Goal: Task Accomplishment & Management: Use online tool/utility

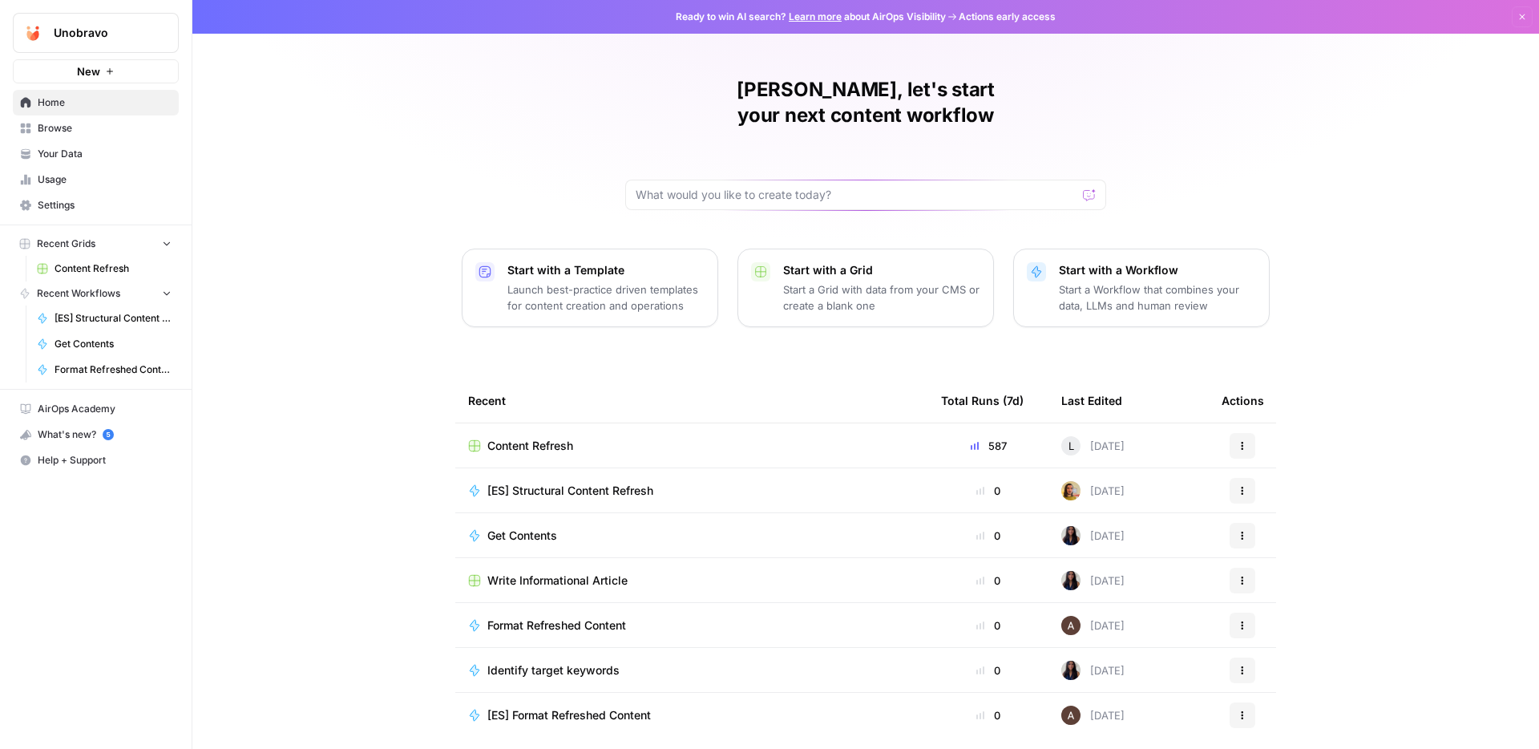
click at [124, 155] on span "Your Data" at bounding box center [105, 154] width 134 height 14
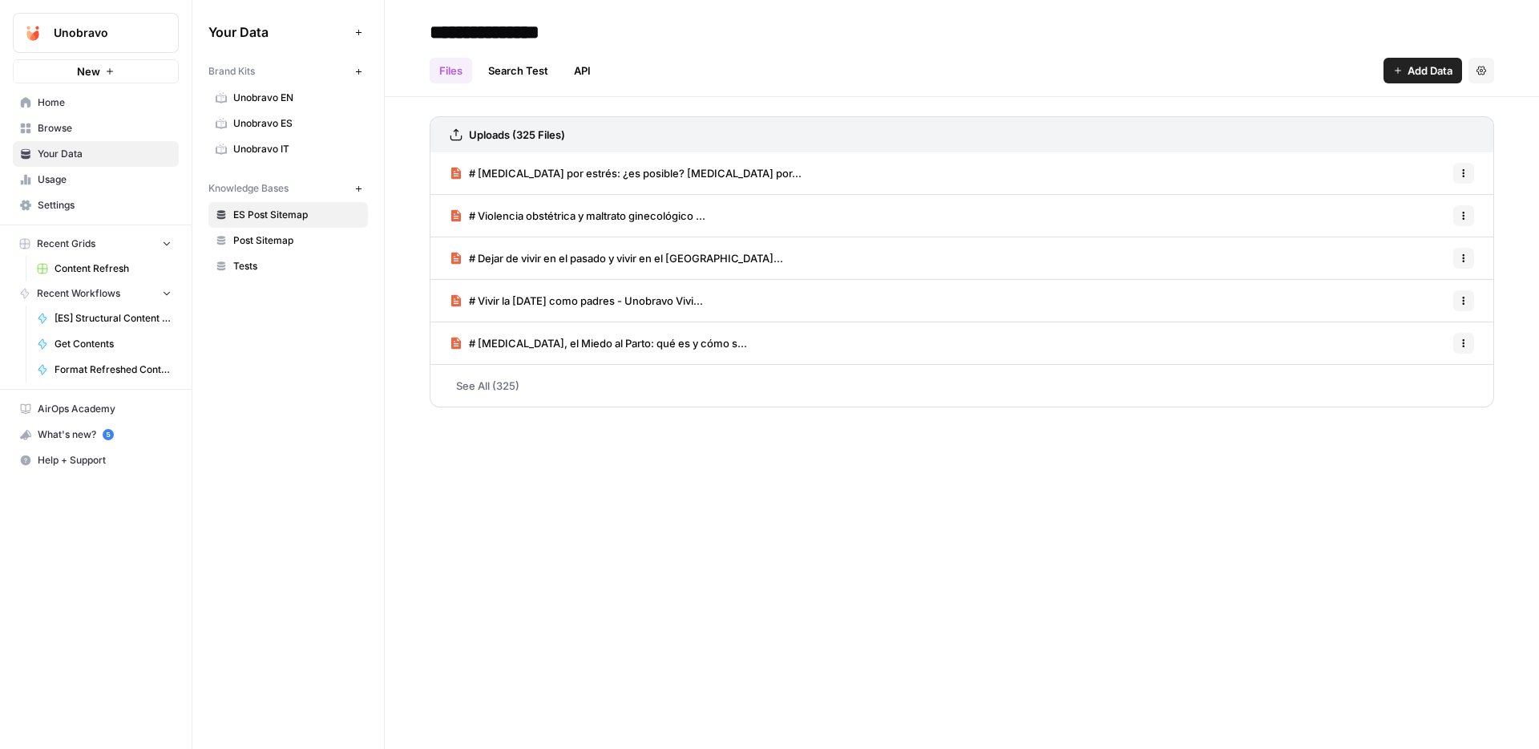
click at [248, 104] on span "Unobravo EN" at bounding box center [296, 98] width 127 height 14
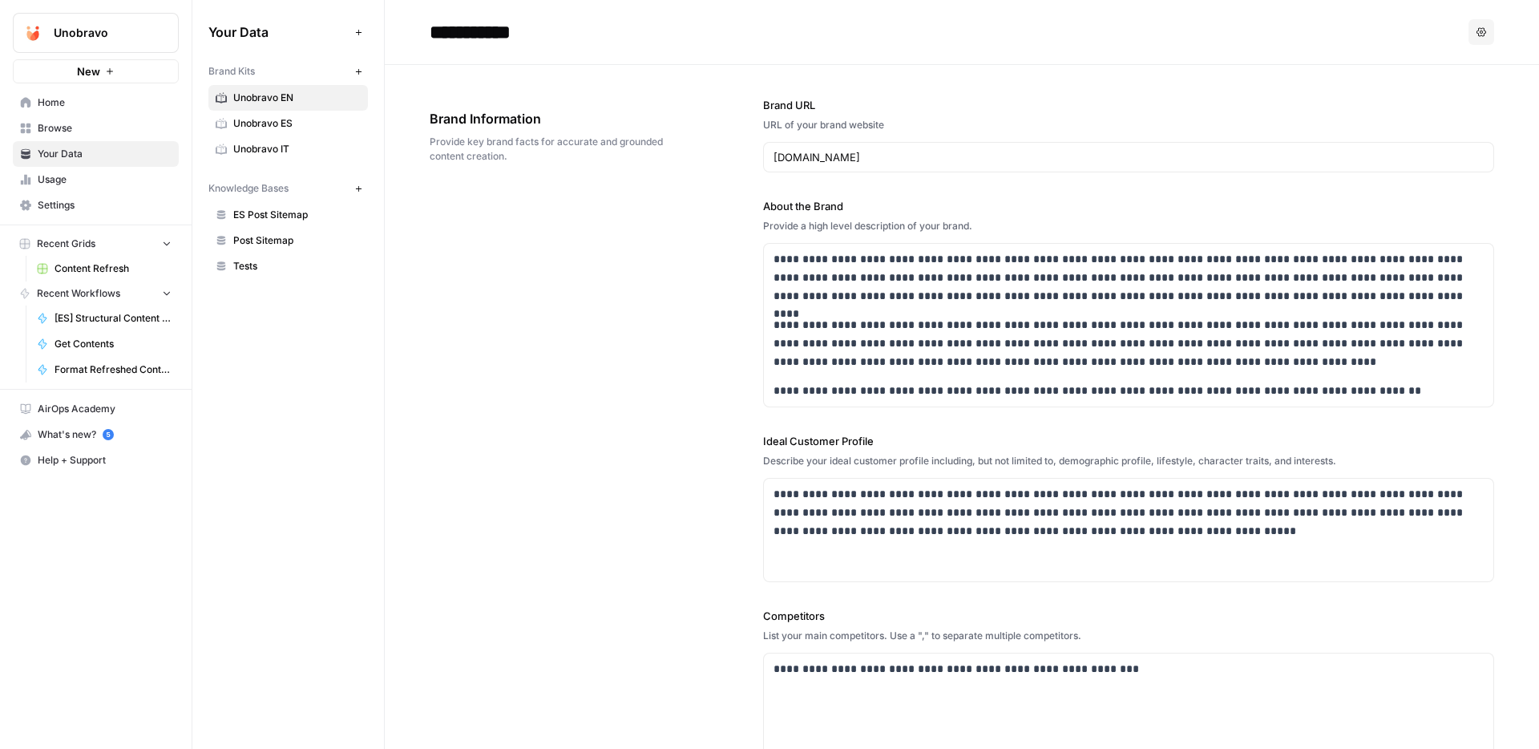
click at [324, 125] on span "Unobravo ES" at bounding box center [296, 123] width 127 height 14
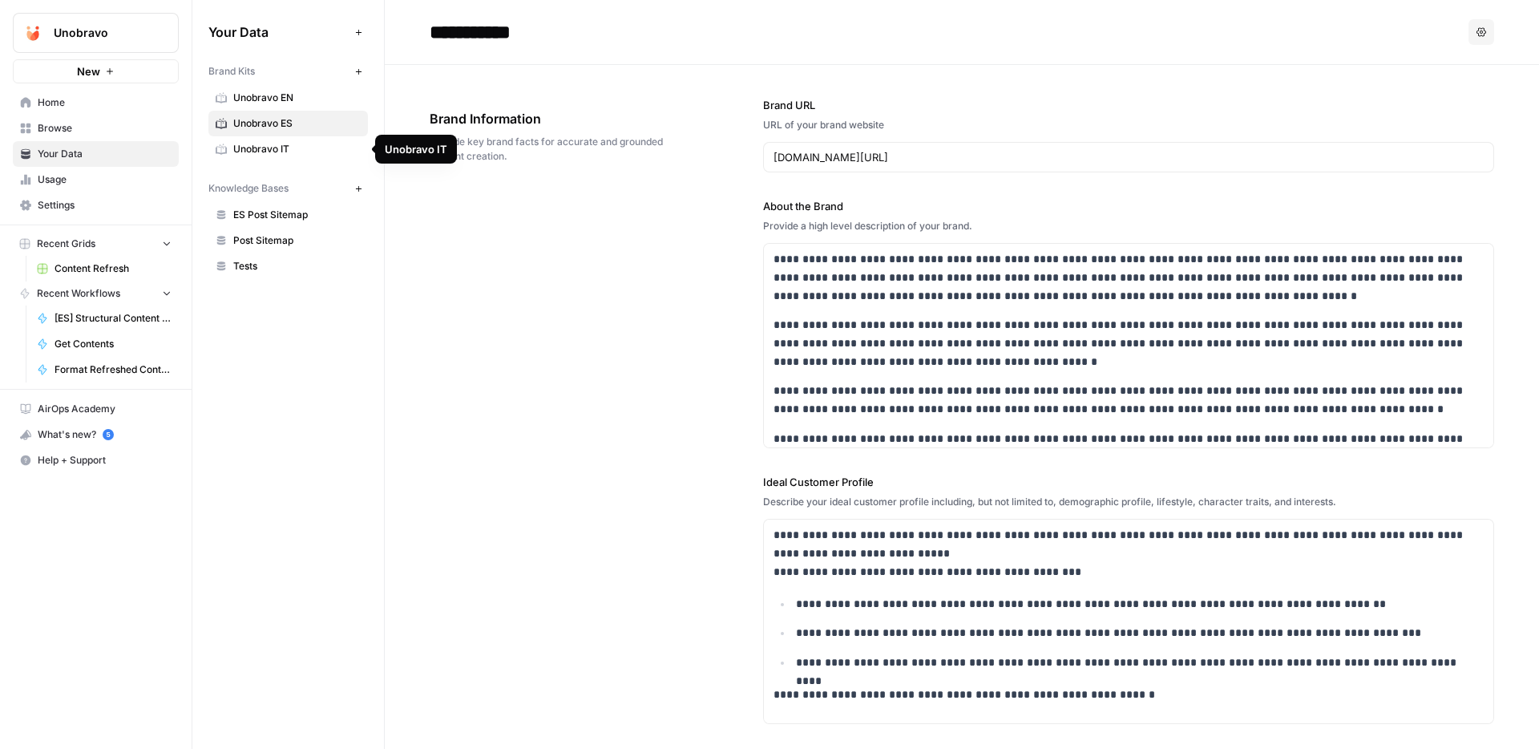
click at [325, 147] on span "Unobravo IT" at bounding box center [296, 149] width 127 height 14
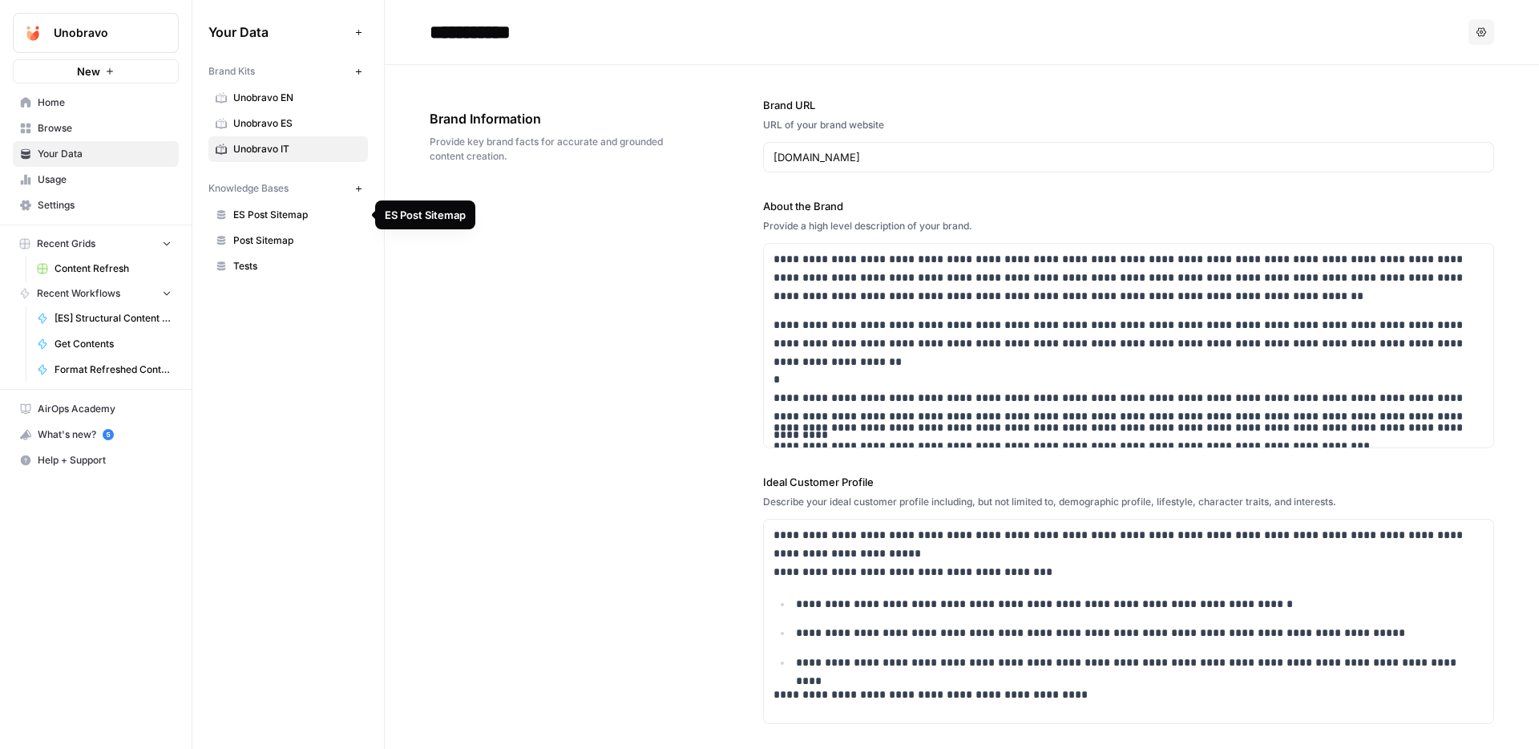
click at [293, 219] on span "ES Post Sitemap" at bounding box center [296, 215] width 127 height 14
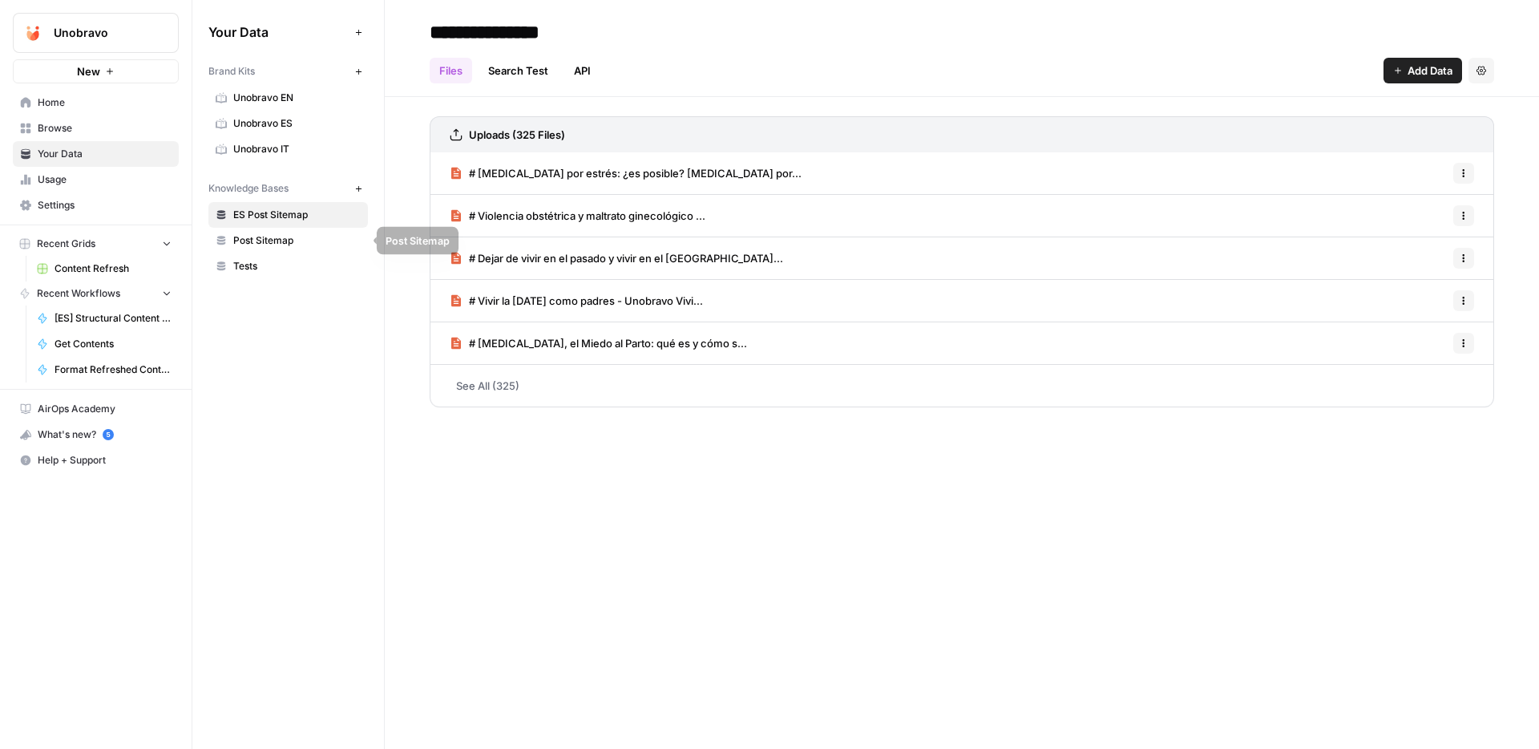
click at [290, 240] on span "Post Sitemap" at bounding box center [296, 240] width 127 height 14
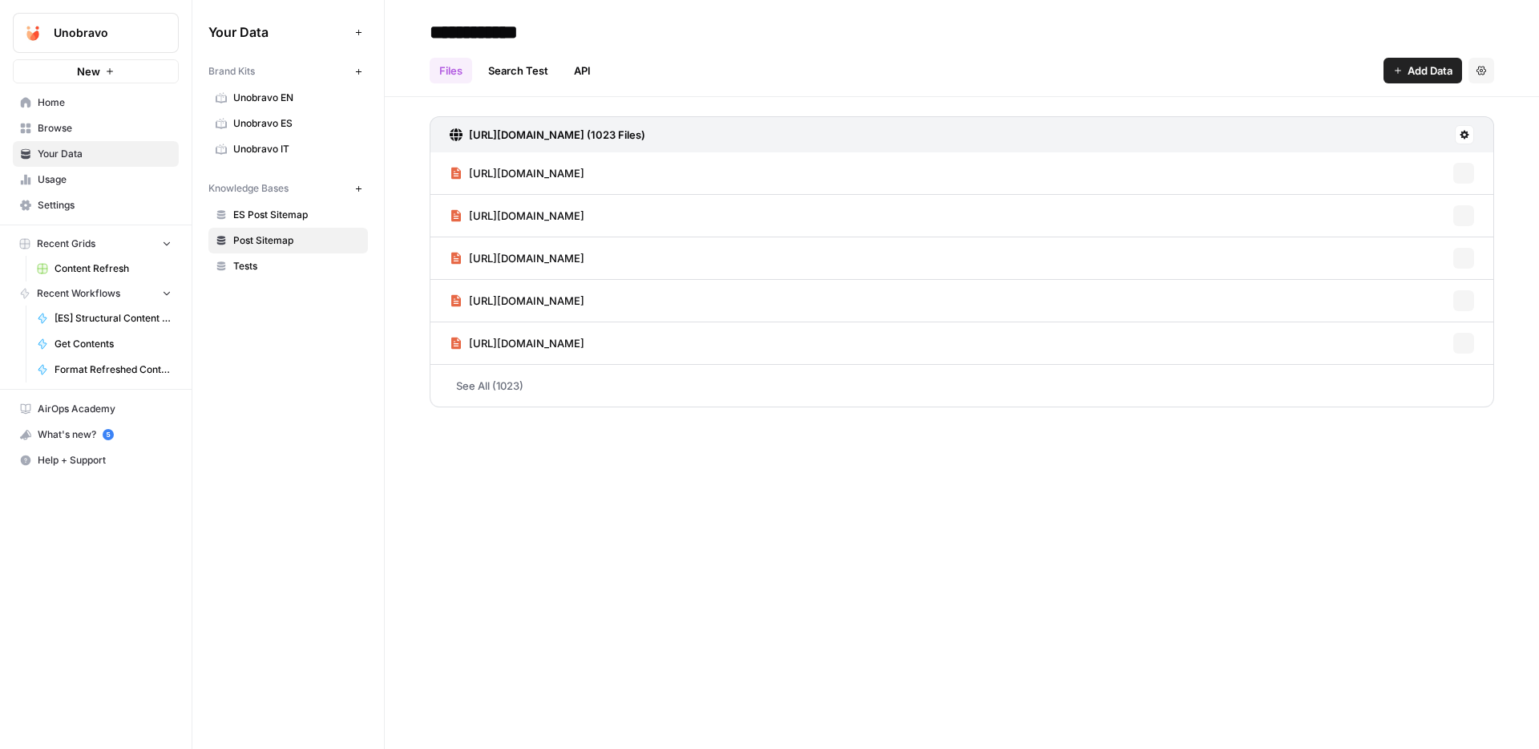
click at [287, 216] on span "ES Post Sitemap" at bounding box center [296, 215] width 127 height 14
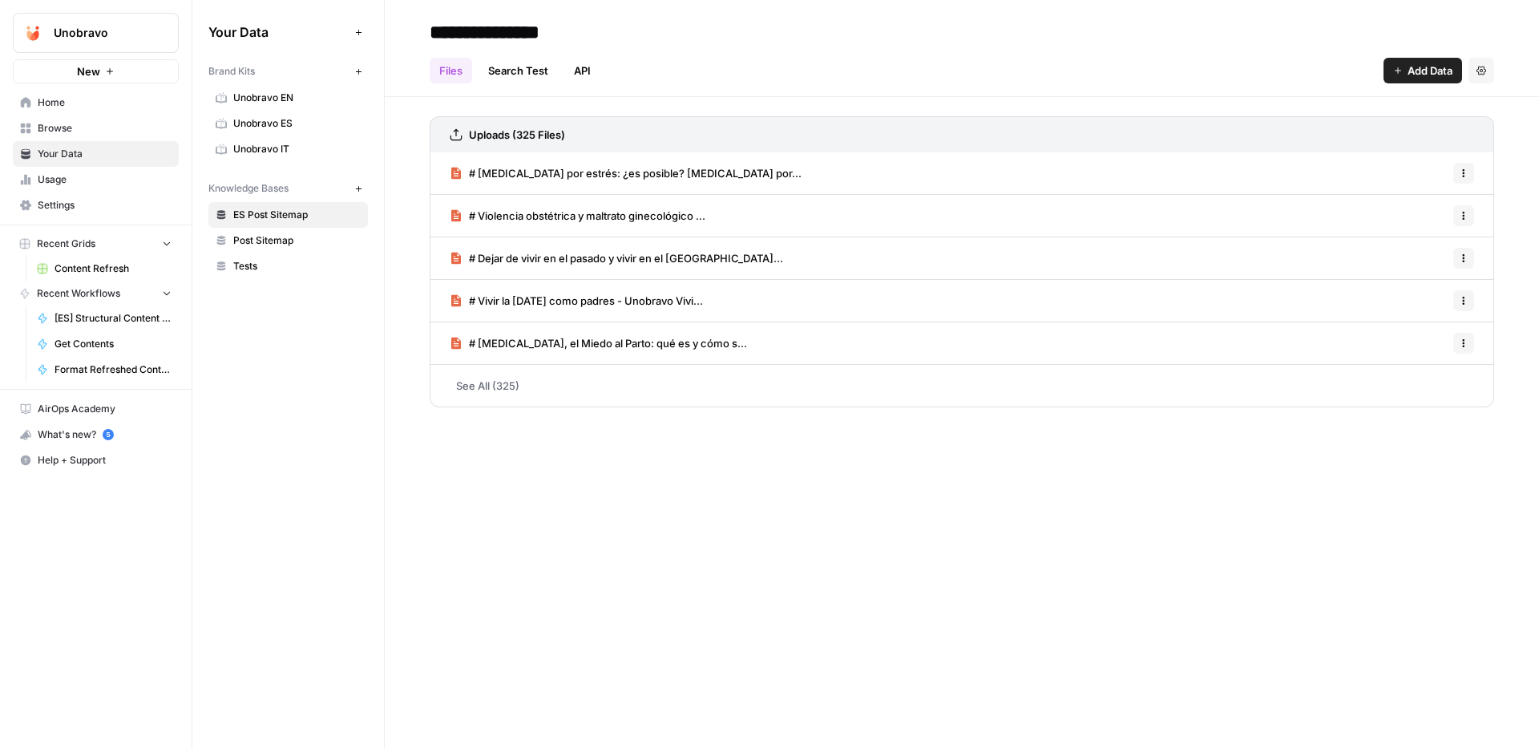
click at [281, 244] on span "Post Sitemap" at bounding box center [296, 240] width 127 height 14
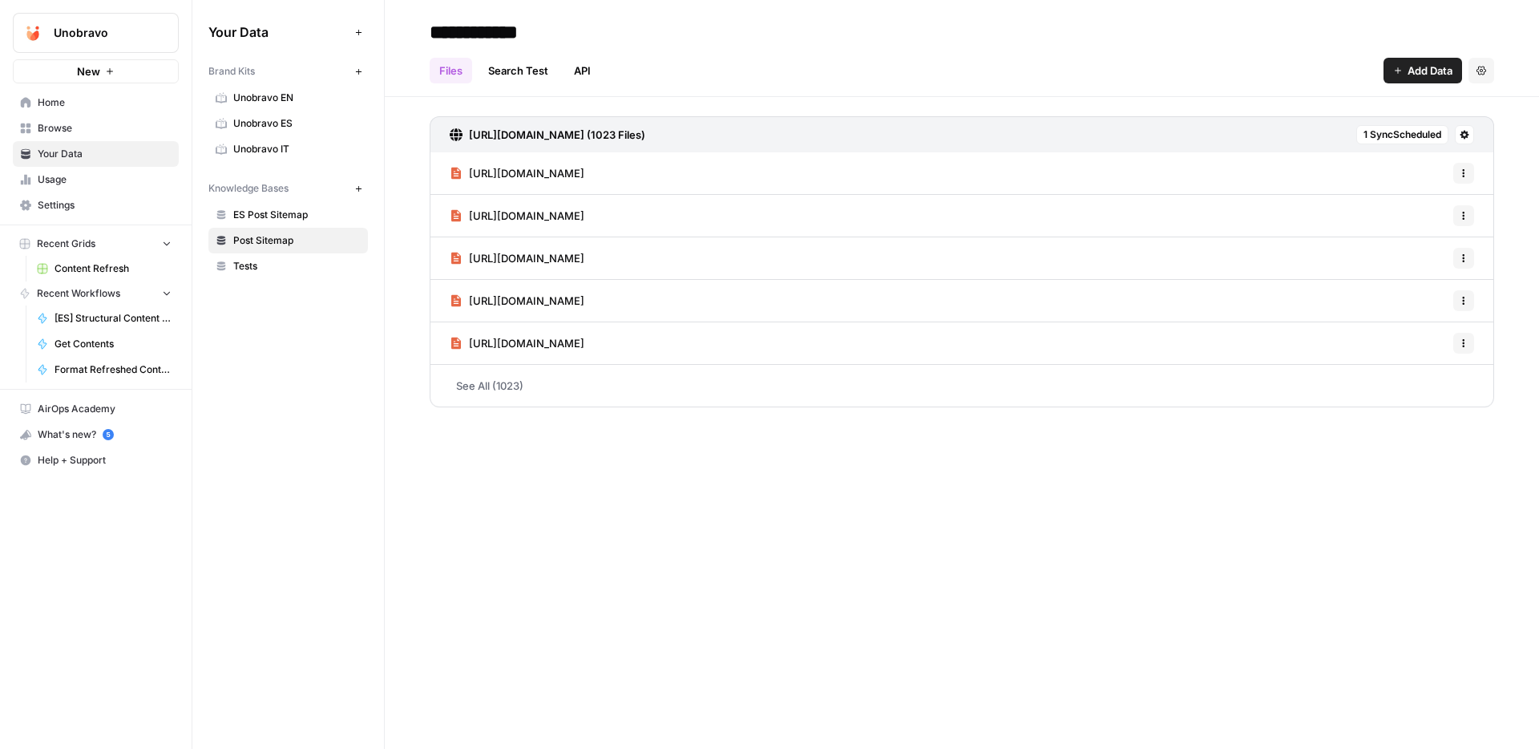
click at [271, 270] on span "Tests" at bounding box center [296, 266] width 127 height 14
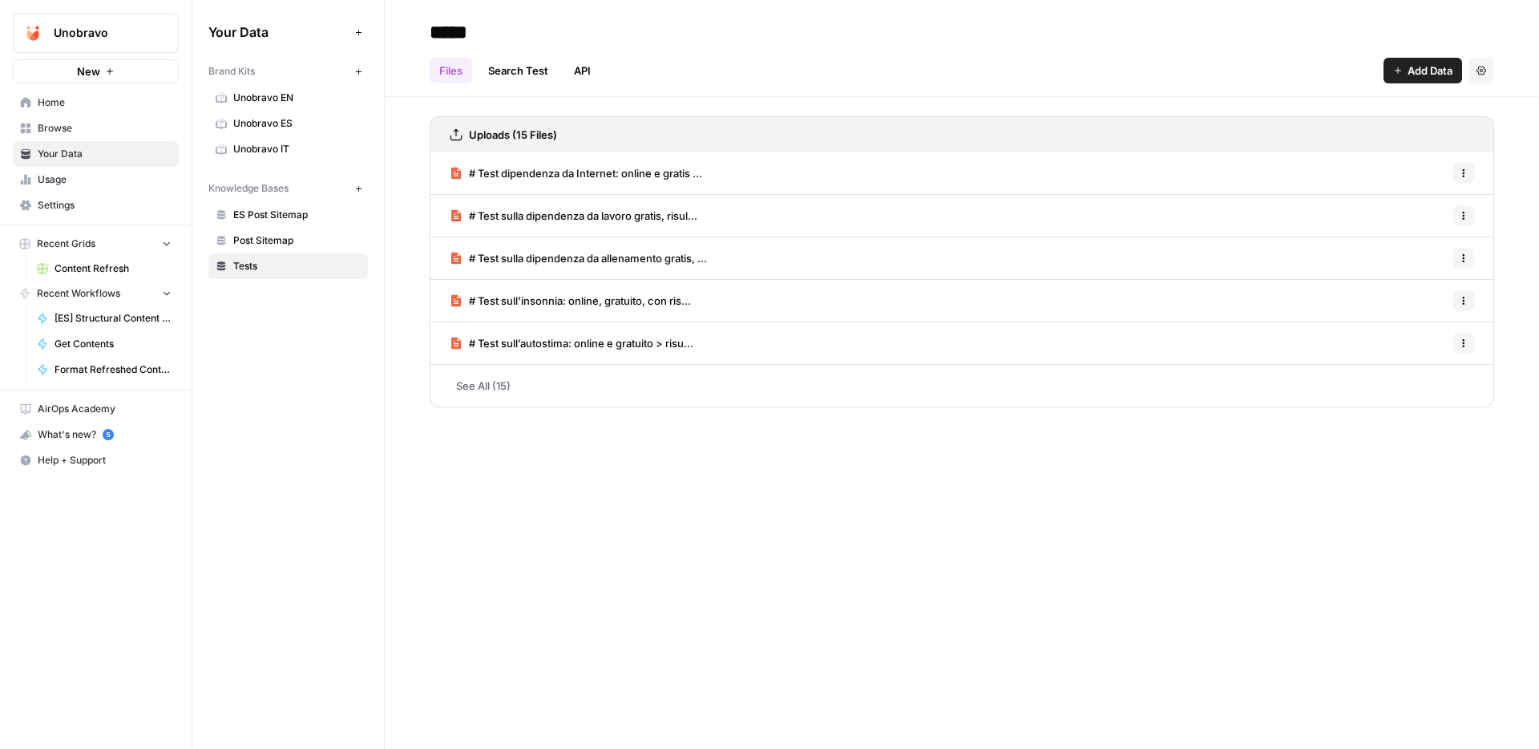
click at [146, 182] on span "Usage" at bounding box center [105, 179] width 134 height 14
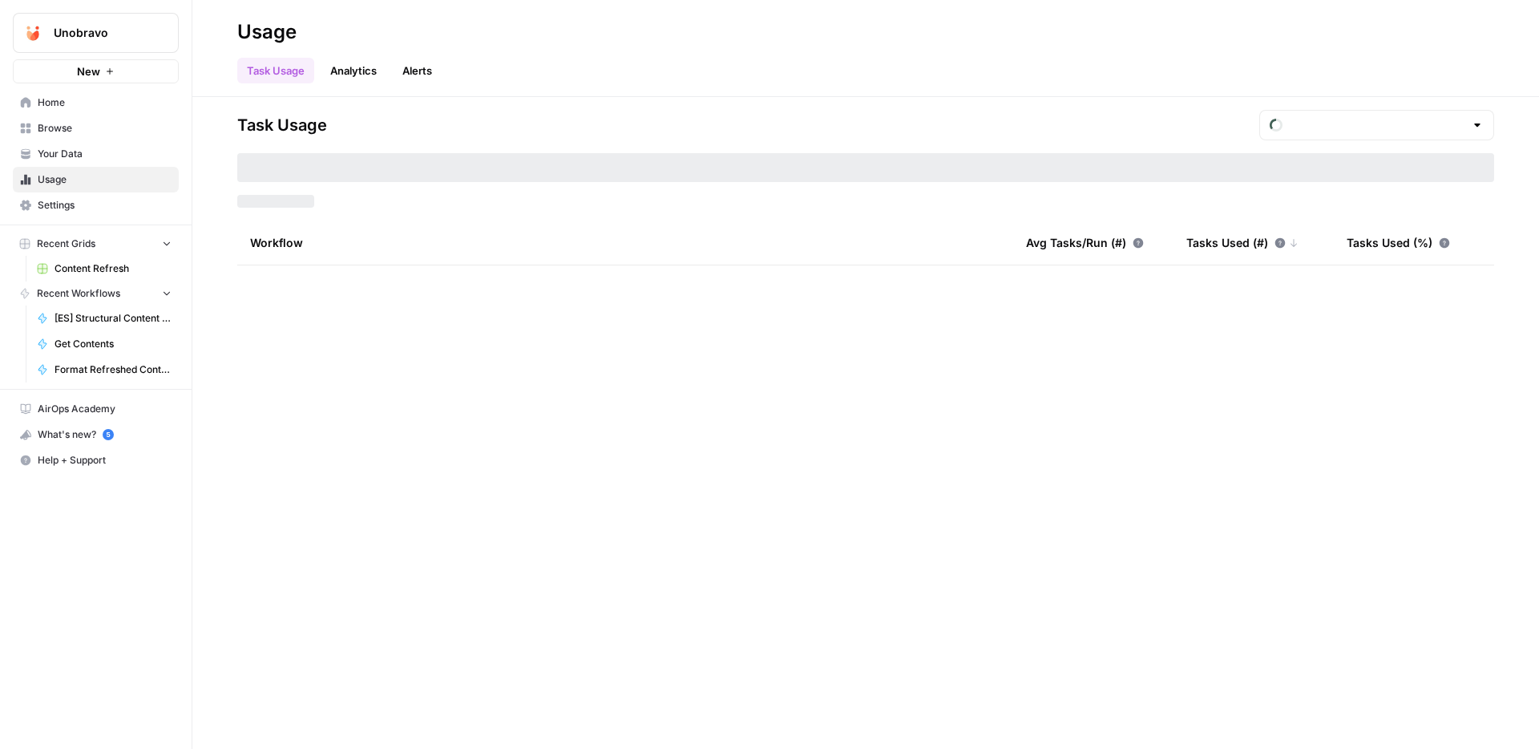
type input "August Tasks"
click at [118, 265] on span "Content Refresh" at bounding box center [113, 268] width 117 height 14
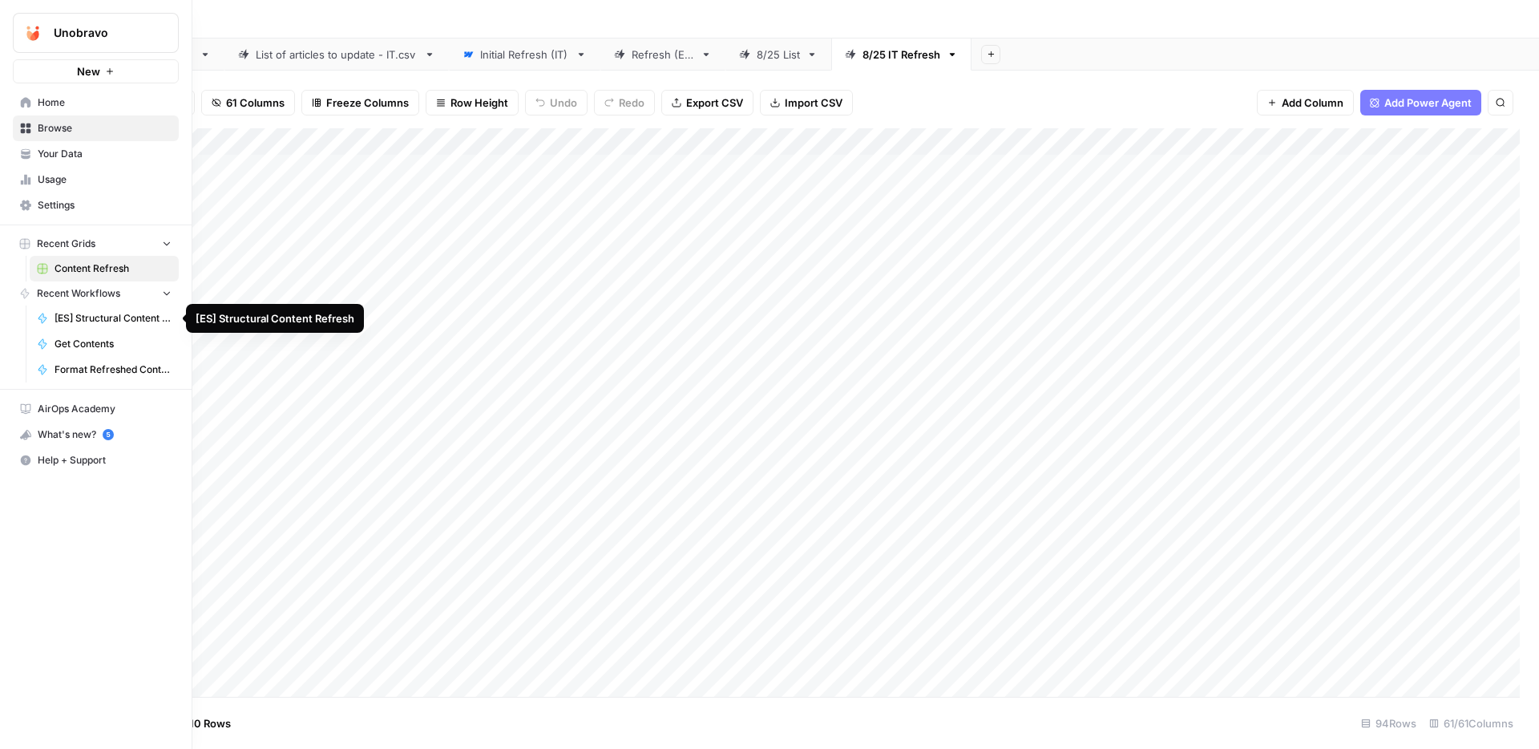
click at [101, 320] on span "[ES] Structural Content Refresh" at bounding box center [113, 318] width 117 height 14
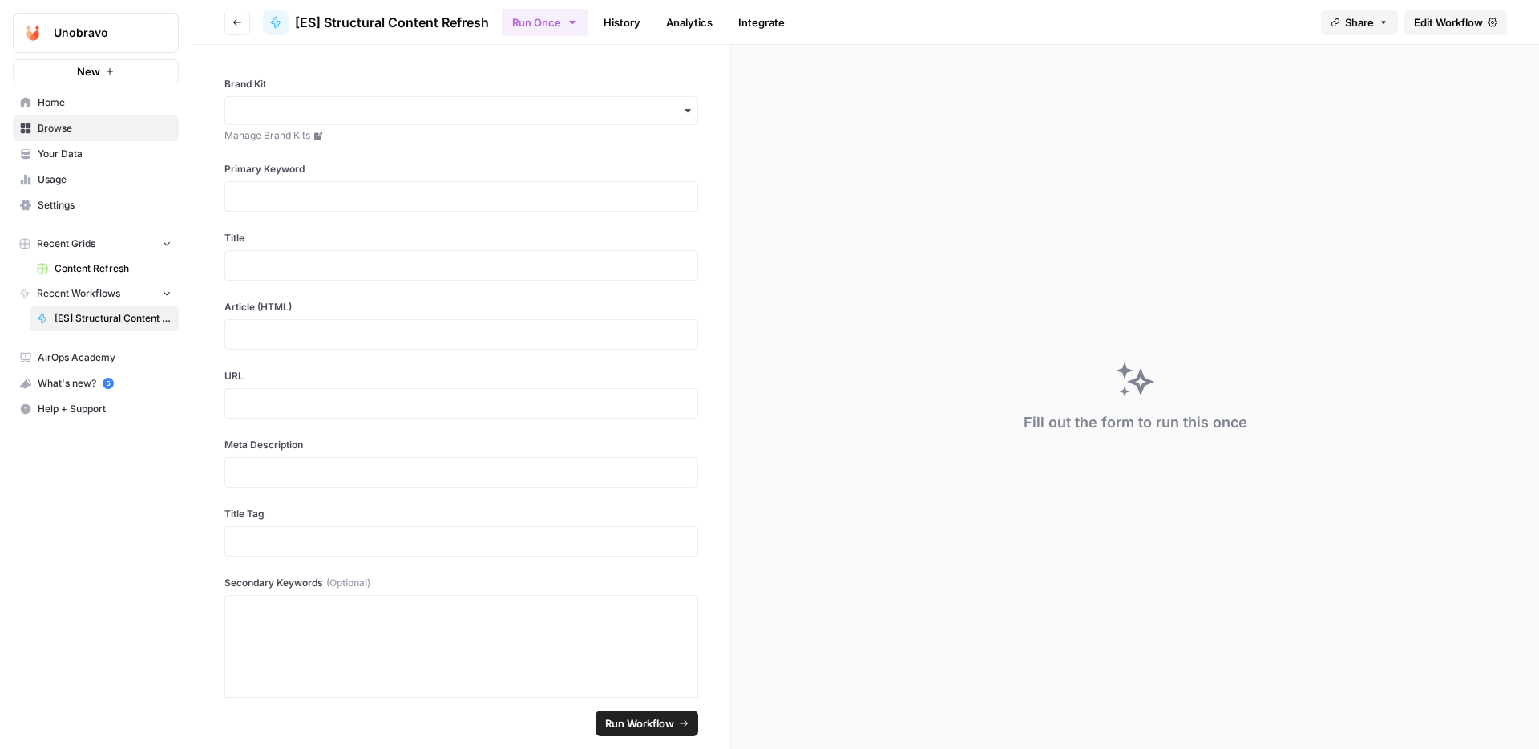
scroll to position [60, 0]
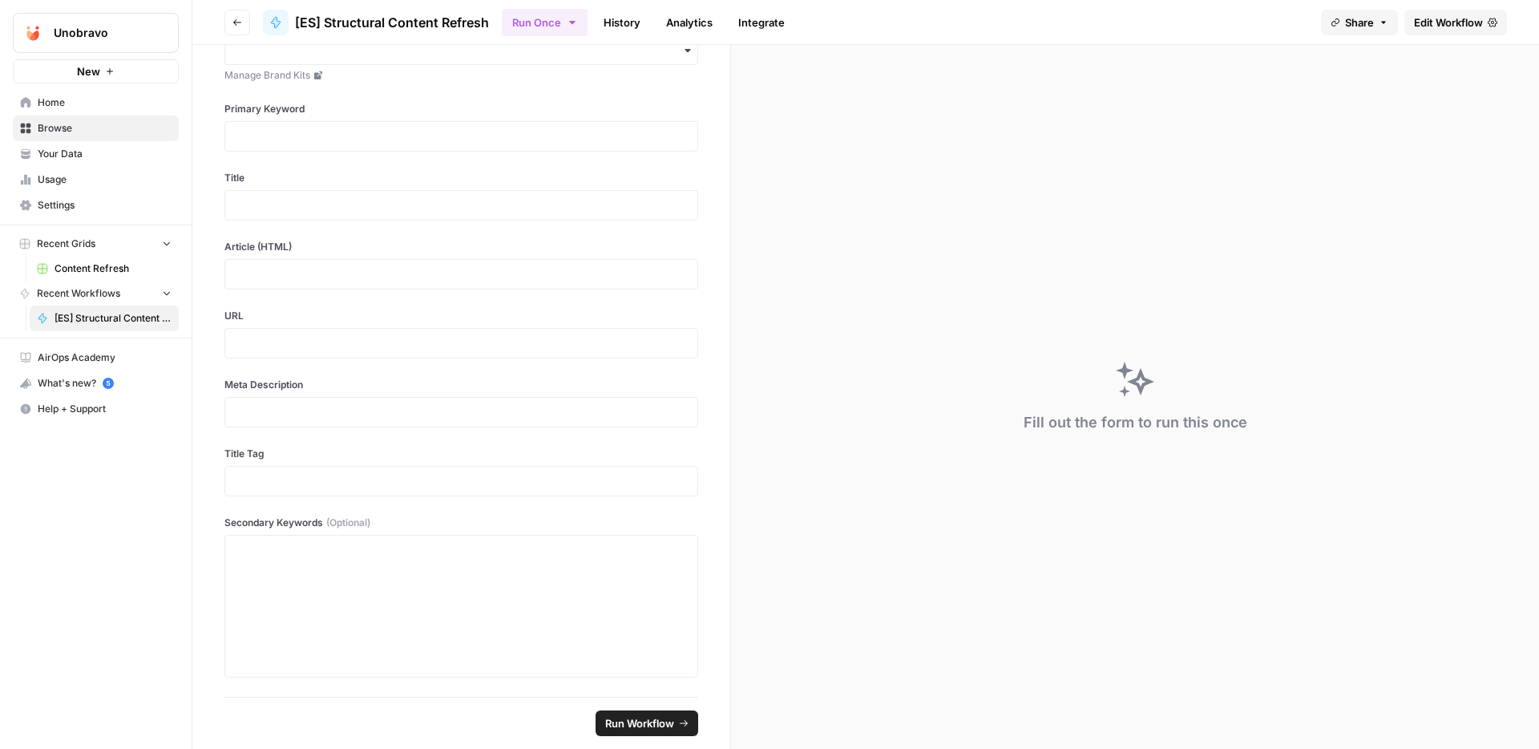
click at [135, 264] on span "Content Refresh" at bounding box center [113, 268] width 117 height 14
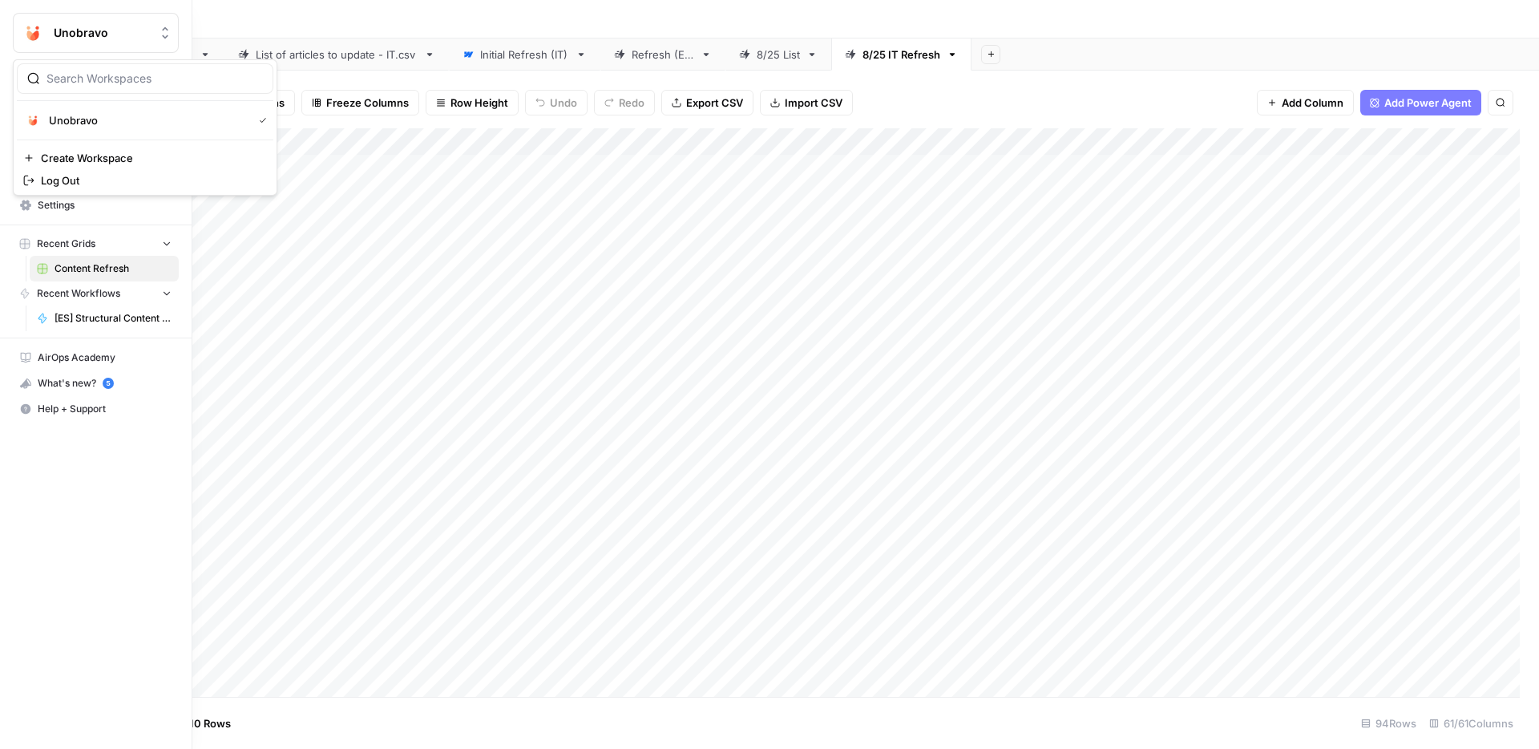
click at [139, 29] on span "Unobravo" at bounding box center [102, 33] width 97 height 16
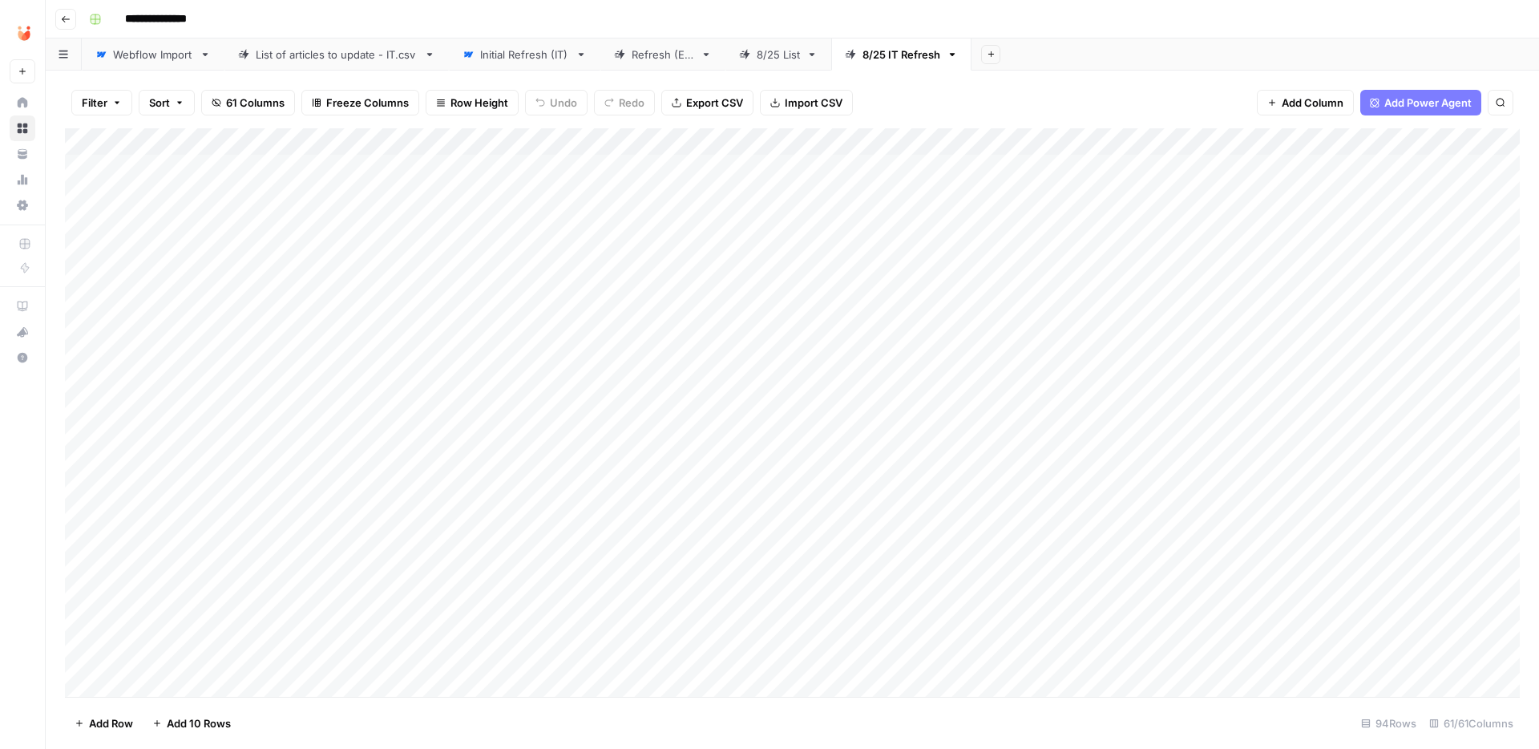
click at [379, 168] on div "Add Column" at bounding box center [792, 412] width 1455 height 568
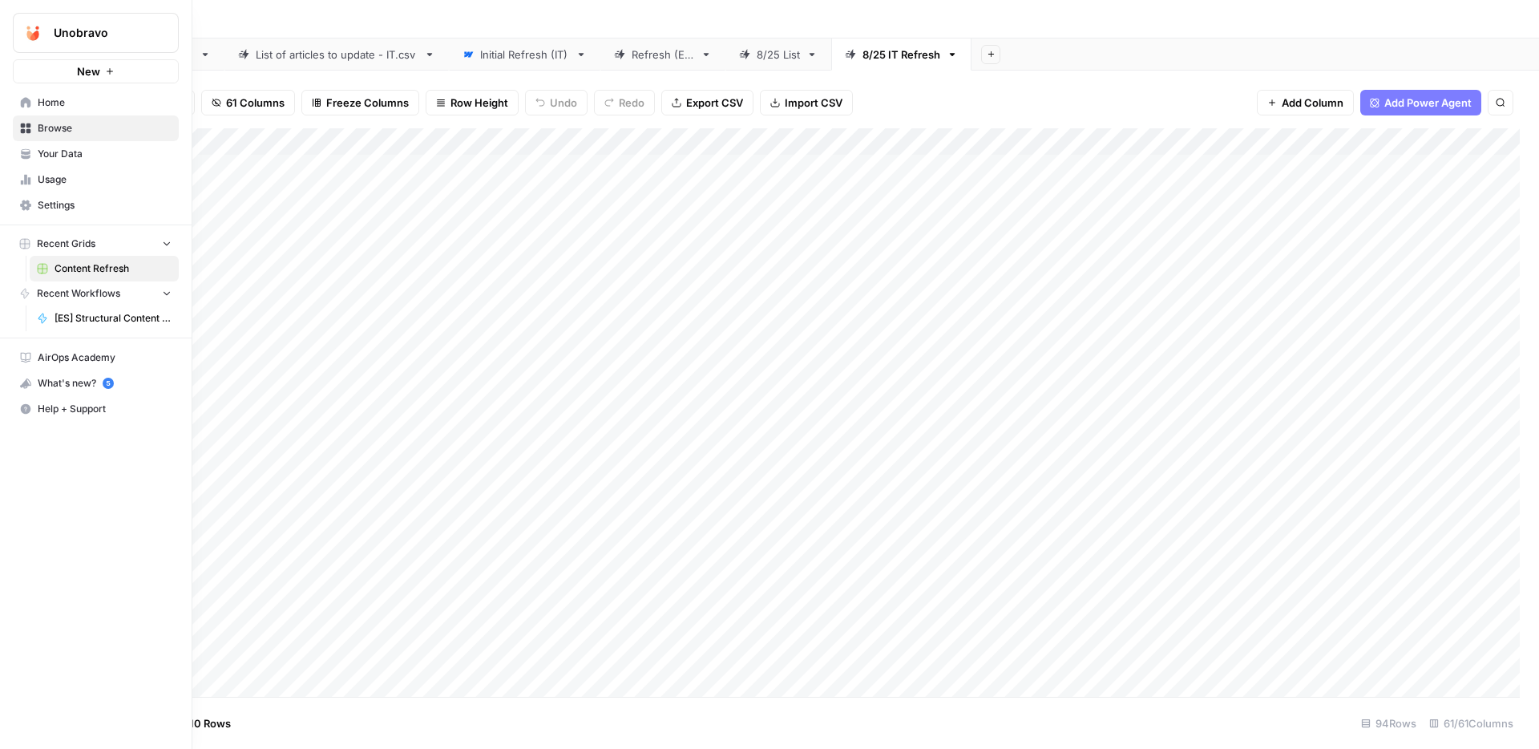
click at [105, 317] on span "[ES] Structural Content Refresh" at bounding box center [113, 318] width 117 height 14
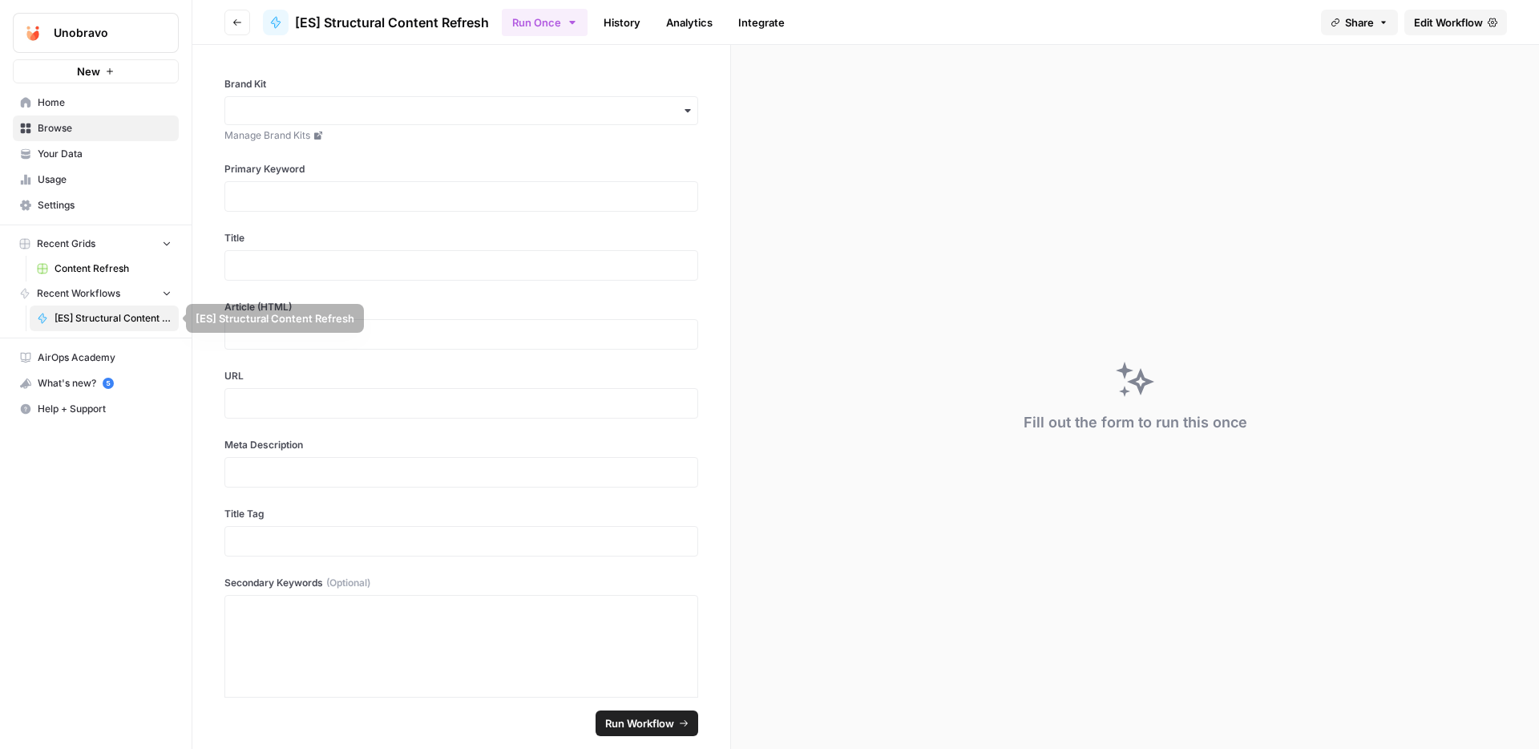
click at [93, 264] on span "Content Refresh" at bounding box center [113, 268] width 117 height 14
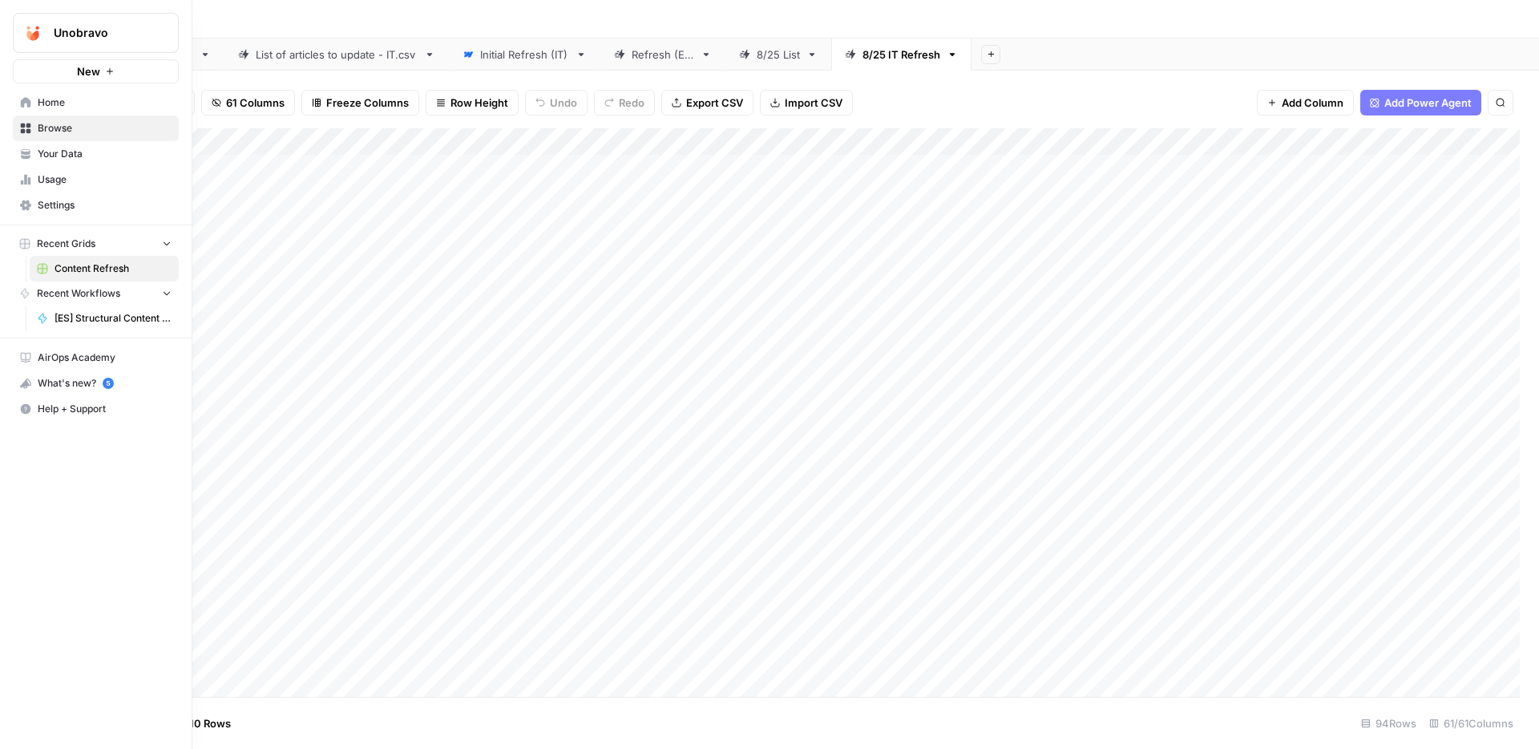
click at [45, 99] on span "Home" at bounding box center [105, 102] width 134 height 14
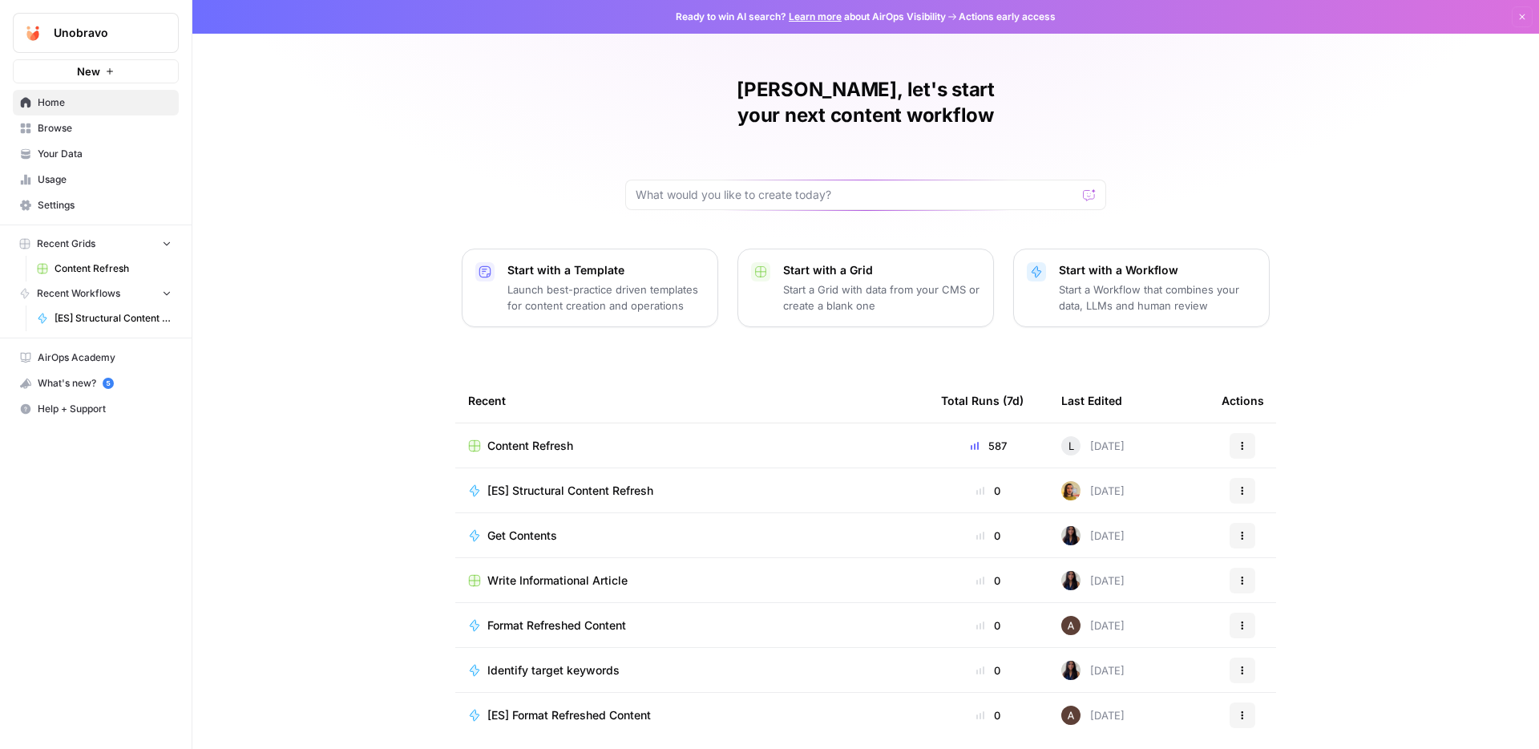
click at [544, 527] on span "Get Contents" at bounding box center [522, 535] width 70 height 16
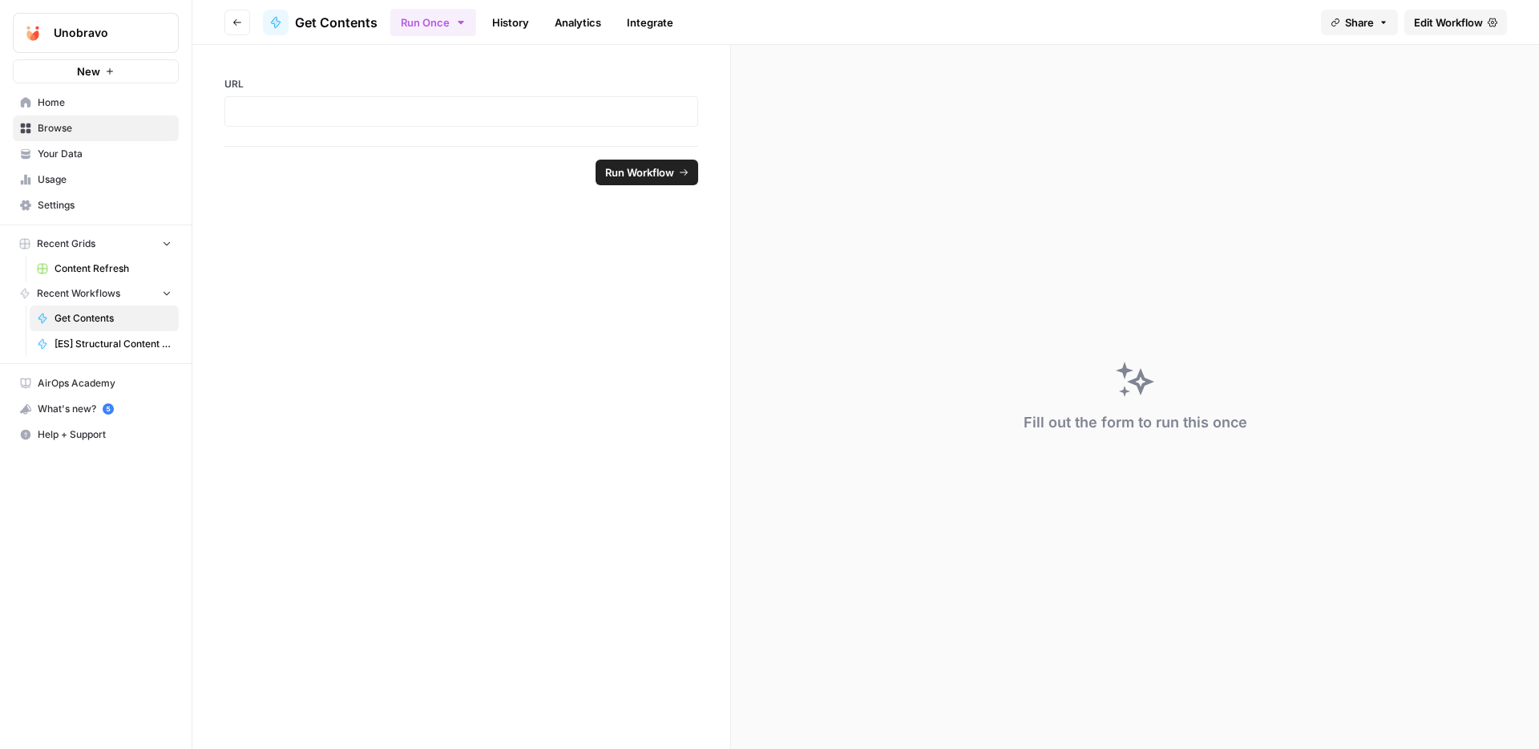
click at [238, 21] on icon "button" at bounding box center [237, 23] width 10 height 10
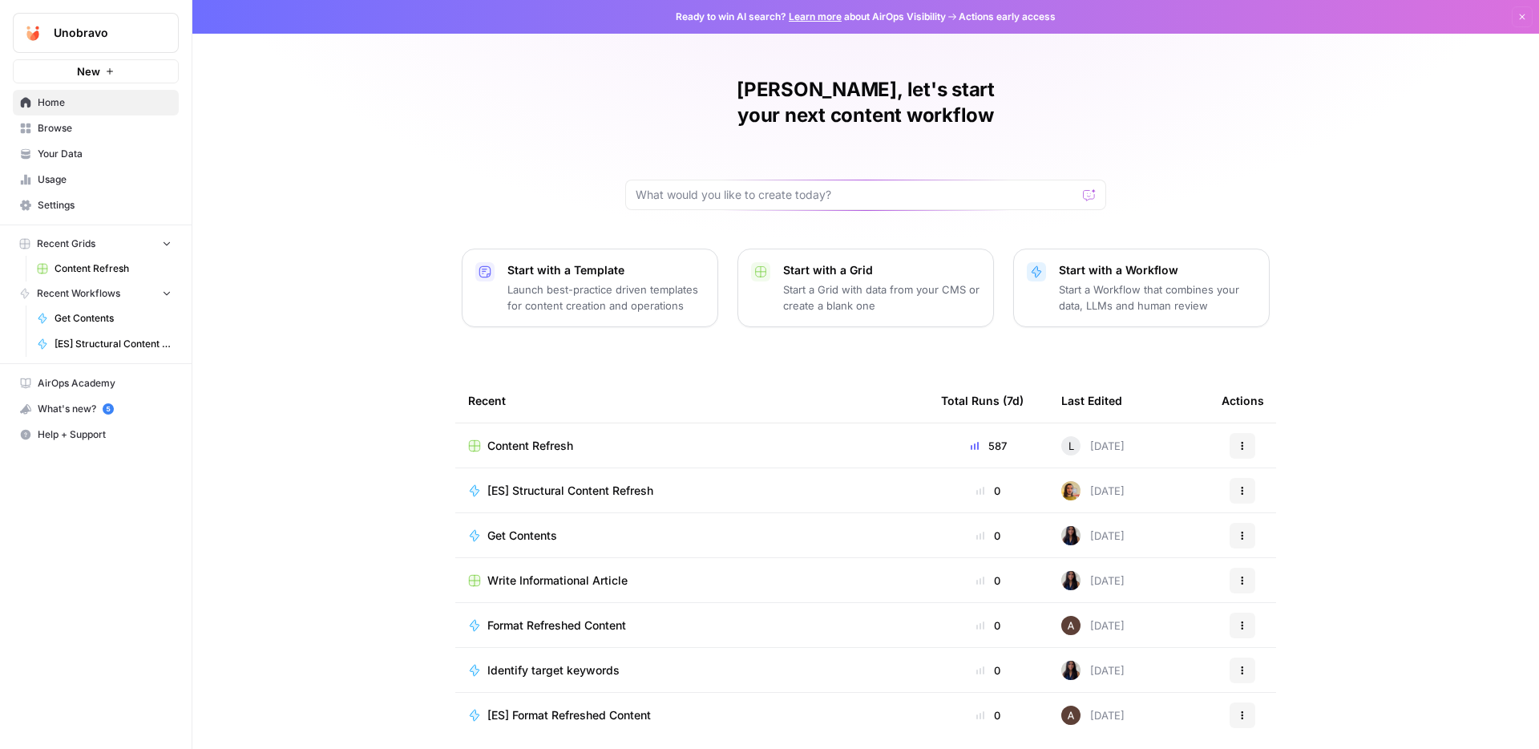
click at [531, 572] on span "Write Informational Article" at bounding box center [557, 580] width 140 height 16
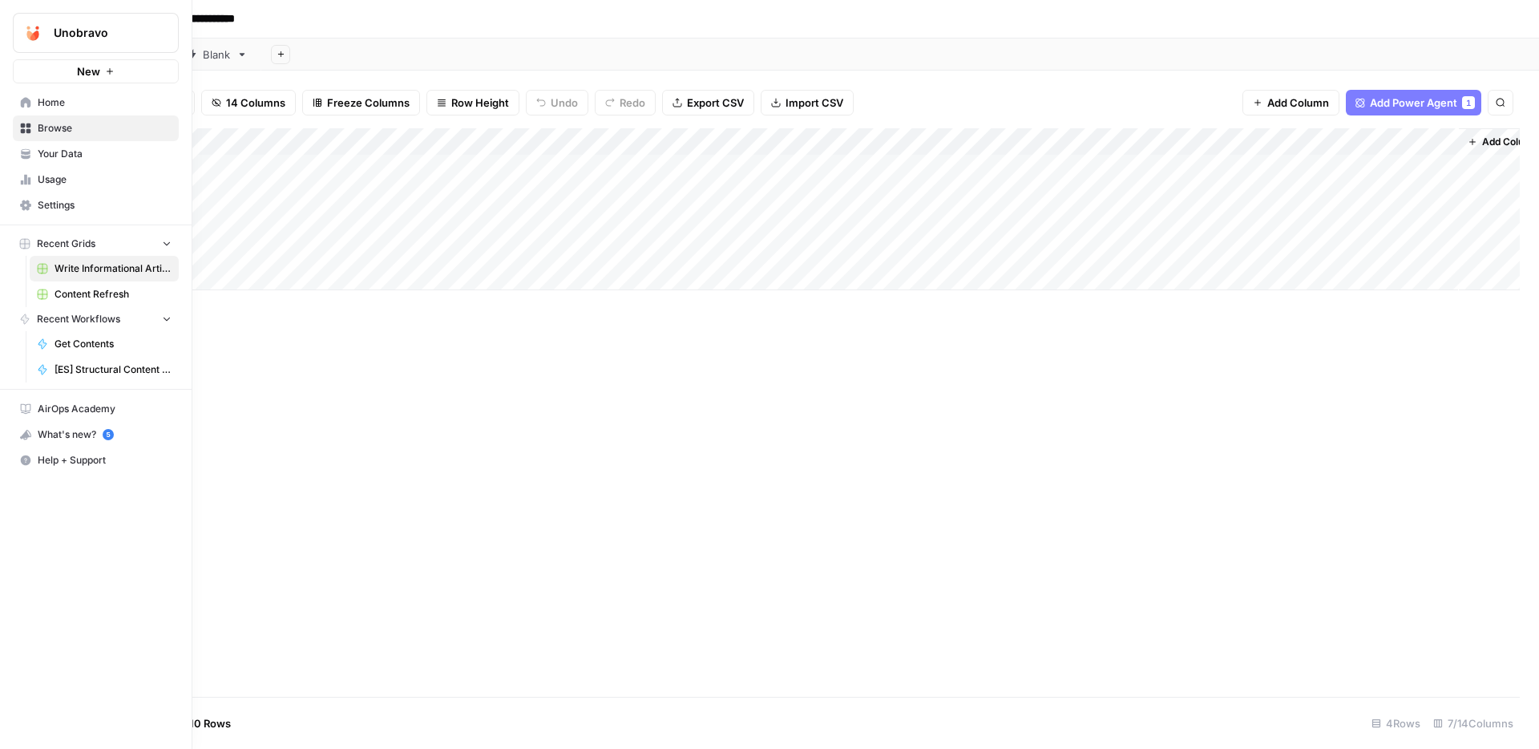
click at [69, 103] on span "Home" at bounding box center [105, 102] width 134 height 14
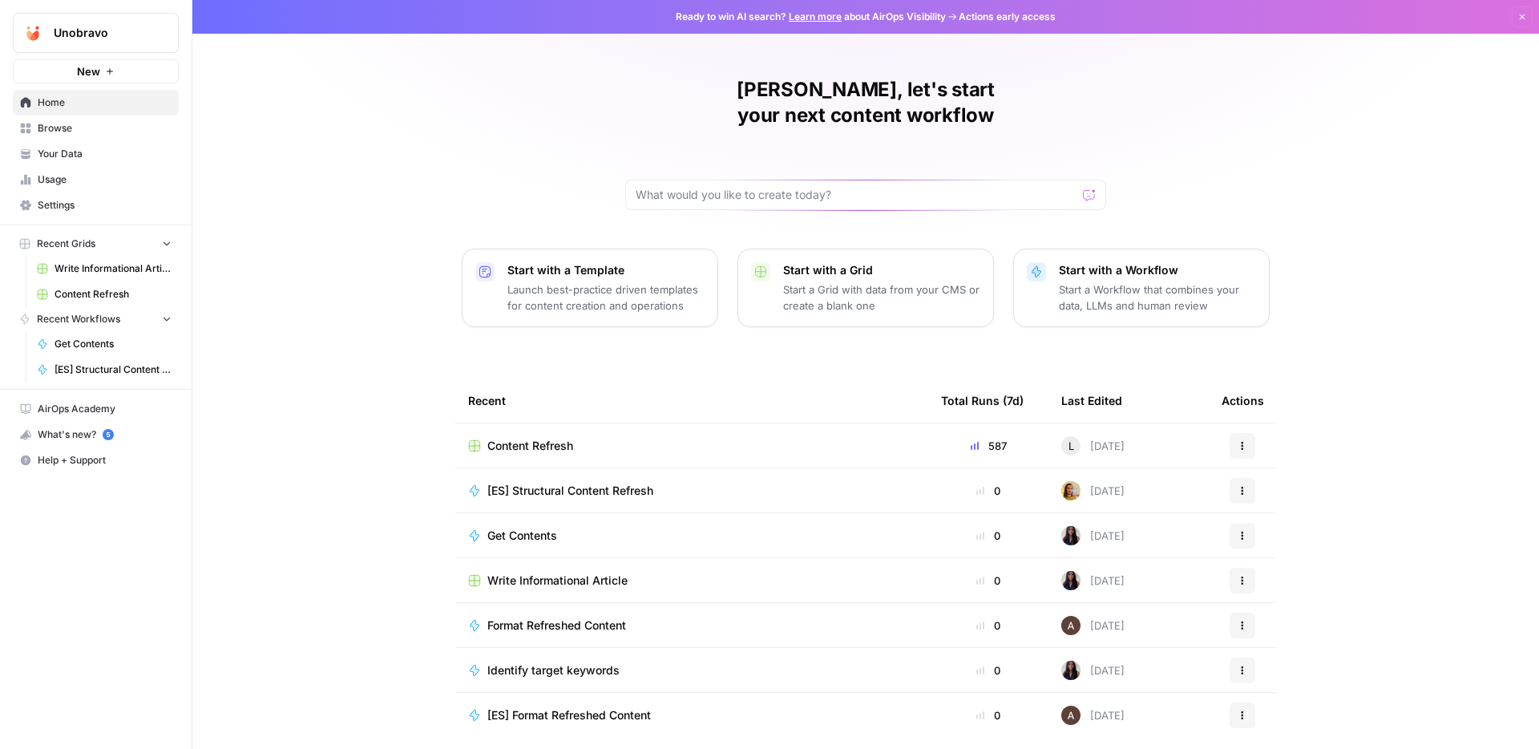
click at [79, 175] on span "Usage" at bounding box center [105, 179] width 134 height 14
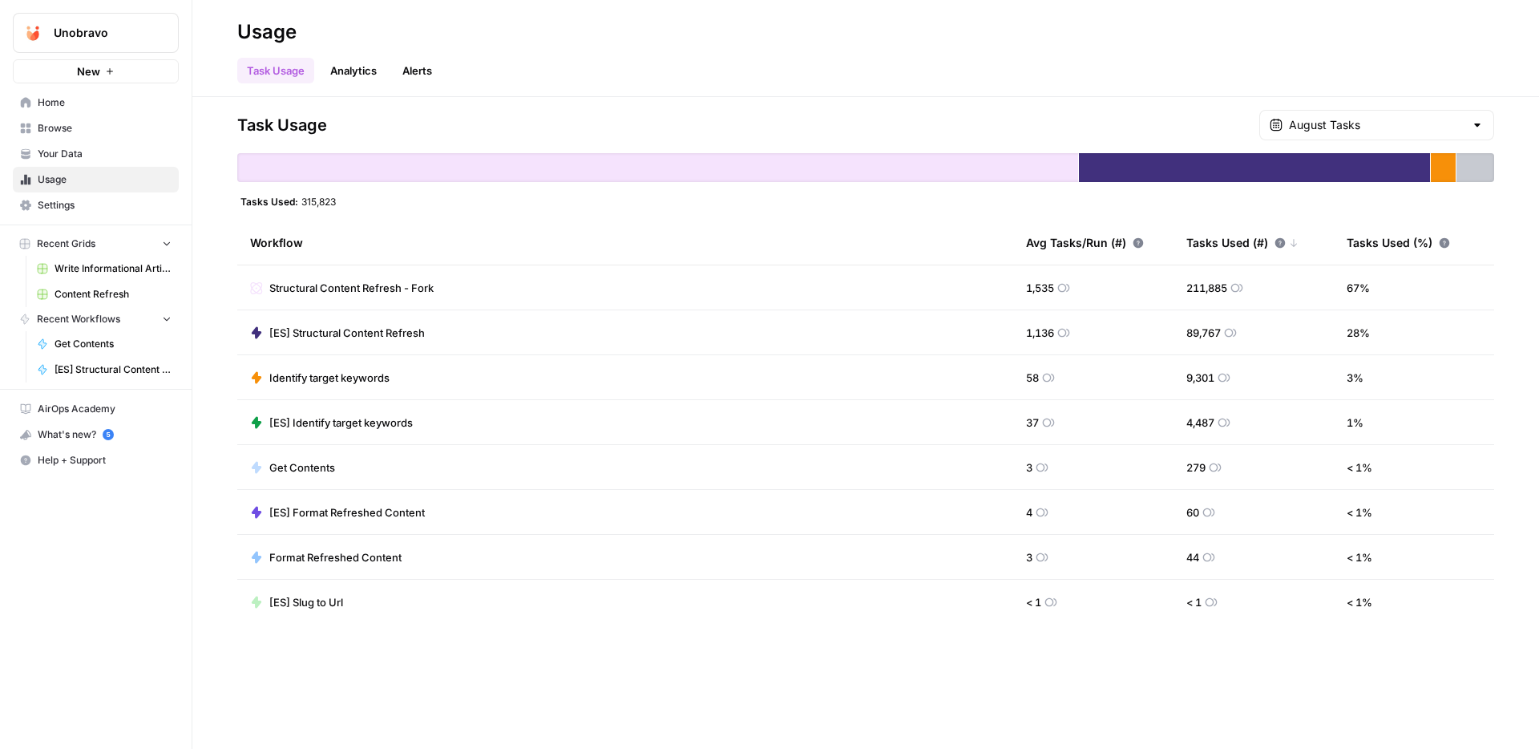
click at [84, 274] on span "Write Informational Article" at bounding box center [113, 268] width 117 height 14
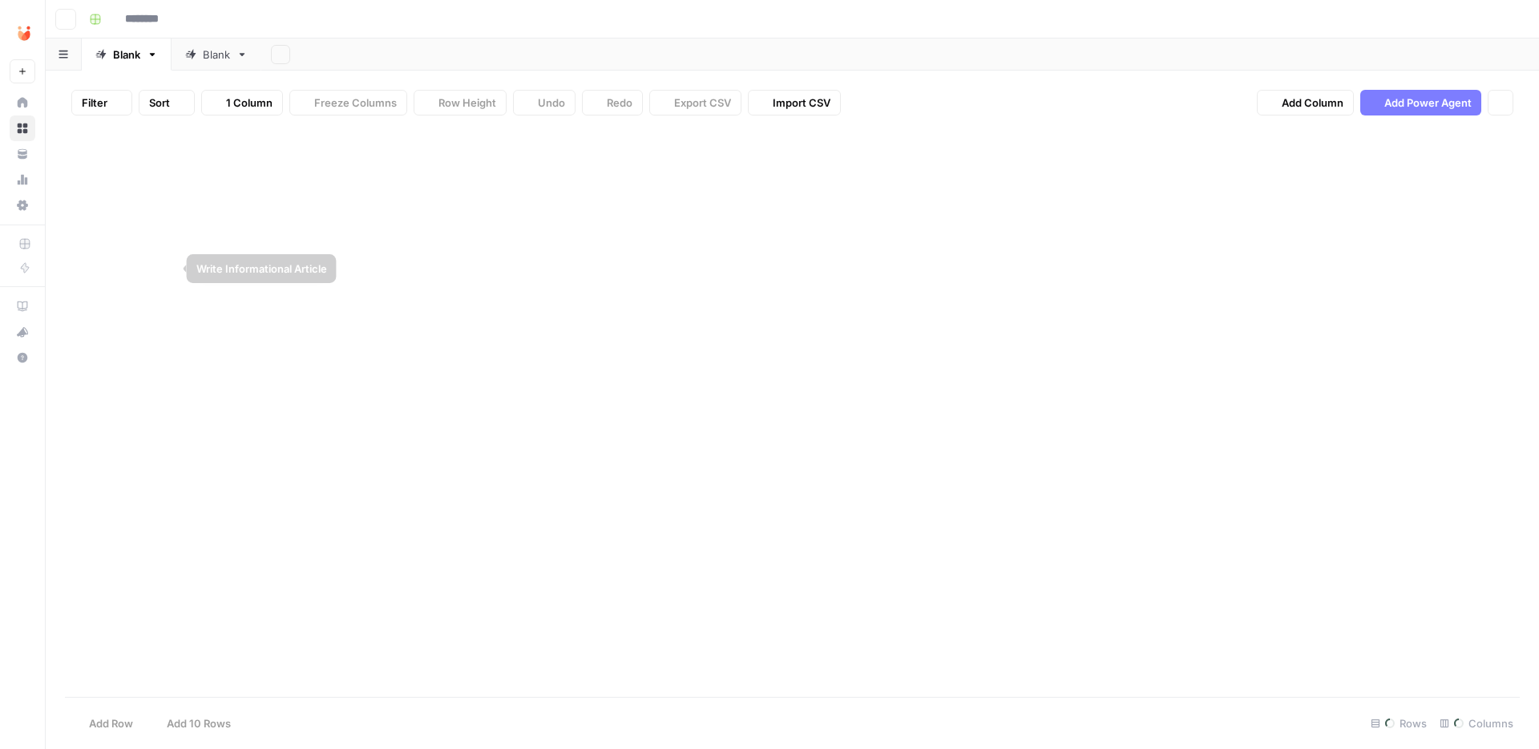
type input "**********"
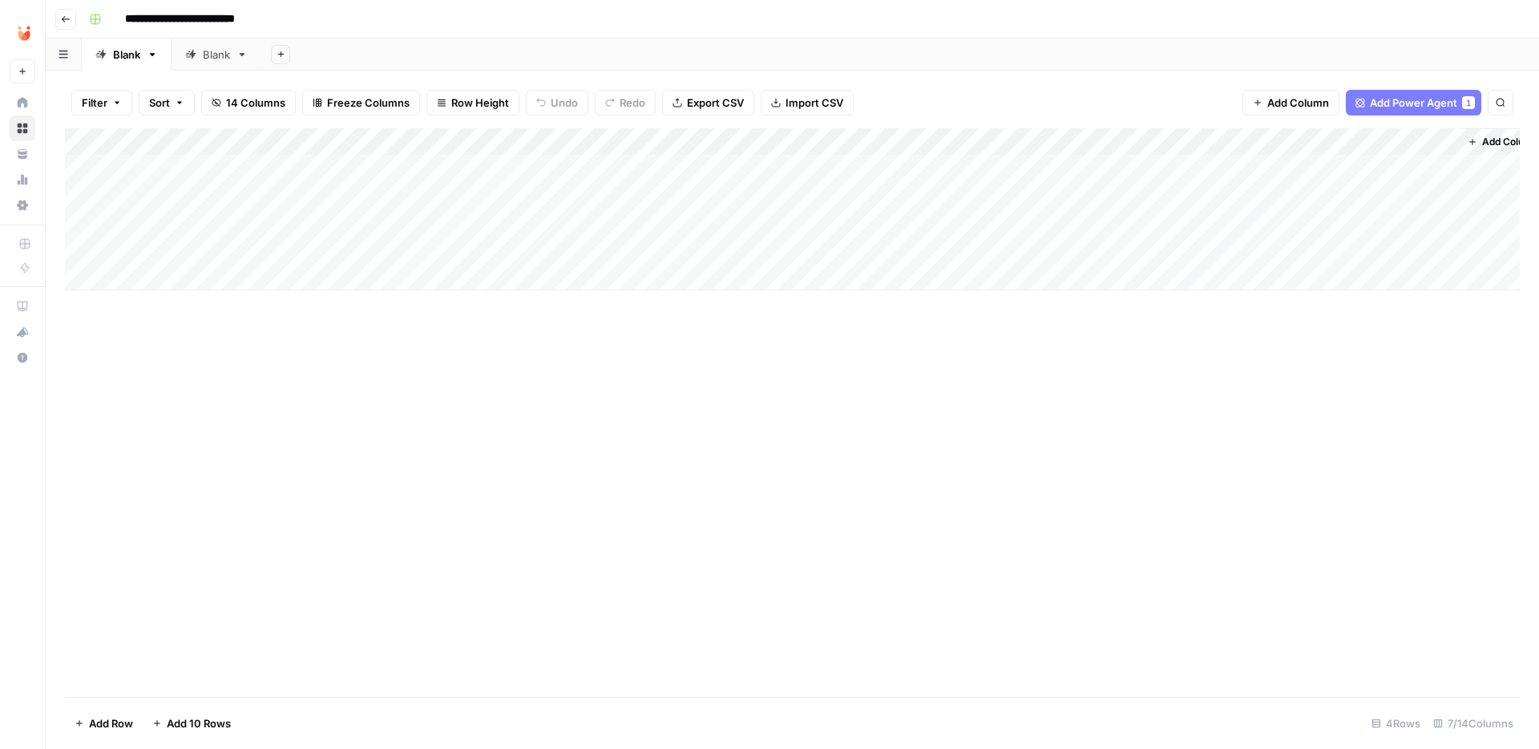
click at [764, 139] on div "Add Column" at bounding box center [792, 209] width 1455 height 162
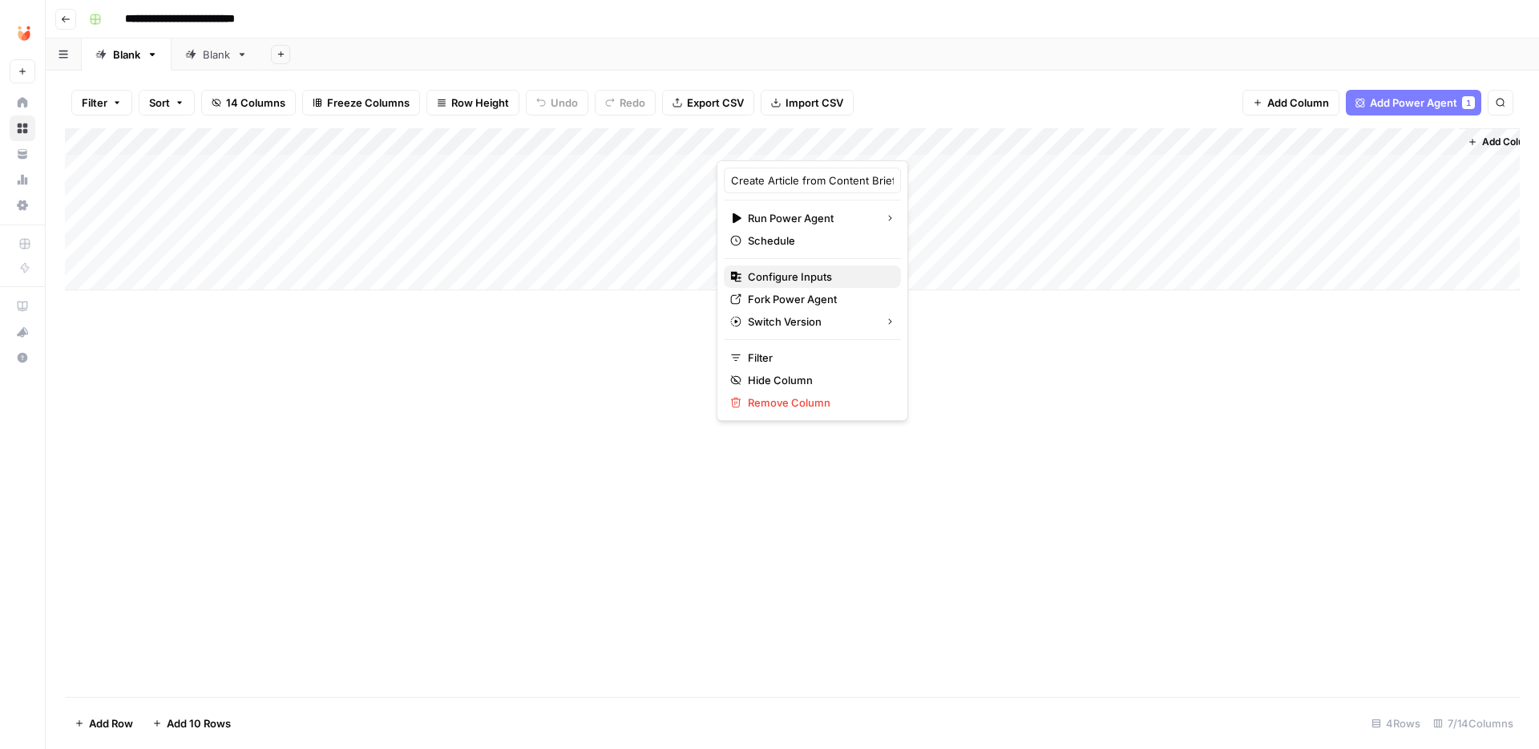
click at [803, 277] on span "Configure Inputs" at bounding box center [818, 277] width 140 height 16
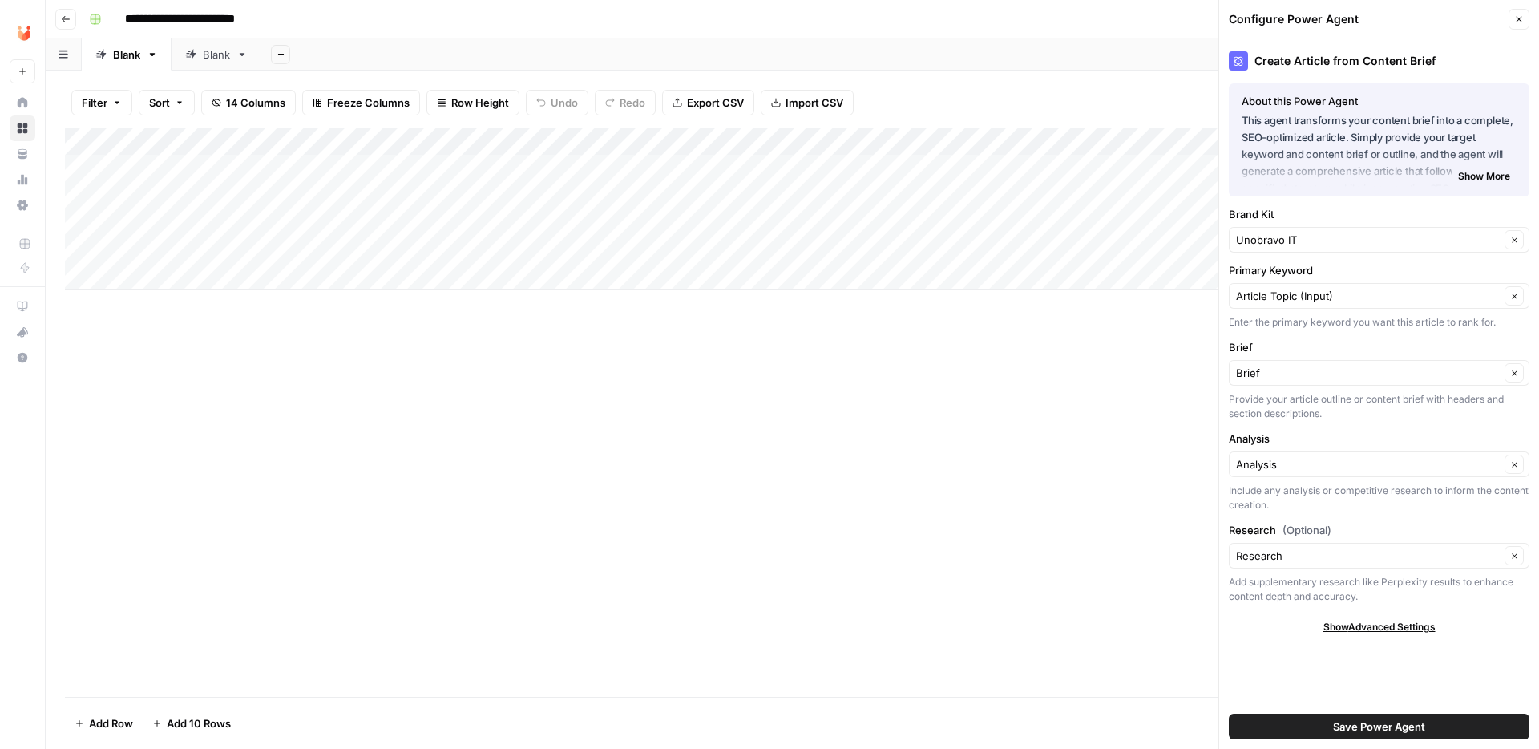
click at [1521, 14] on icon "button" at bounding box center [1519, 19] width 10 height 10
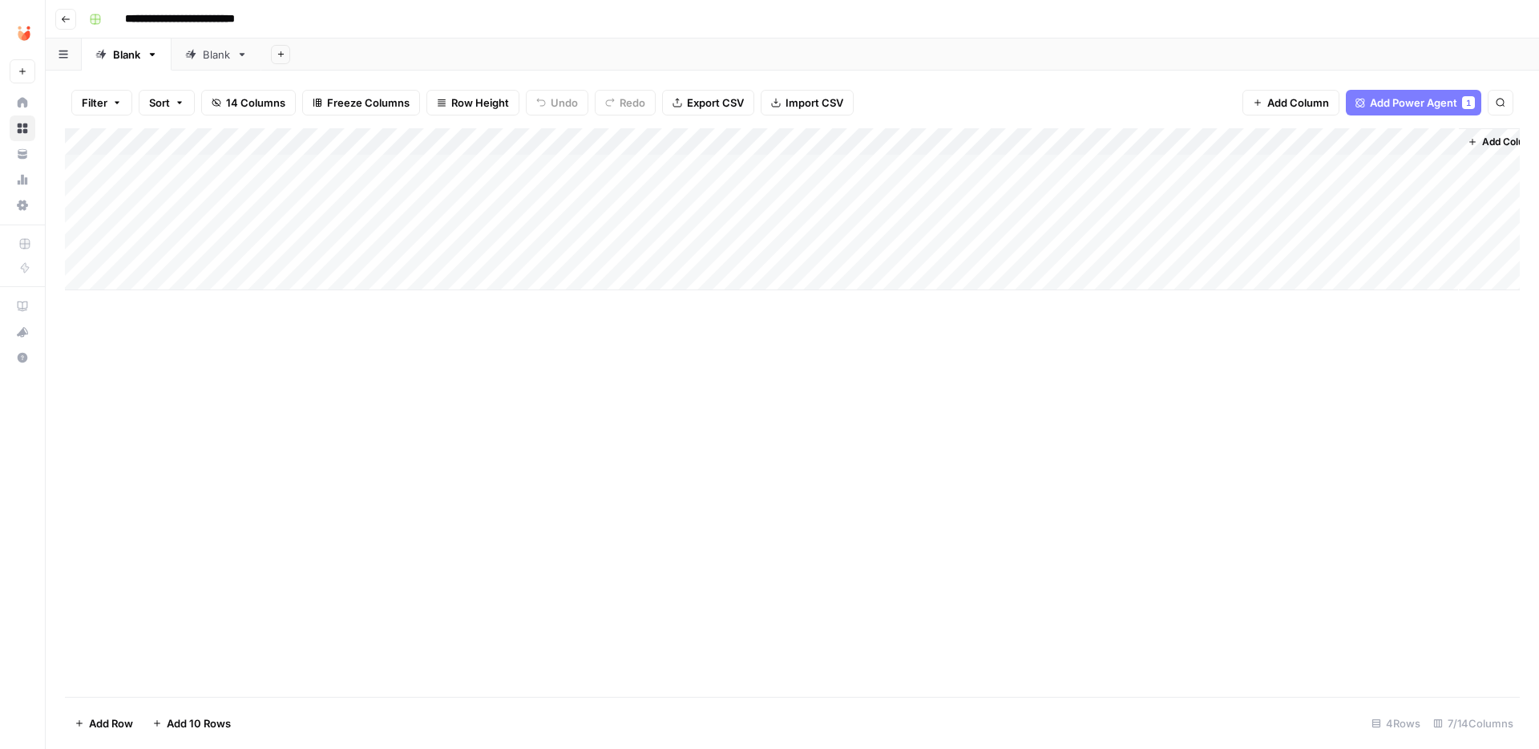
click at [254, 200] on div "Add Column" at bounding box center [792, 209] width 1455 height 162
click at [276, 166] on div "Add Column" at bounding box center [792, 209] width 1455 height 162
click at [408, 139] on div "Add Column" at bounding box center [792, 209] width 1455 height 162
click at [1458, 112] on button "Add Power Agent 1" at bounding box center [1413, 103] width 135 height 26
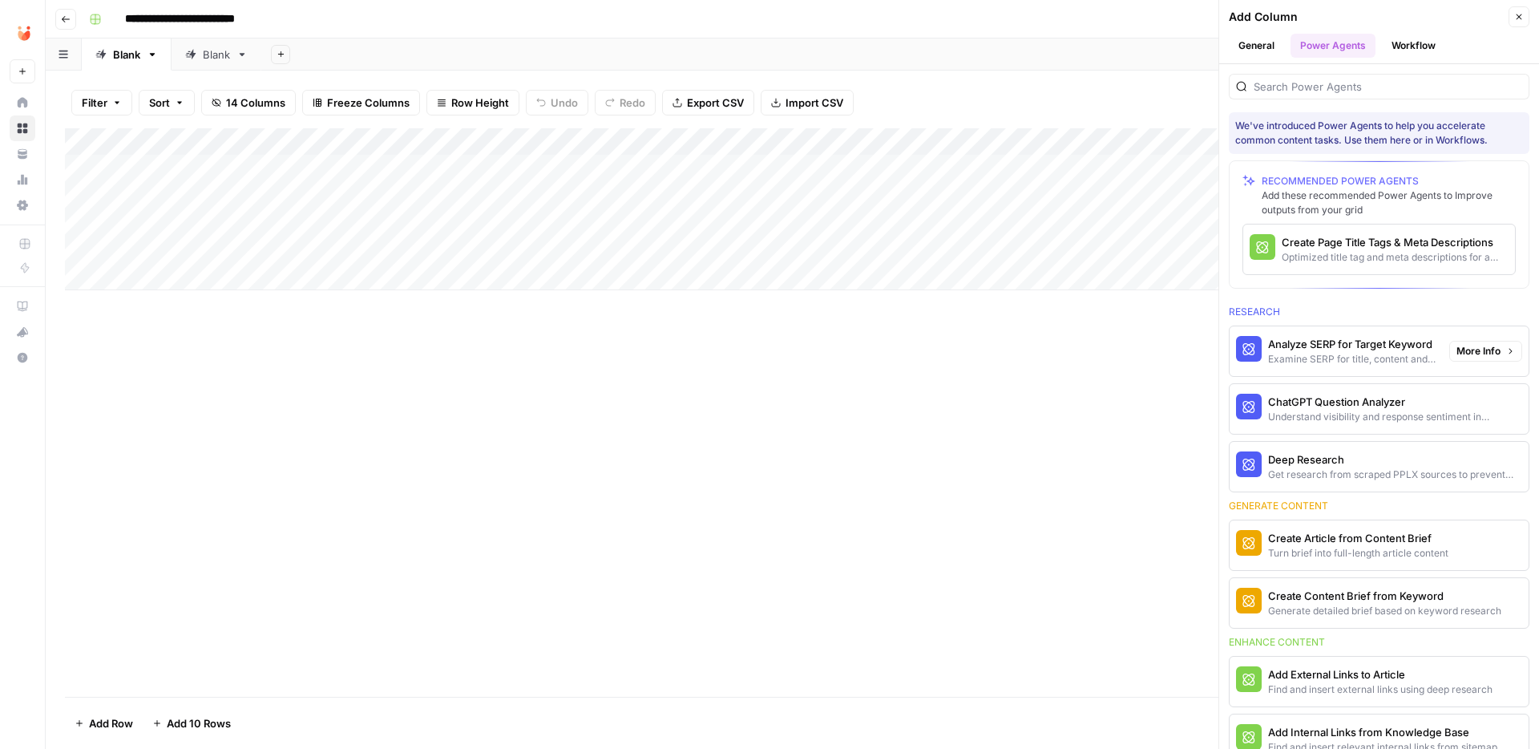
click at [1496, 350] on span "More Info" at bounding box center [1478, 351] width 44 height 14
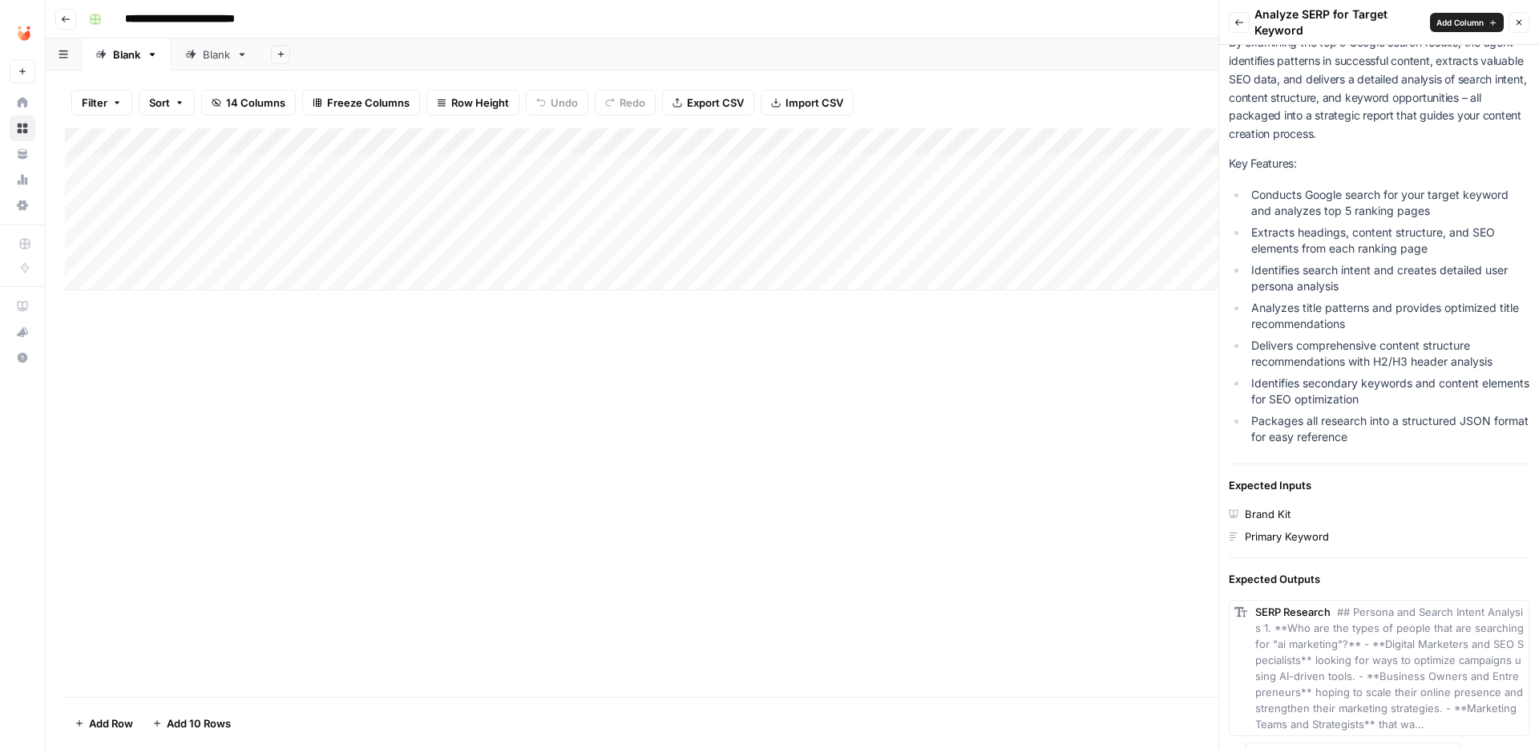
scroll to position [315, 0]
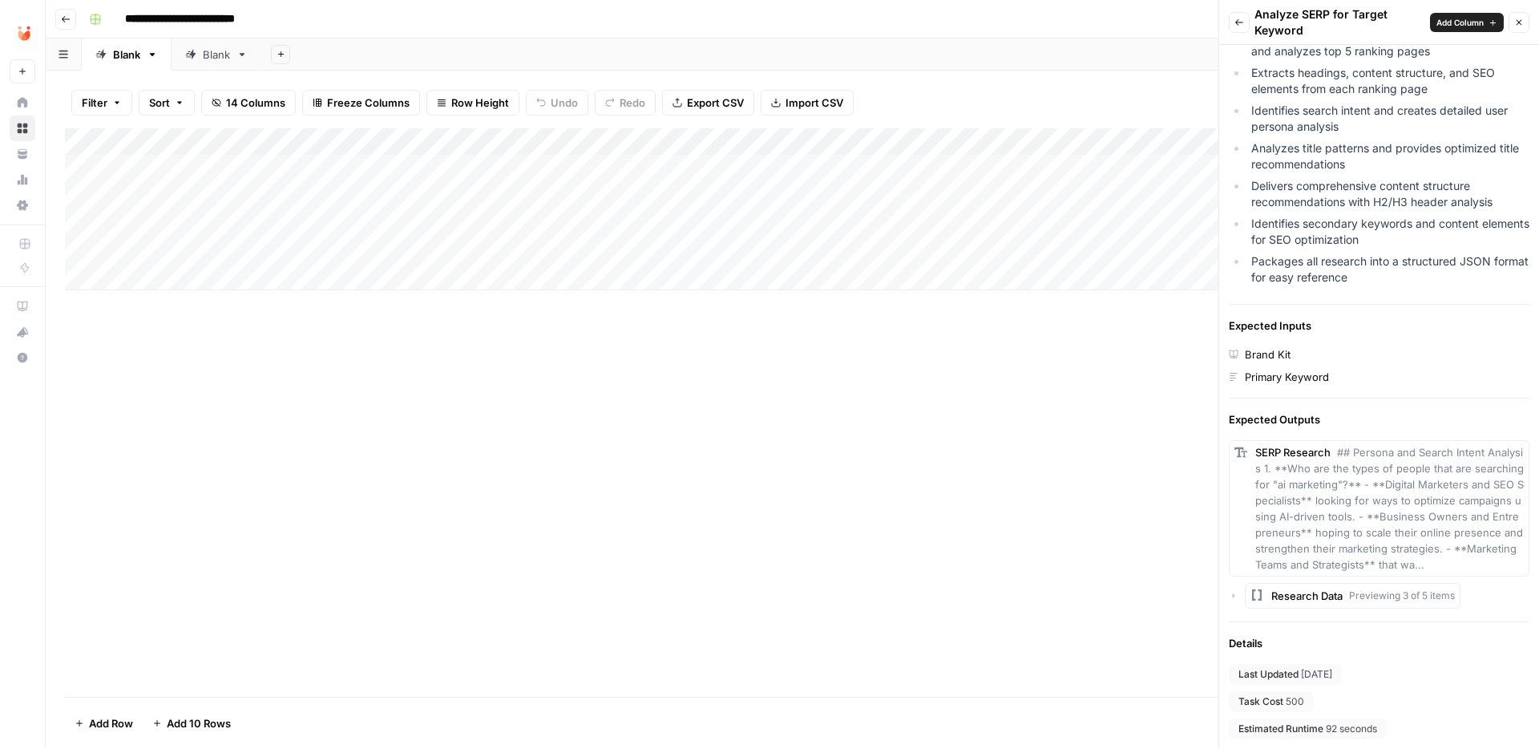
click at [1396, 489] on span "## Persona and Search Intent Analysis 1. **Who are the types of people that are…" at bounding box center [1389, 508] width 269 height 125
click at [1233, 595] on icon "button" at bounding box center [1234, 595] width 2 height 5
click at [1249, 623] on icon "button" at bounding box center [1250, 628] width 10 height 10
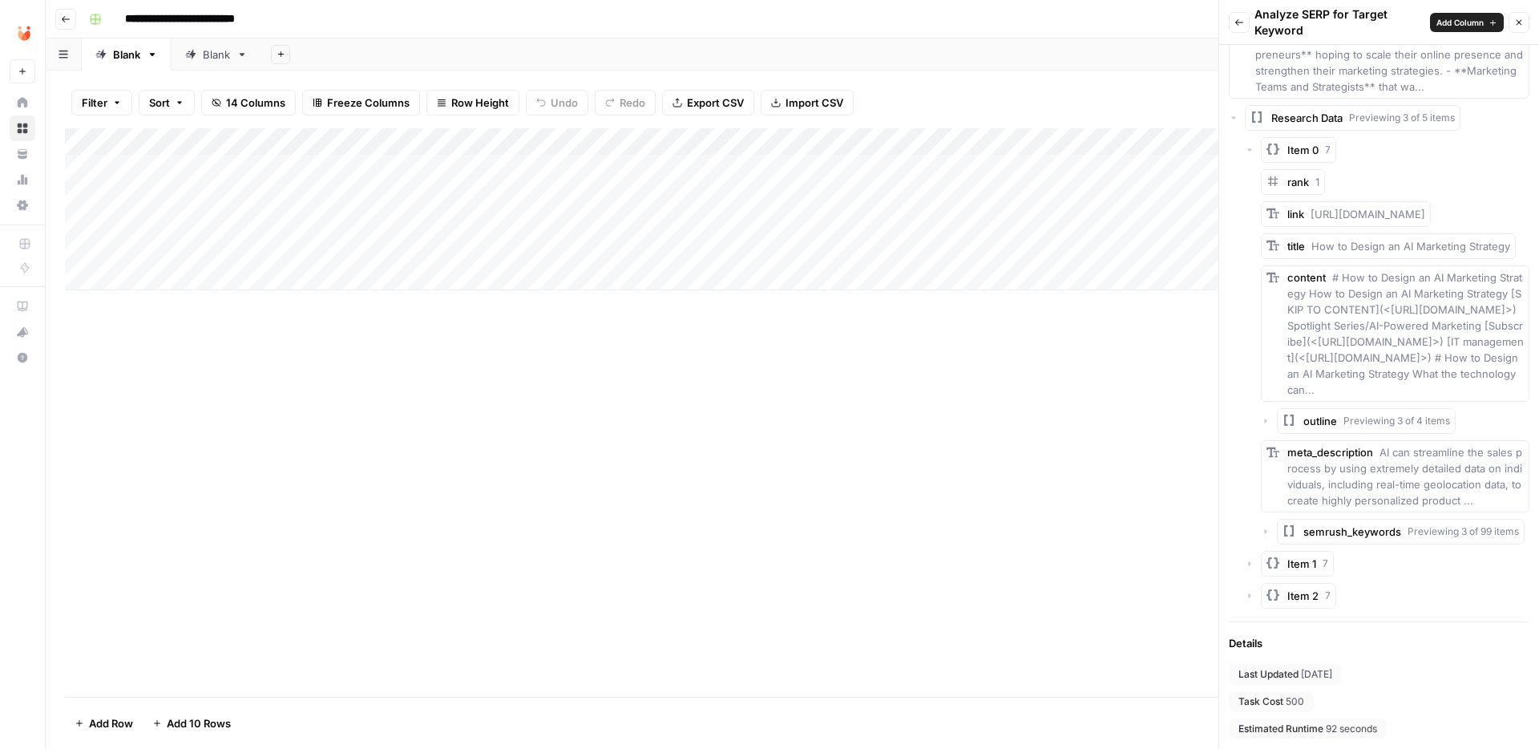
scroll to position [0, 0]
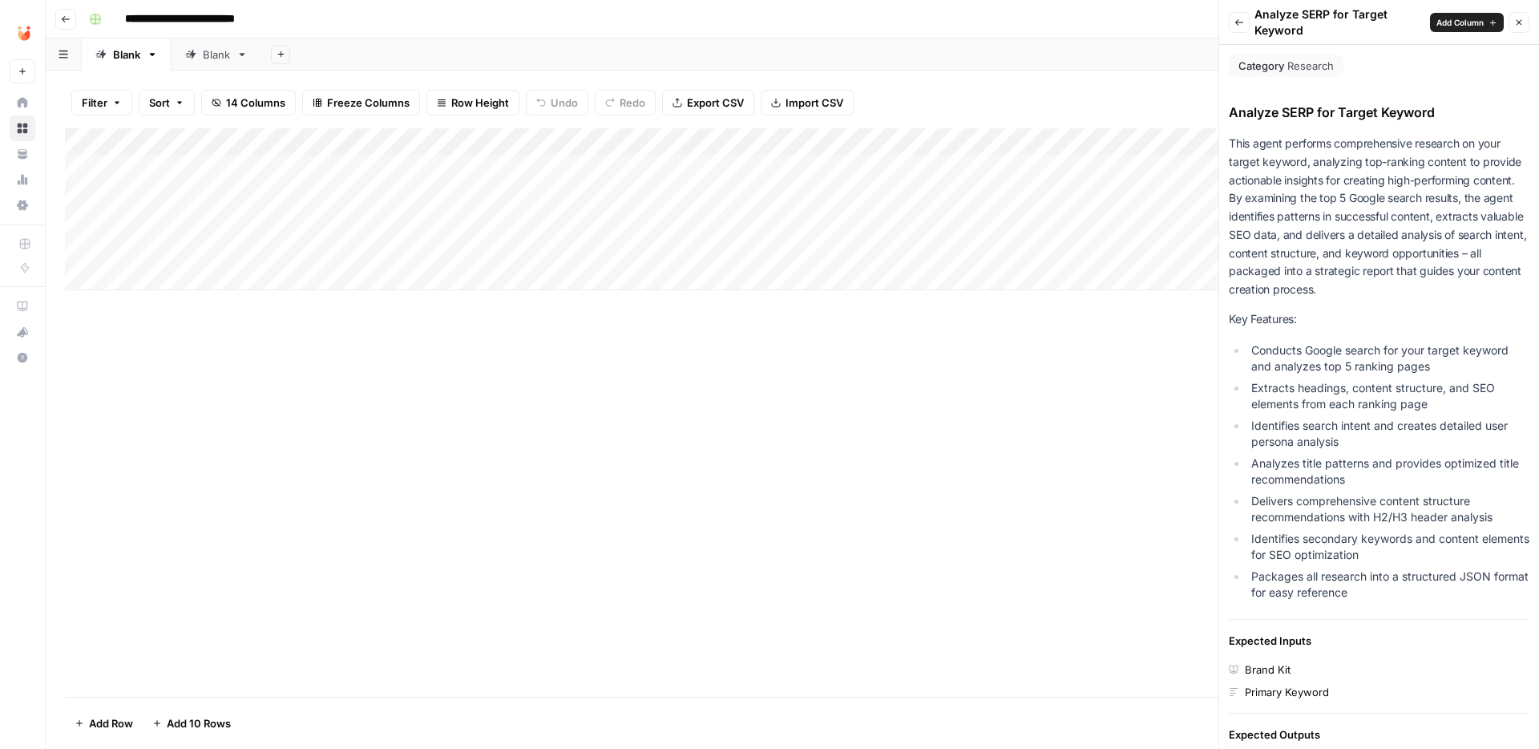
click at [1245, 25] on button "Back" at bounding box center [1239, 22] width 21 height 21
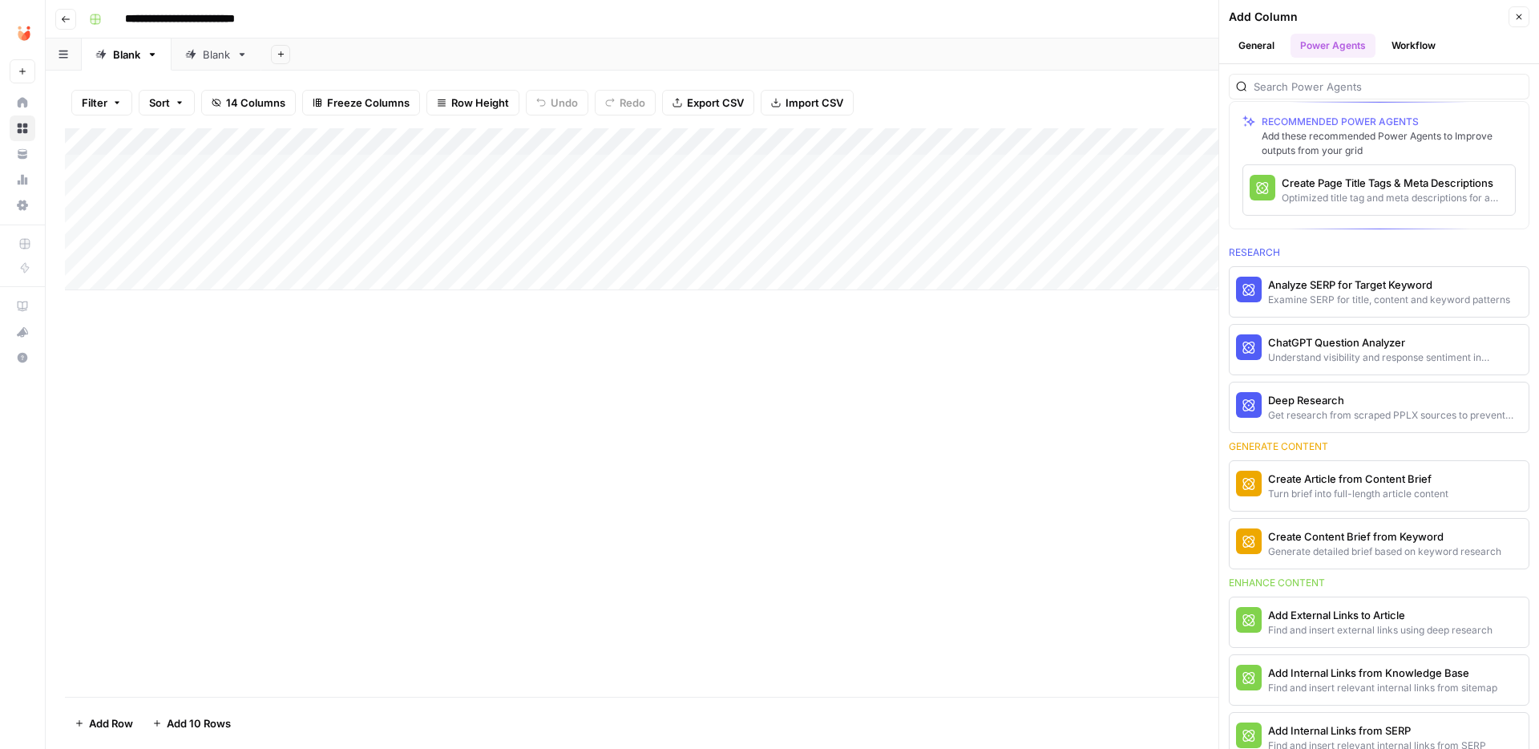
scroll to position [115, 0]
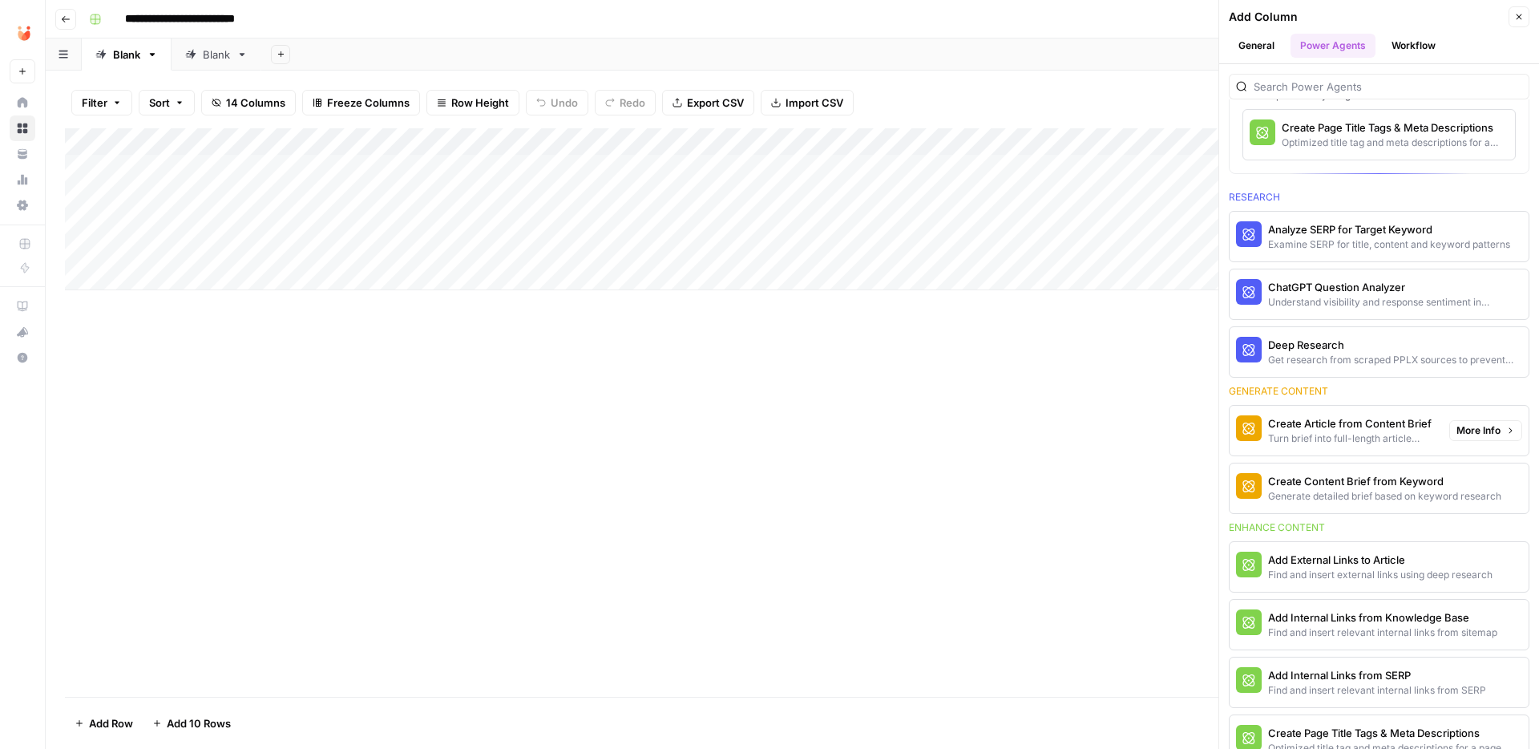
click at [1483, 424] on span "More Info" at bounding box center [1478, 430] width 44 height 14
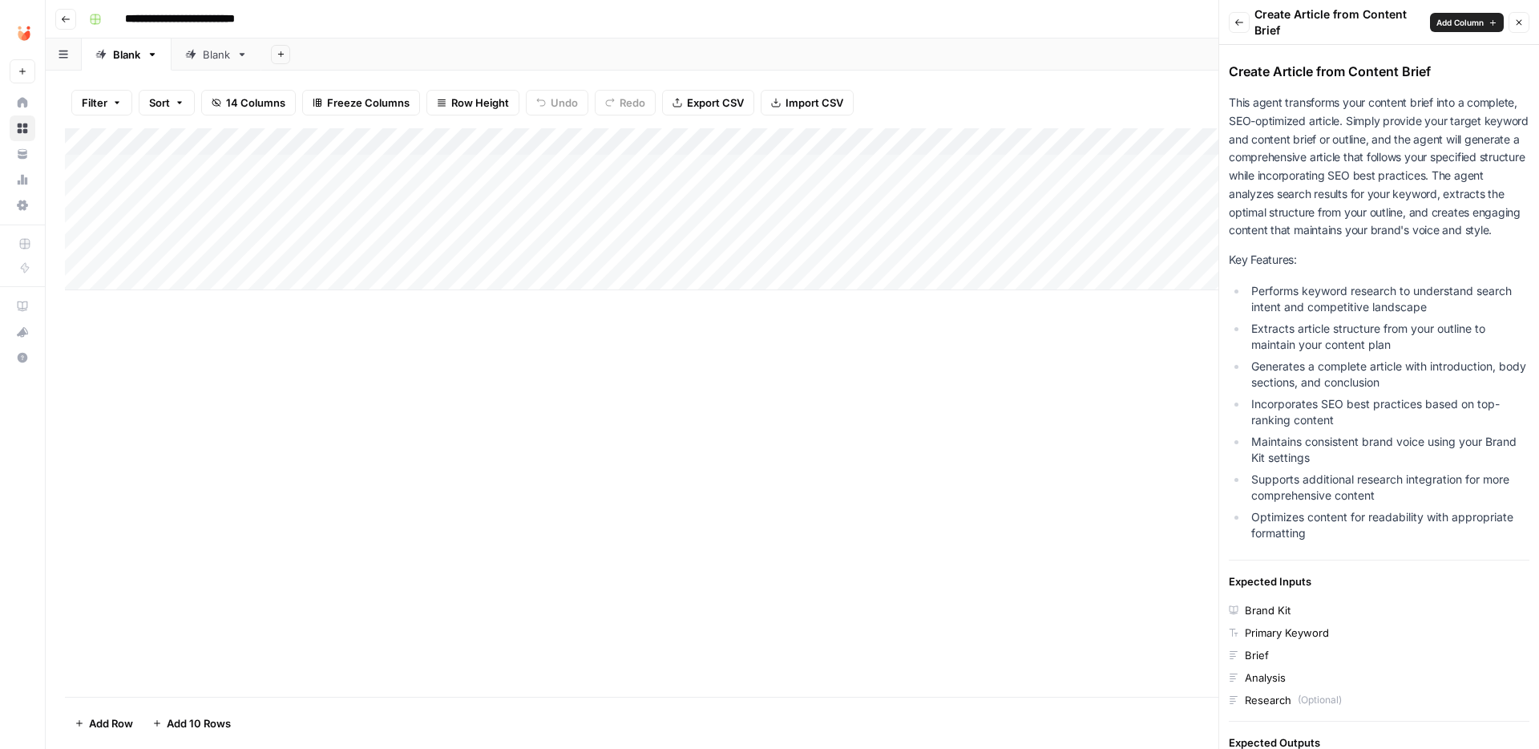
scroll to position [0, 0]
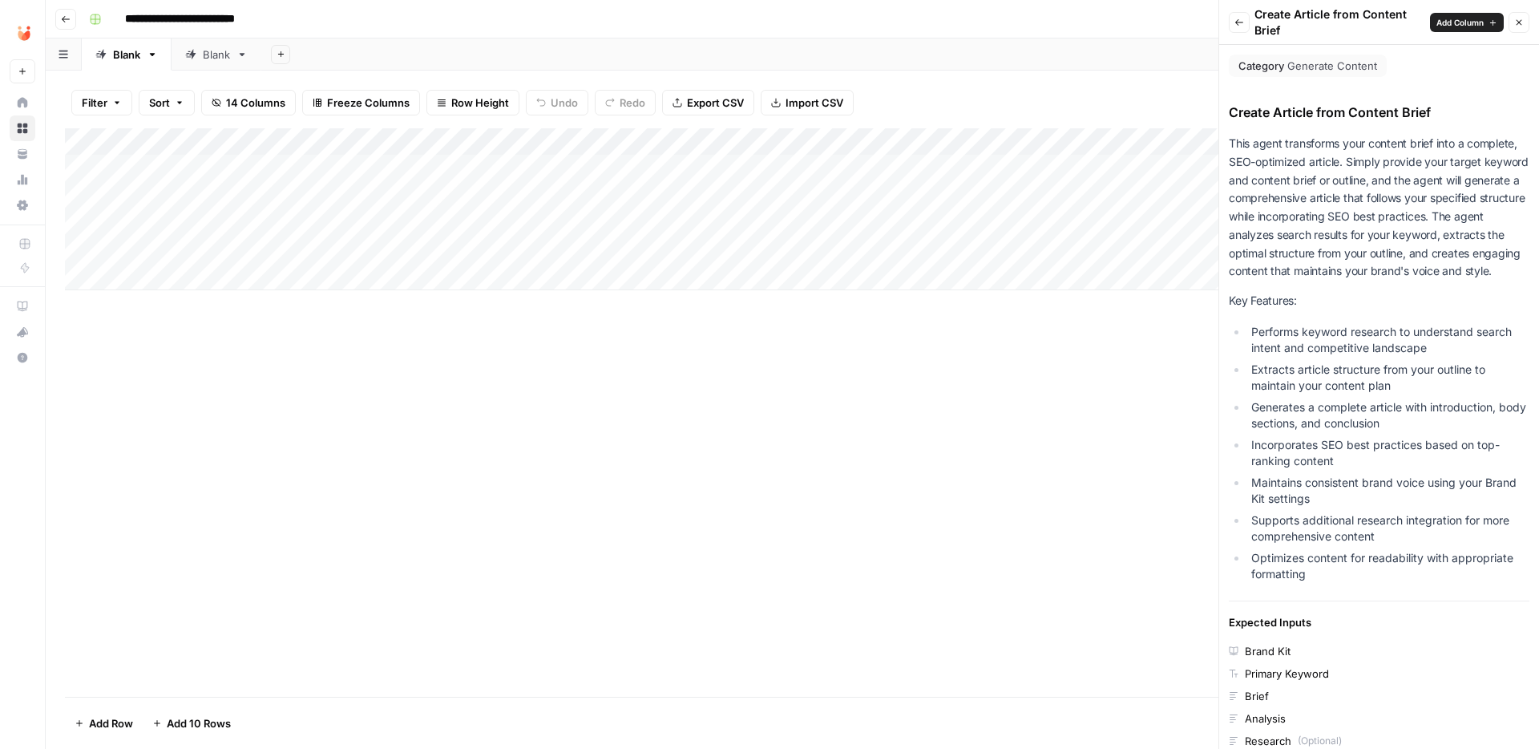
click at [1243, 22] on span "Back" at bounding box center [1243, 22] width 1 height 1
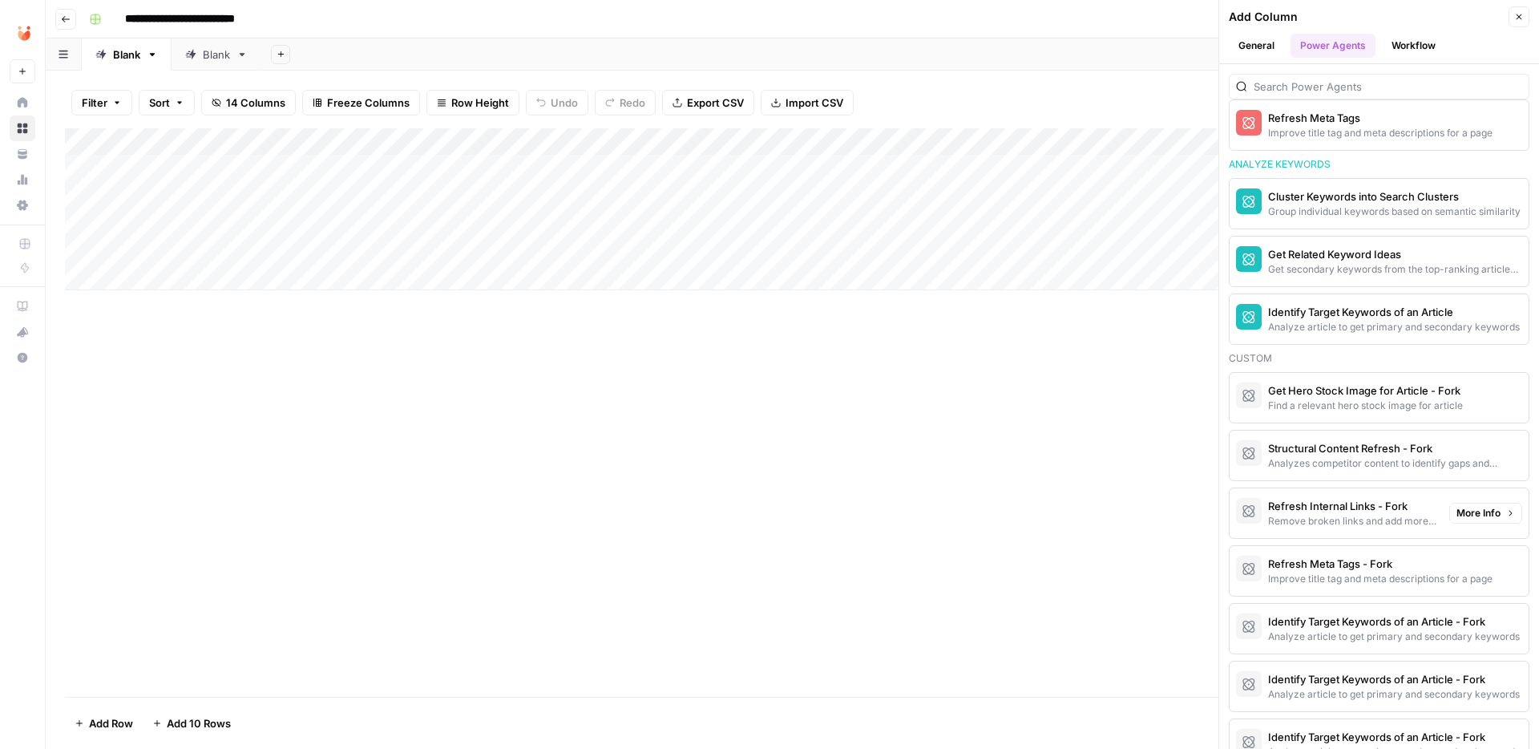
scroll to position [1021, 0]
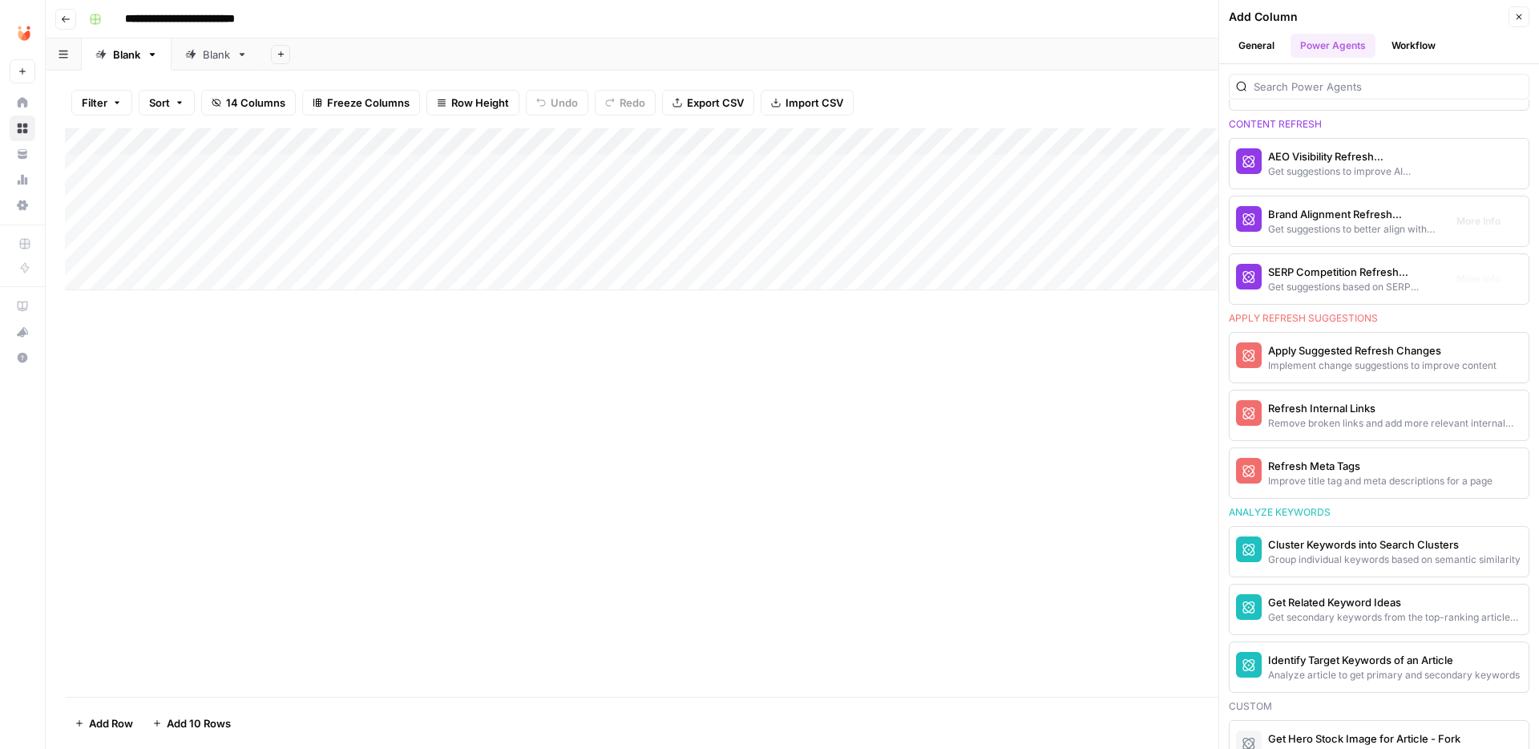
click at [1330, 153] on div "AEO Visibility Refresh Suggestions" at bounding box center [1352, 156] width 168 height 16
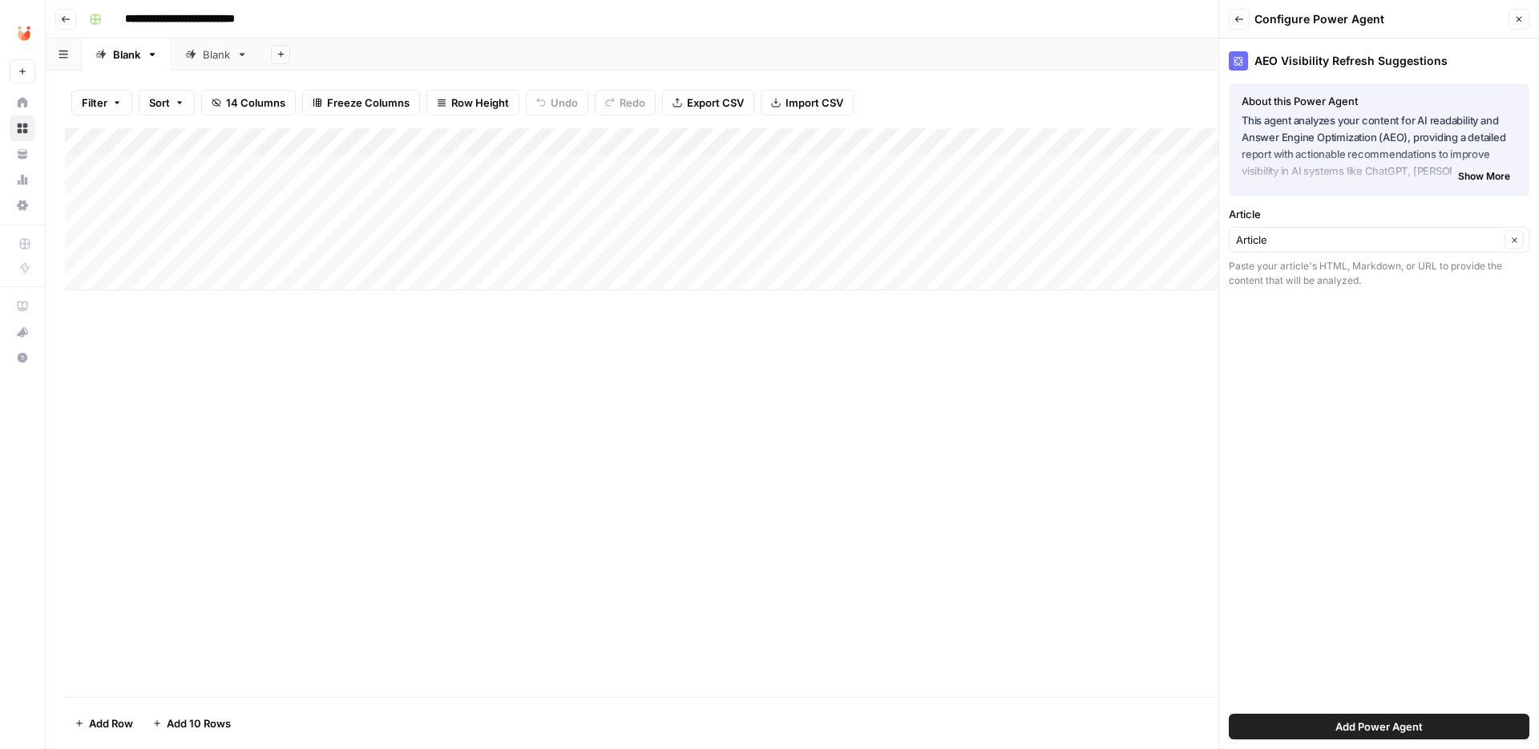
click at [1239, 21] on icon "button" at bounding box center [1239, 19] width 10 height 10
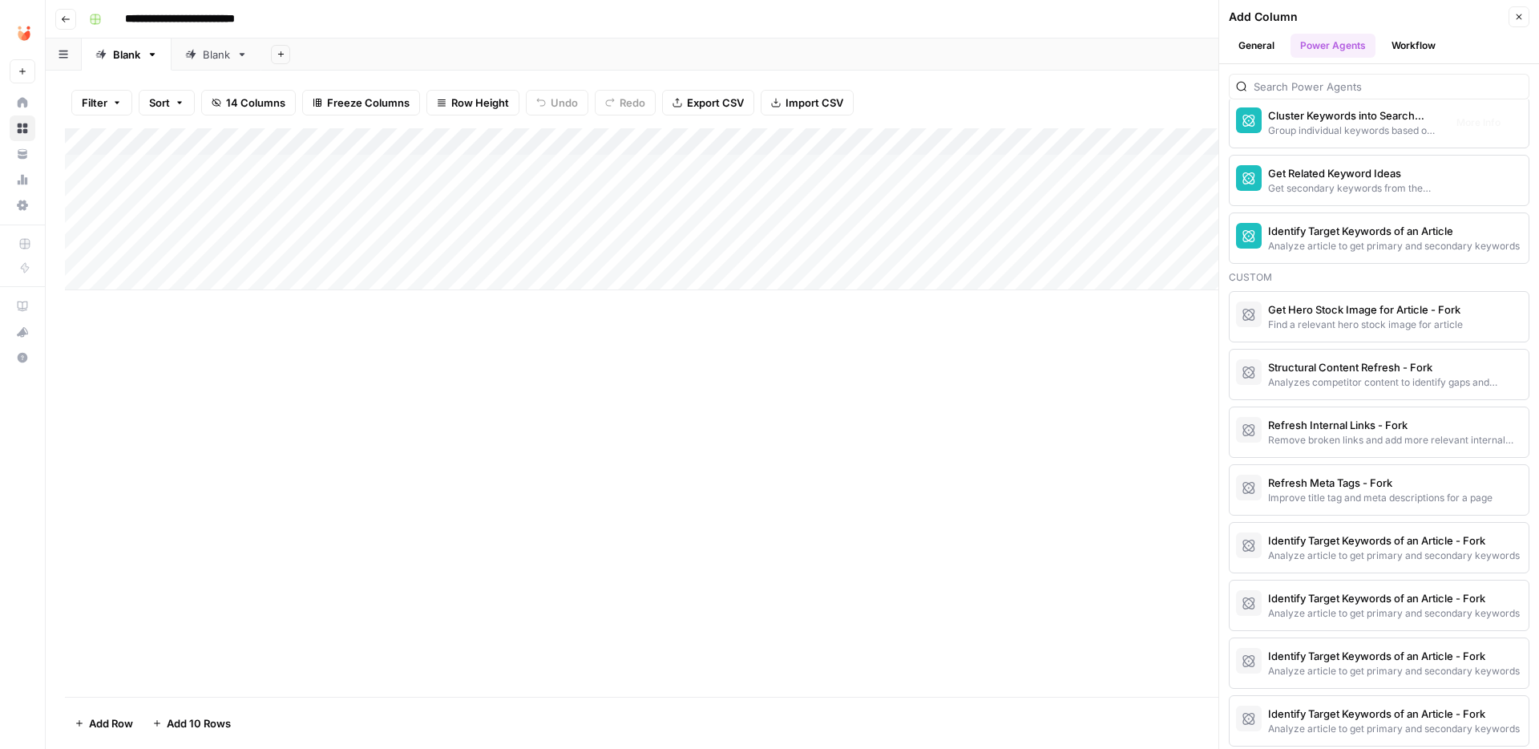
scroll to position [1517, 0]
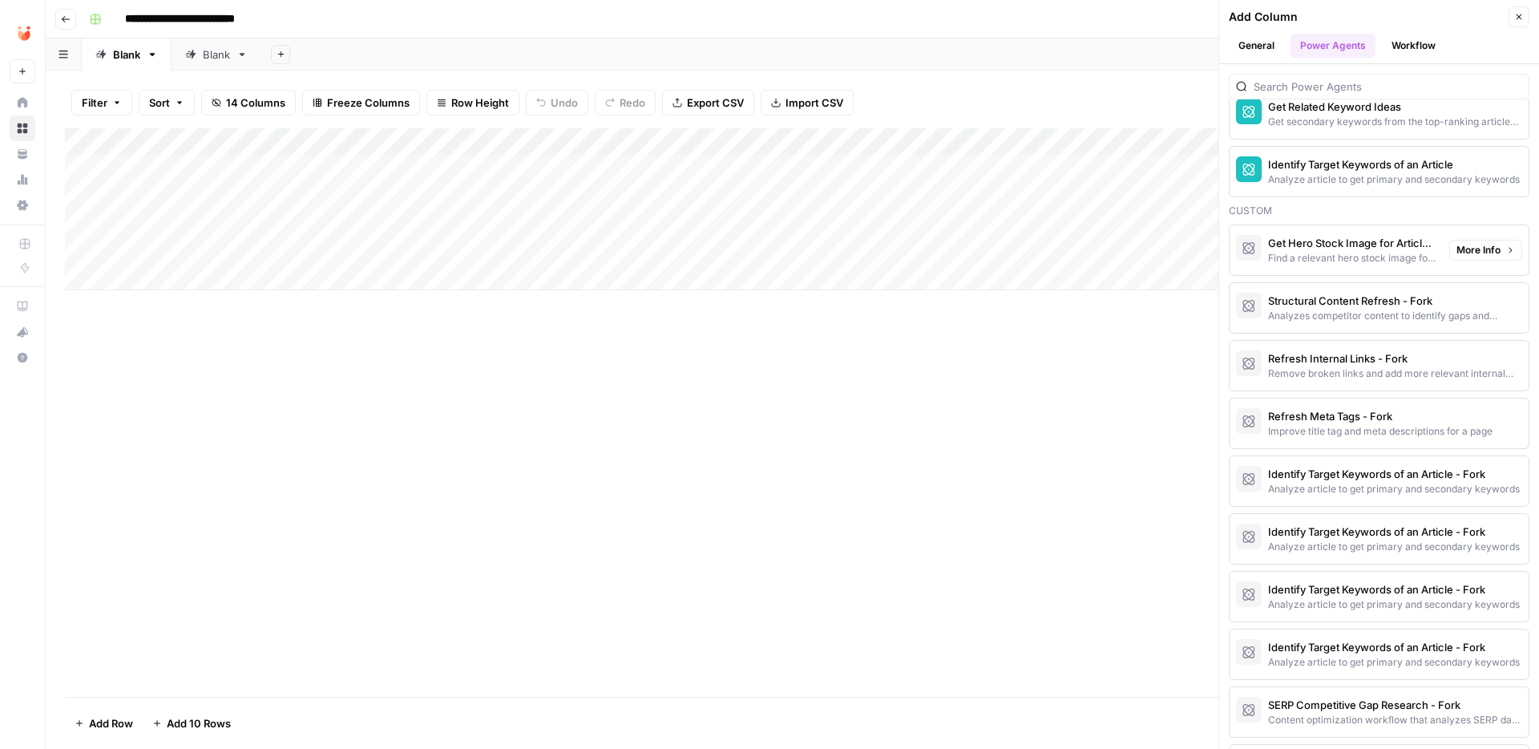
click at [1323, 257] on div "Find a relevant hero stock image for article" at bounding box center [1352, 258] width 168 height 14
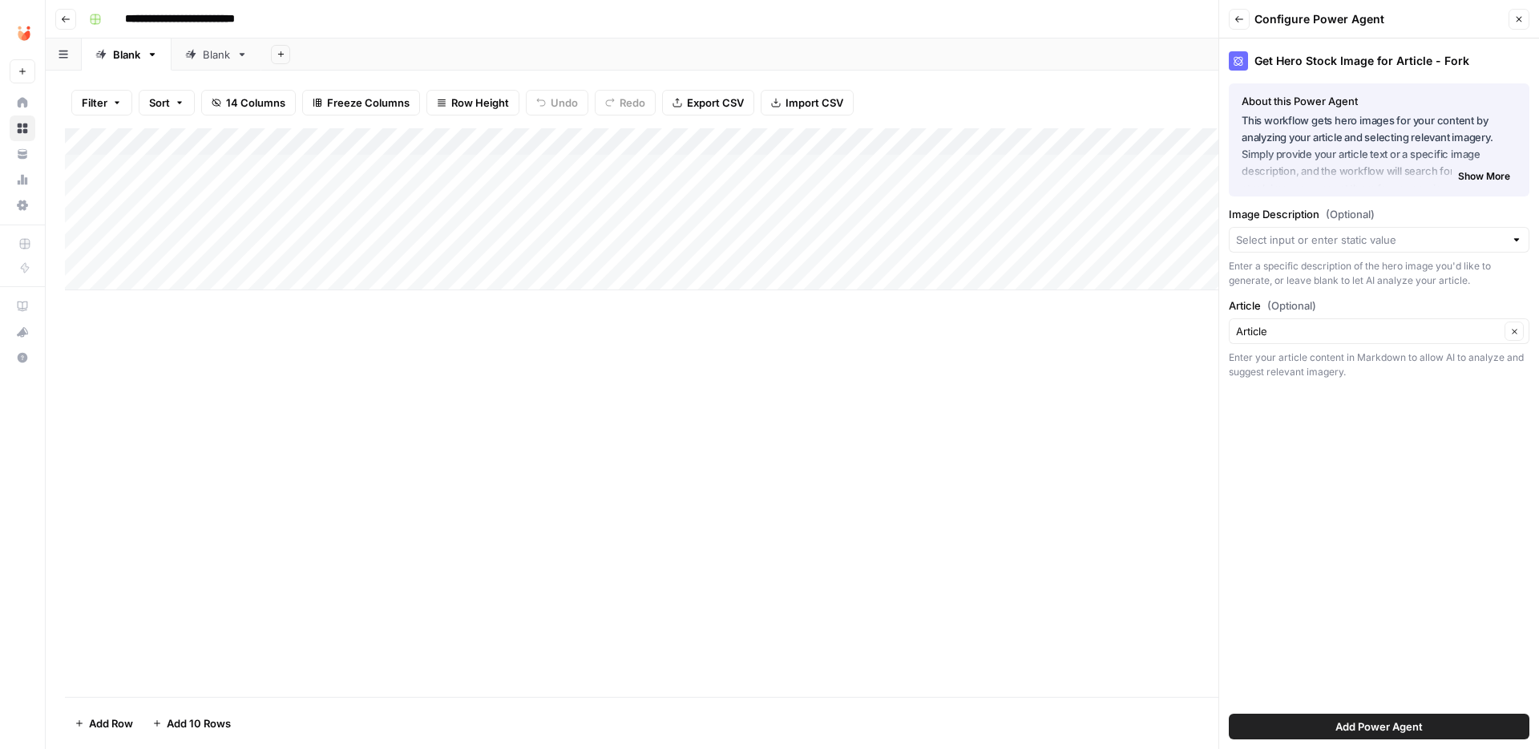
click at [1241, 20] on icon "button" at bounding box center [1239, 19] width 10 height 10
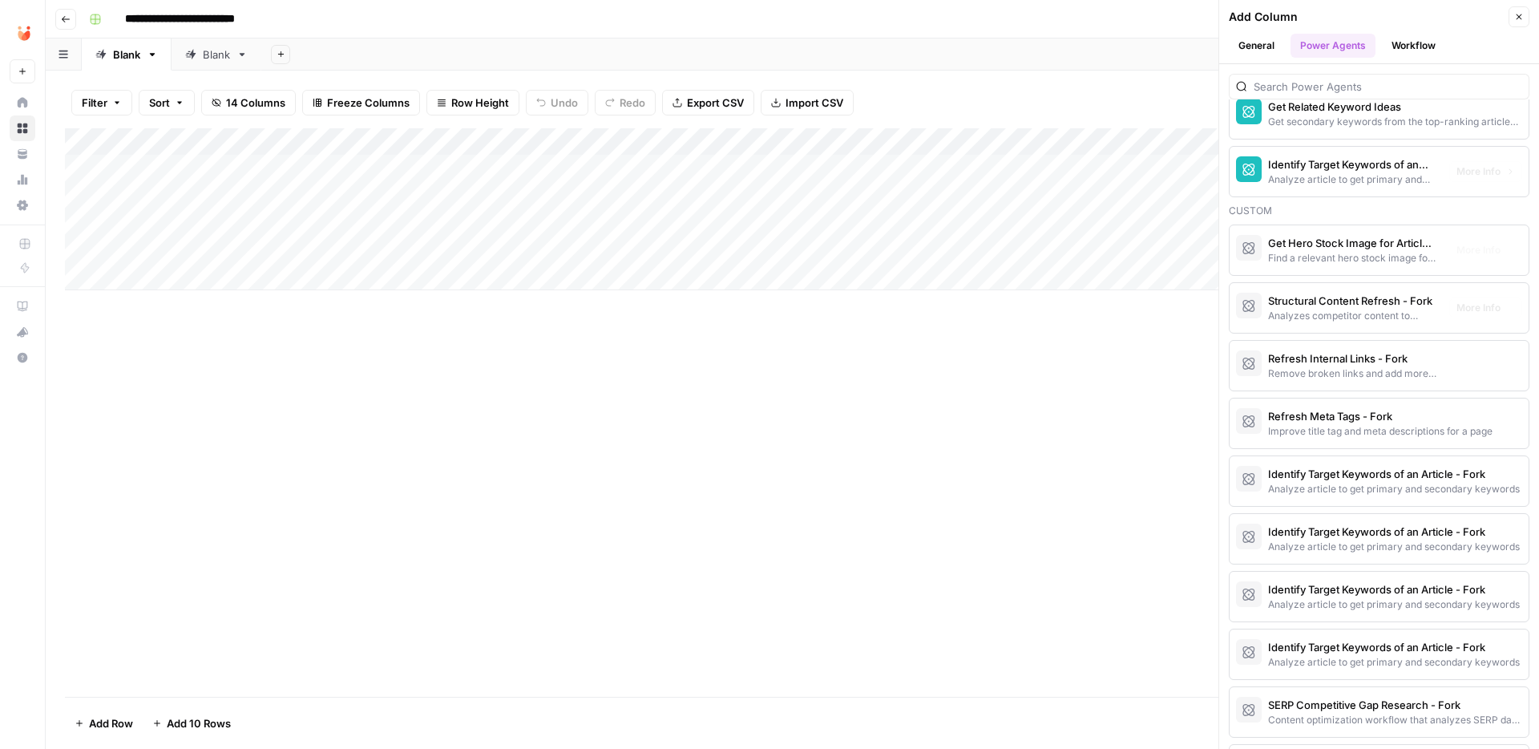
scroll to position [1573, 0]
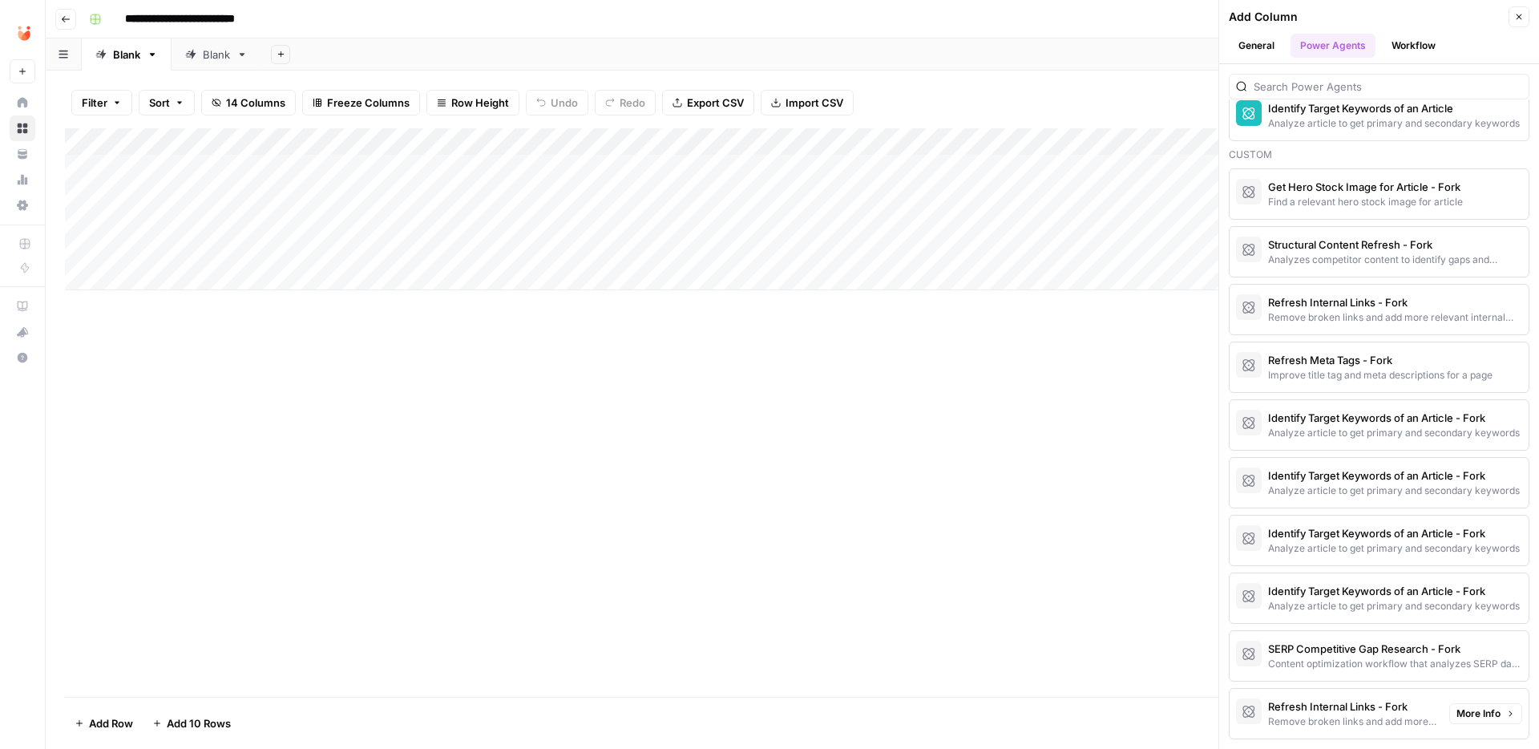
click at [1315, 717] on div "Remove broken links and add more relevant internal links" at bounding box center [1352, 721] width 168 height 14
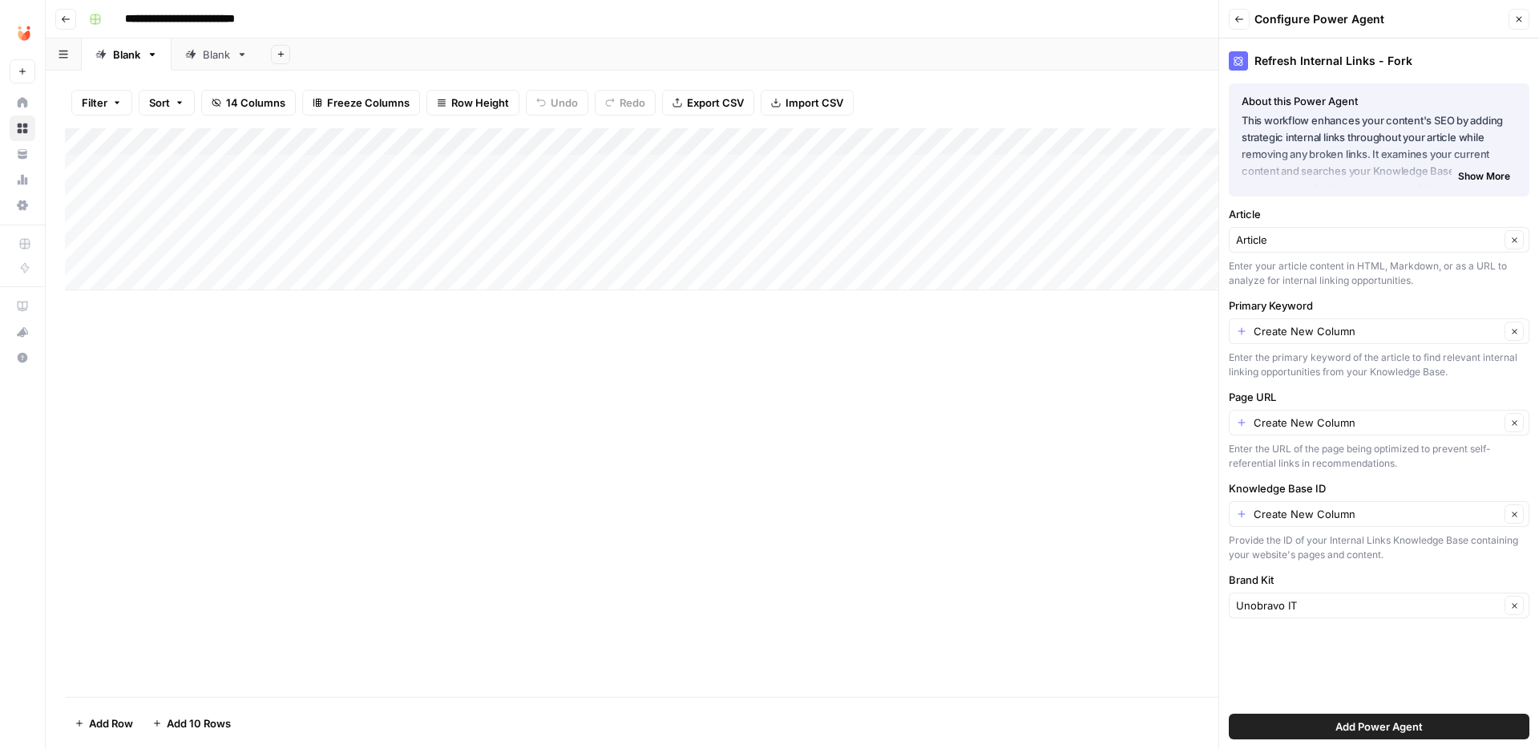
click at [1476, 173] on span "Show More" at bounding box center [1484, 176] width 52 height 14
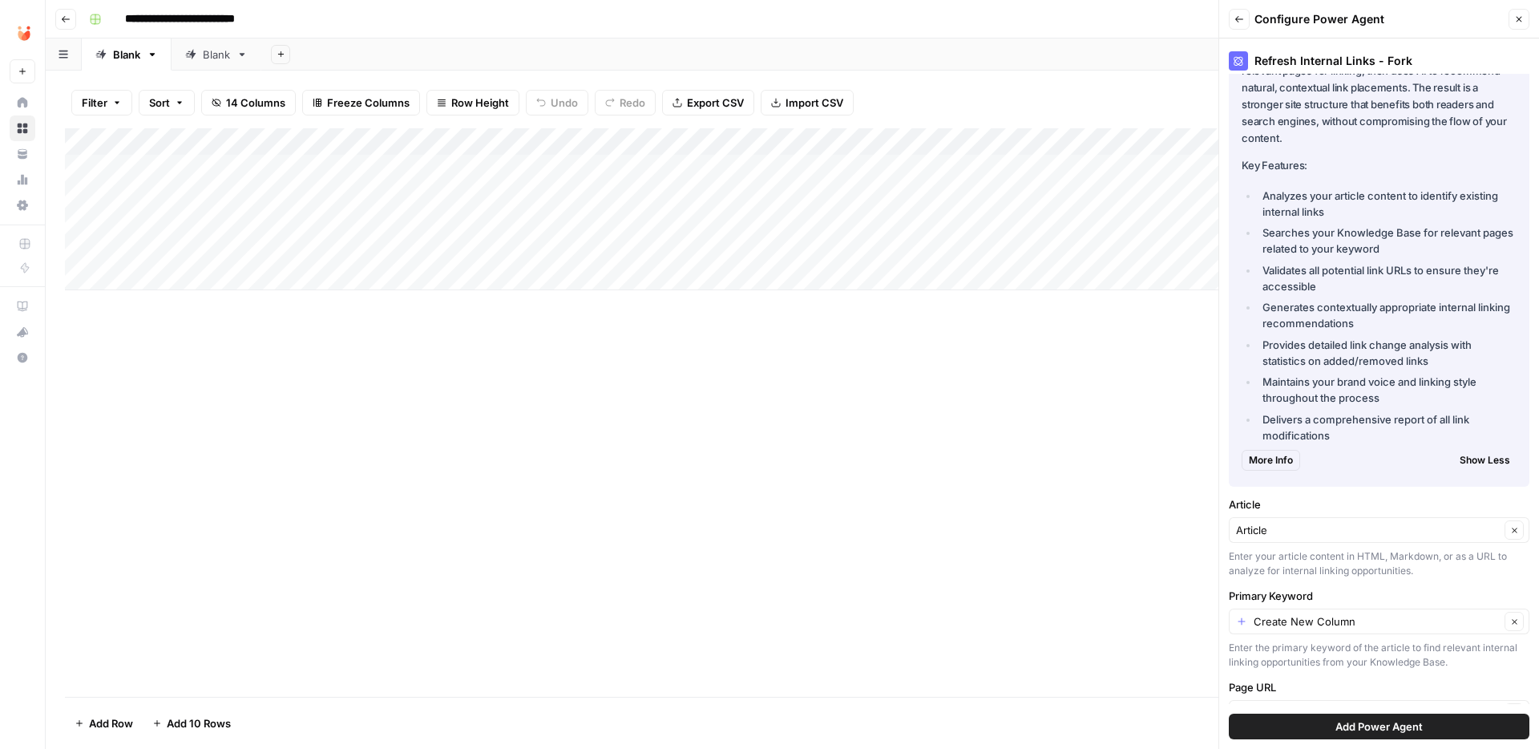
scroll to position [220, 0]
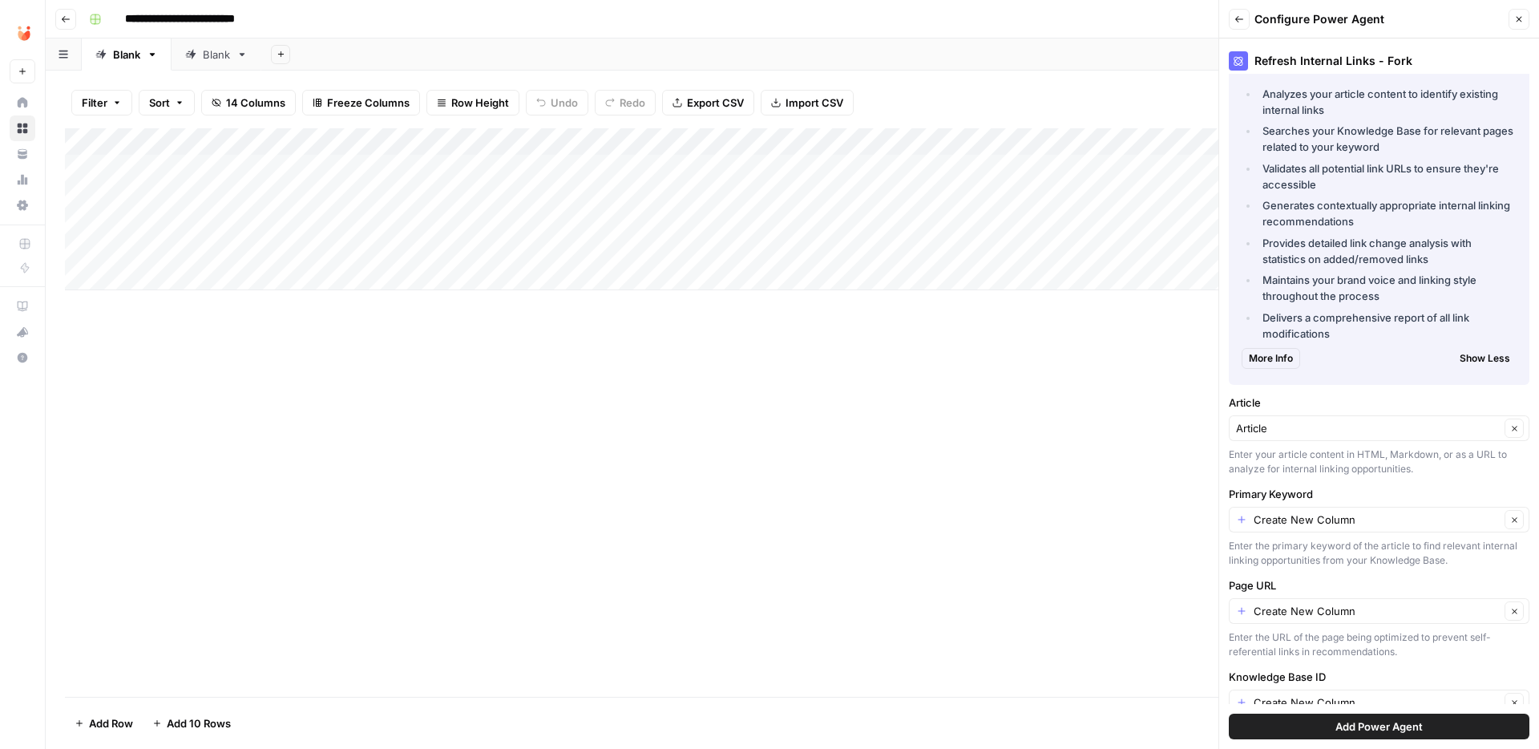
click at [1238, 16] on icon "button" at bounding box center [1239, 19] width 8 height 6
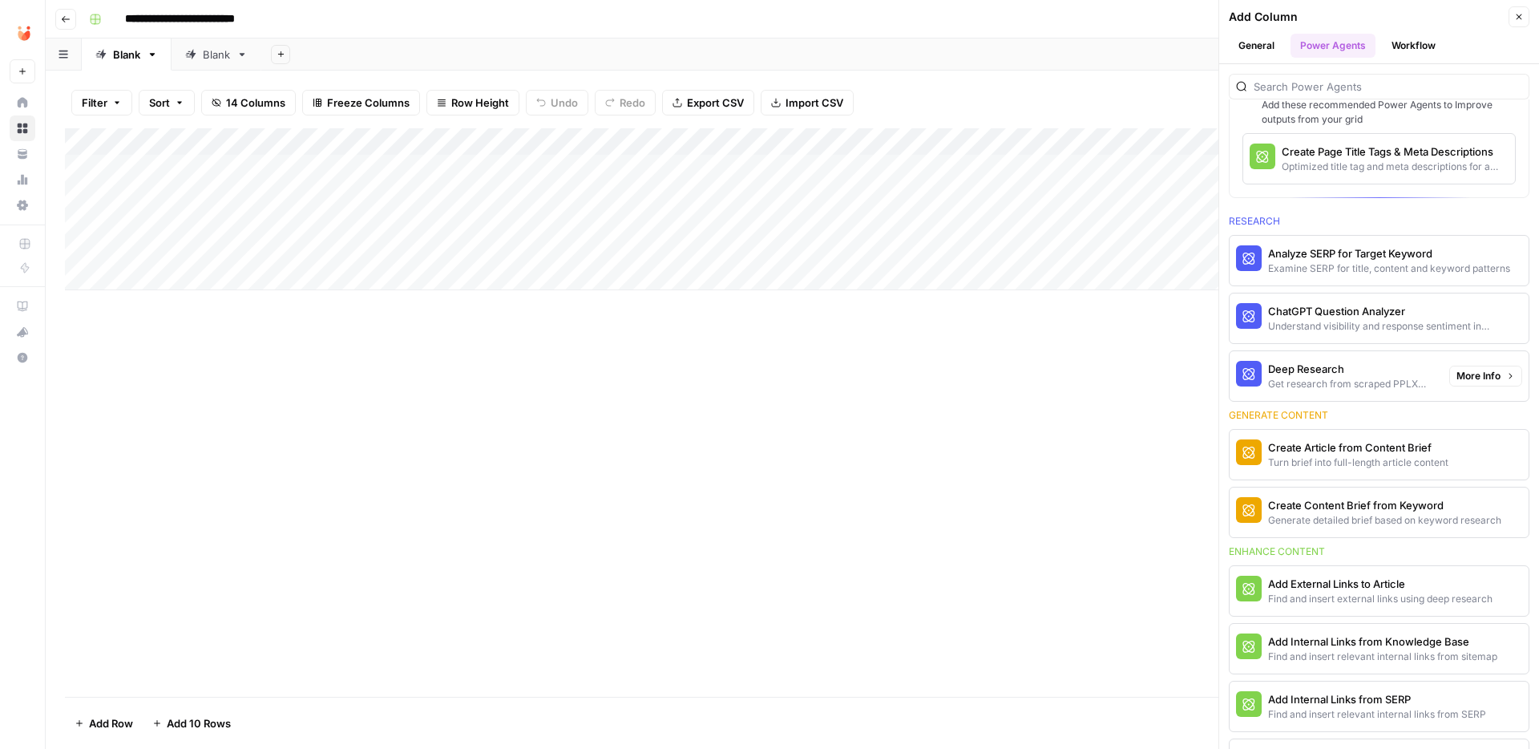
scroll to position [87, 0]
click at [1351, 251] on div "Analyze SERP for Target Keyword" at bounding box center [1352, 256] width 168 height 16
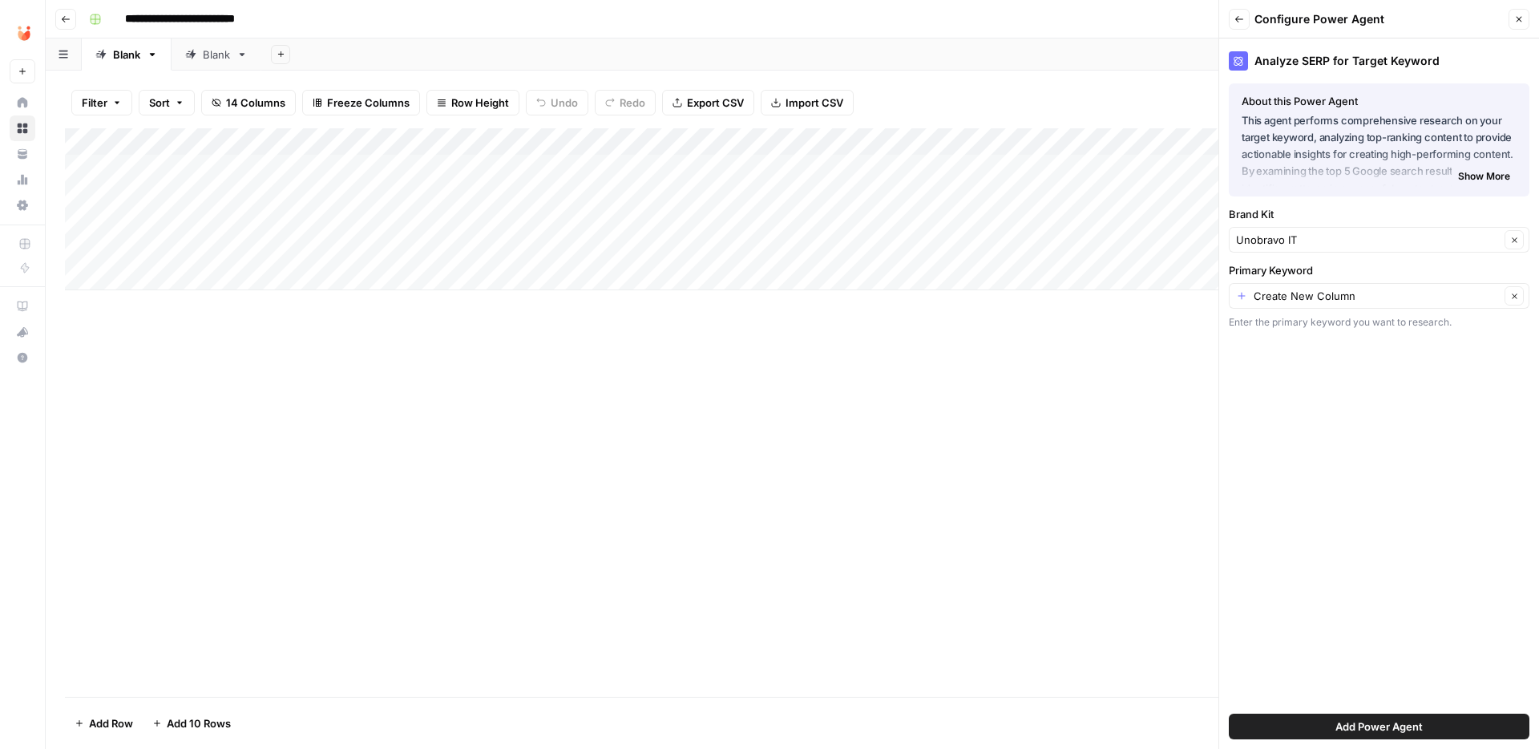
click at [1483, 182] on span "Show More" at bounding box center [1484, 176] width 52 height 14
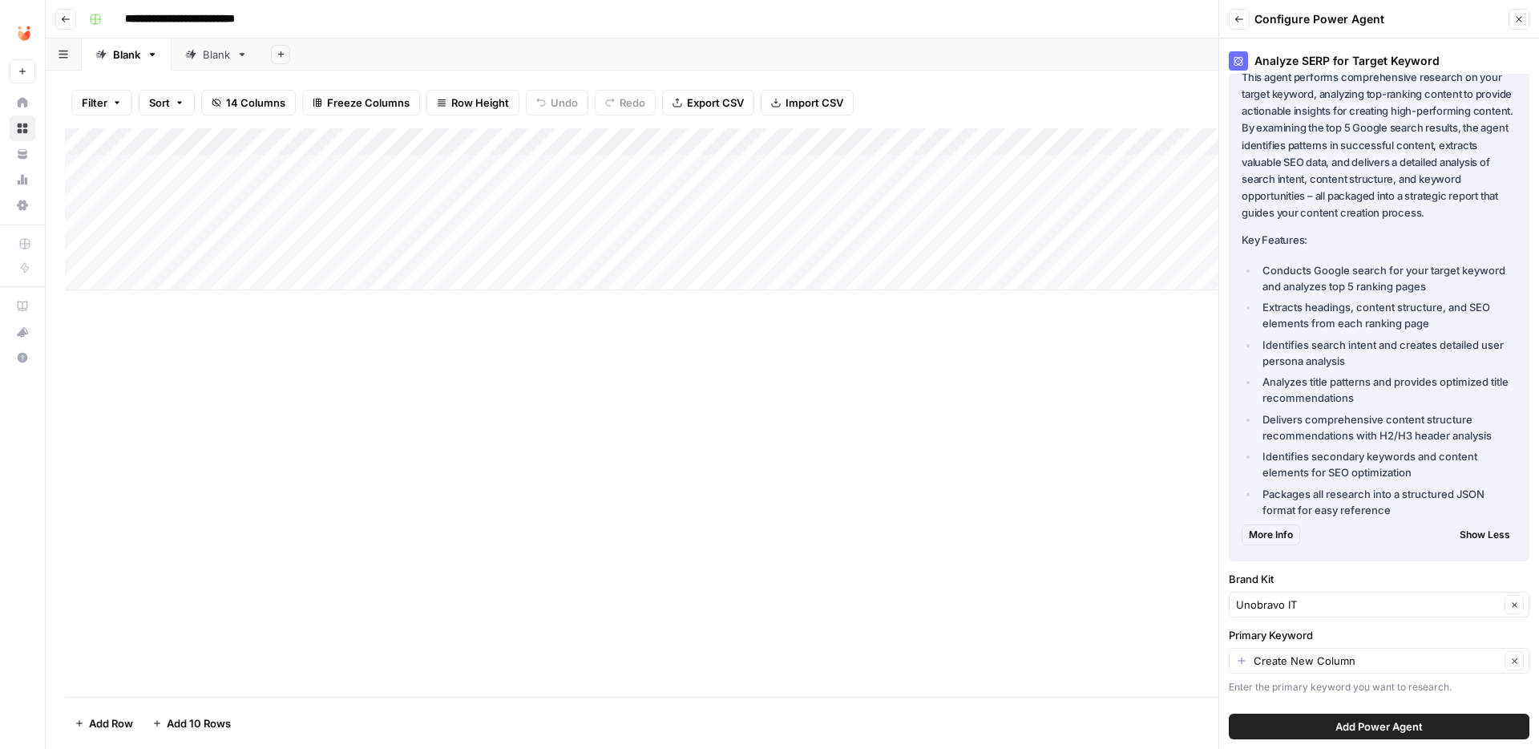
scroll to position [0, 0]
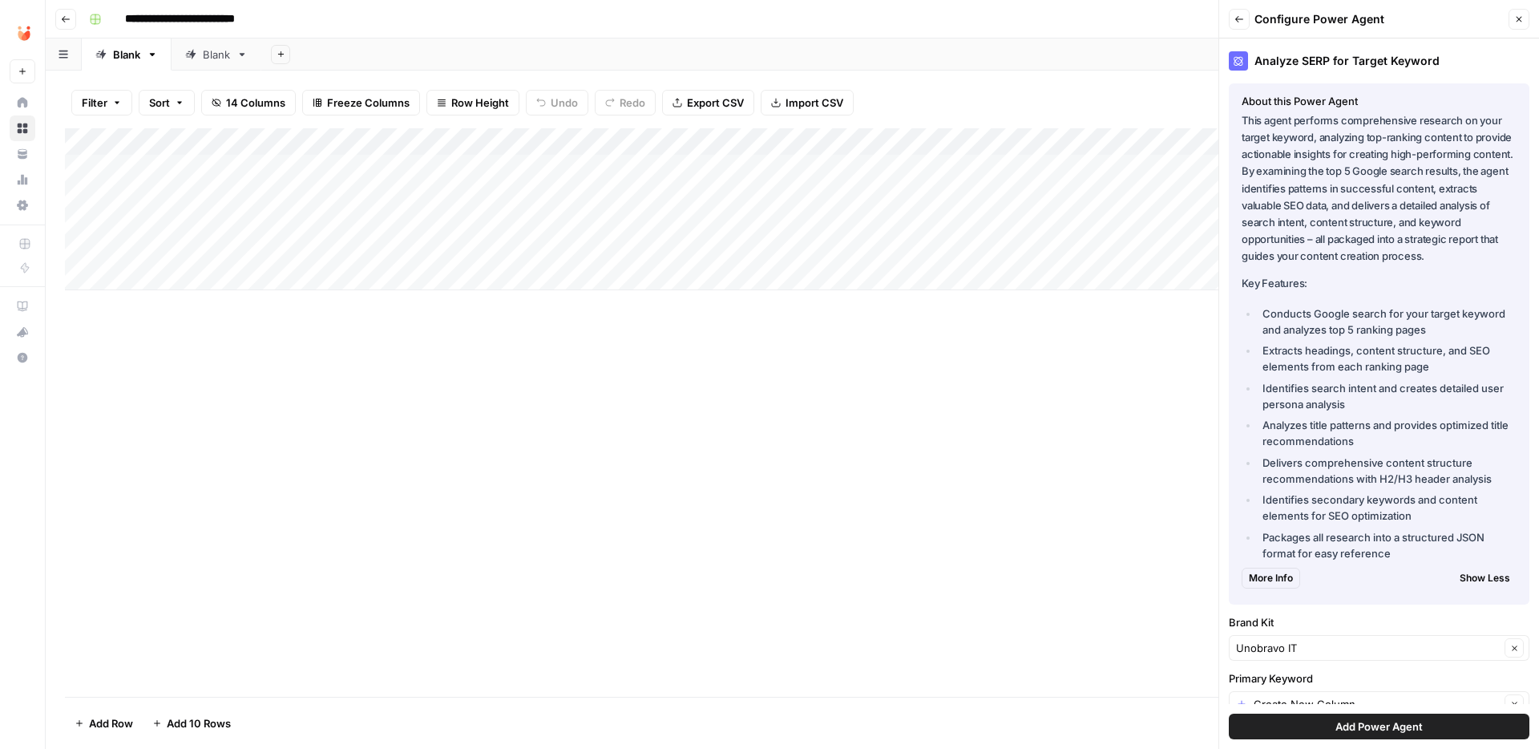
click at [1245, 23] on button "Back" at bounding box center [1239, 19] width 21 height 21
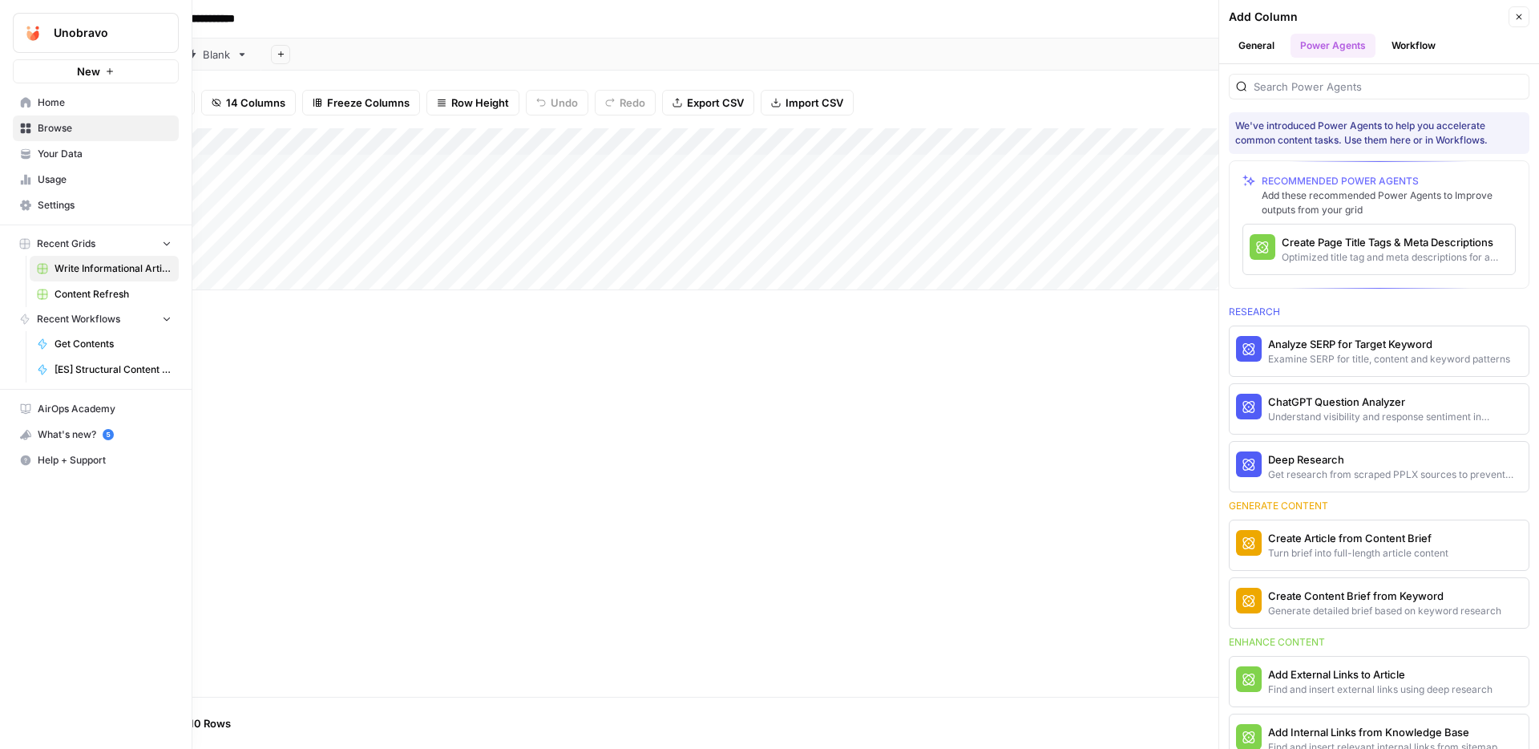
click at [84, 434] on div "What's new? 5" at bounding box center [96, 434] width 164 height 24
click at [88, 341] on span "Get Contents" at bounding box center [113, 344] width 117 height 14
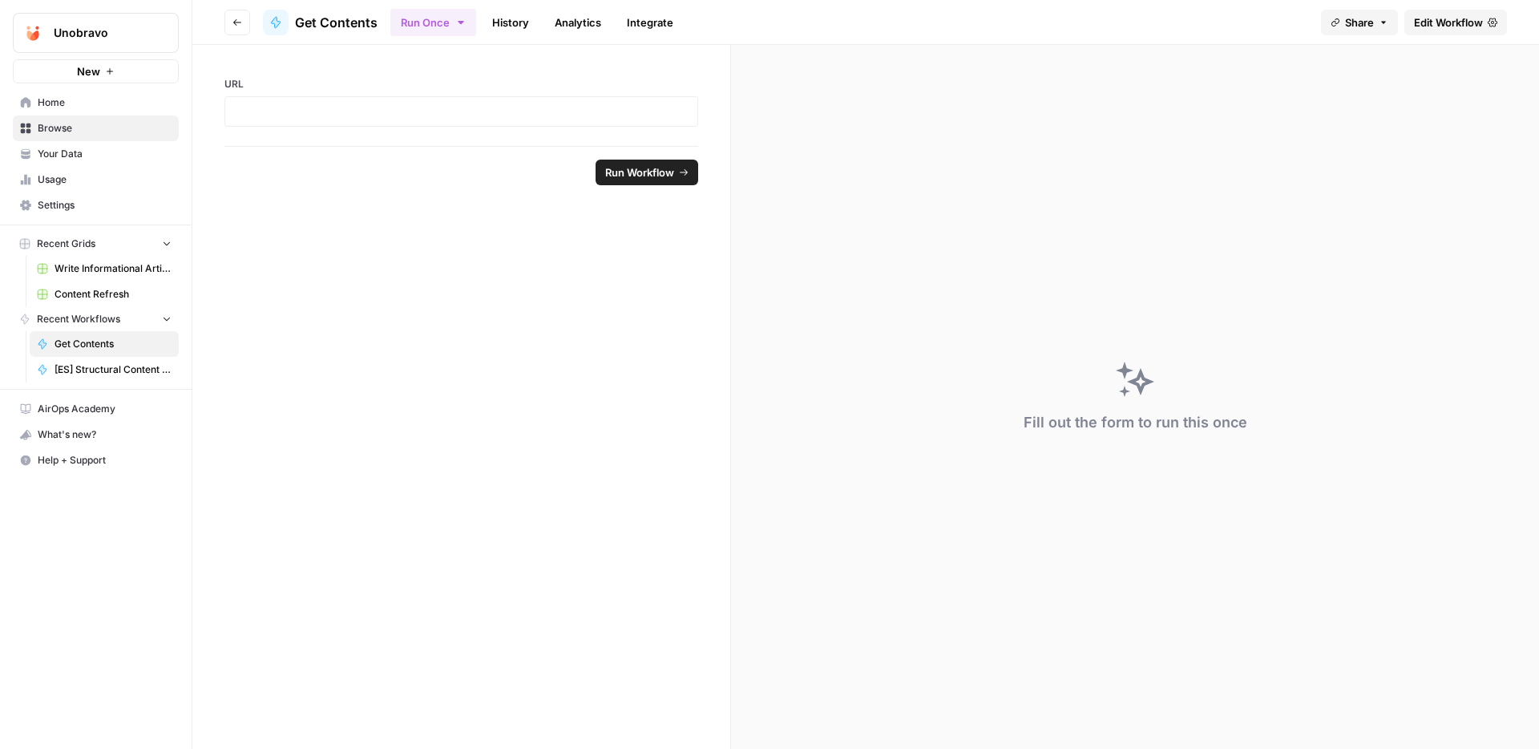
click at [96, 377] on link "[ES] Structural Content Refresh" at bounding box center [104, 370] width 149 height 26
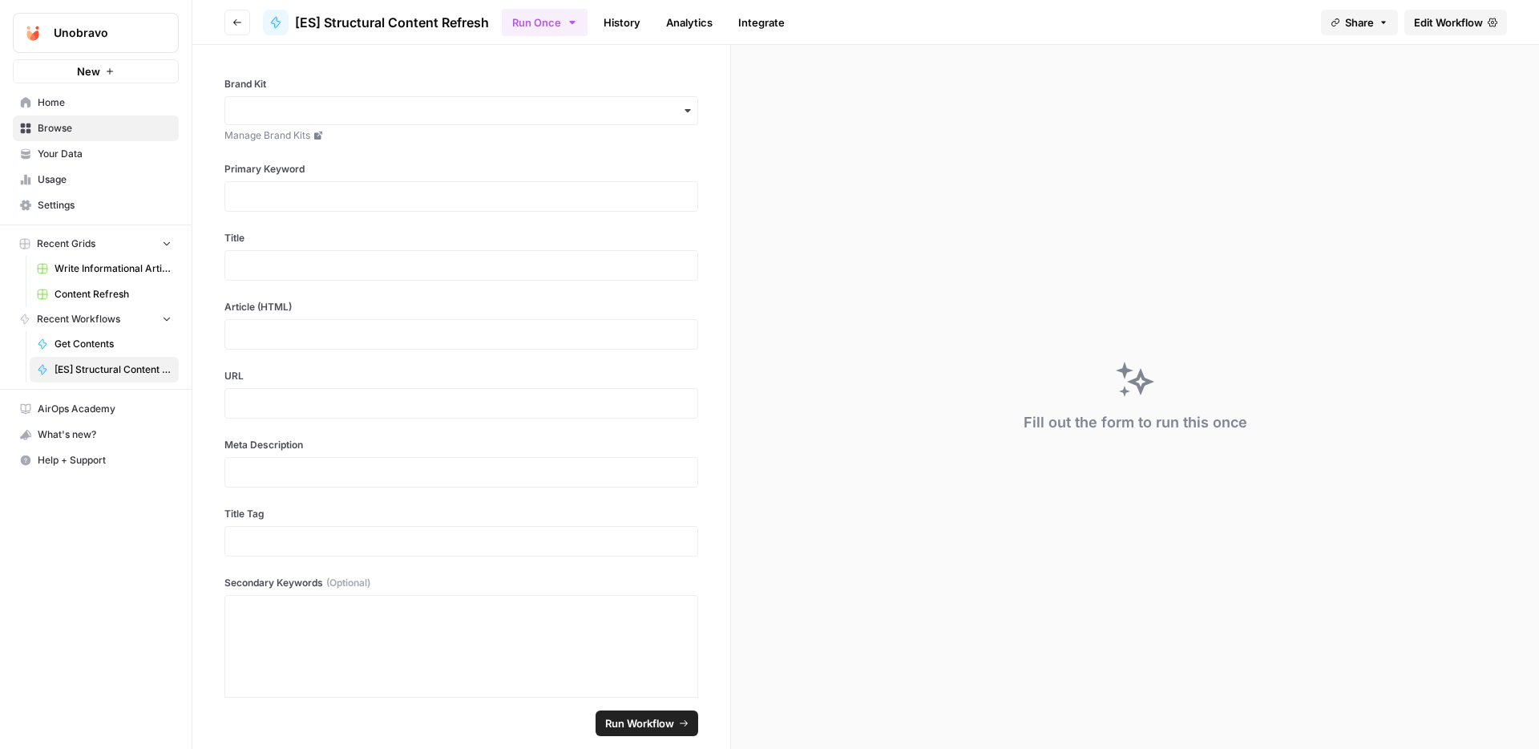
click at [71, 189] on link "Usage" at bounding box center [96, 180] width 166 height 26
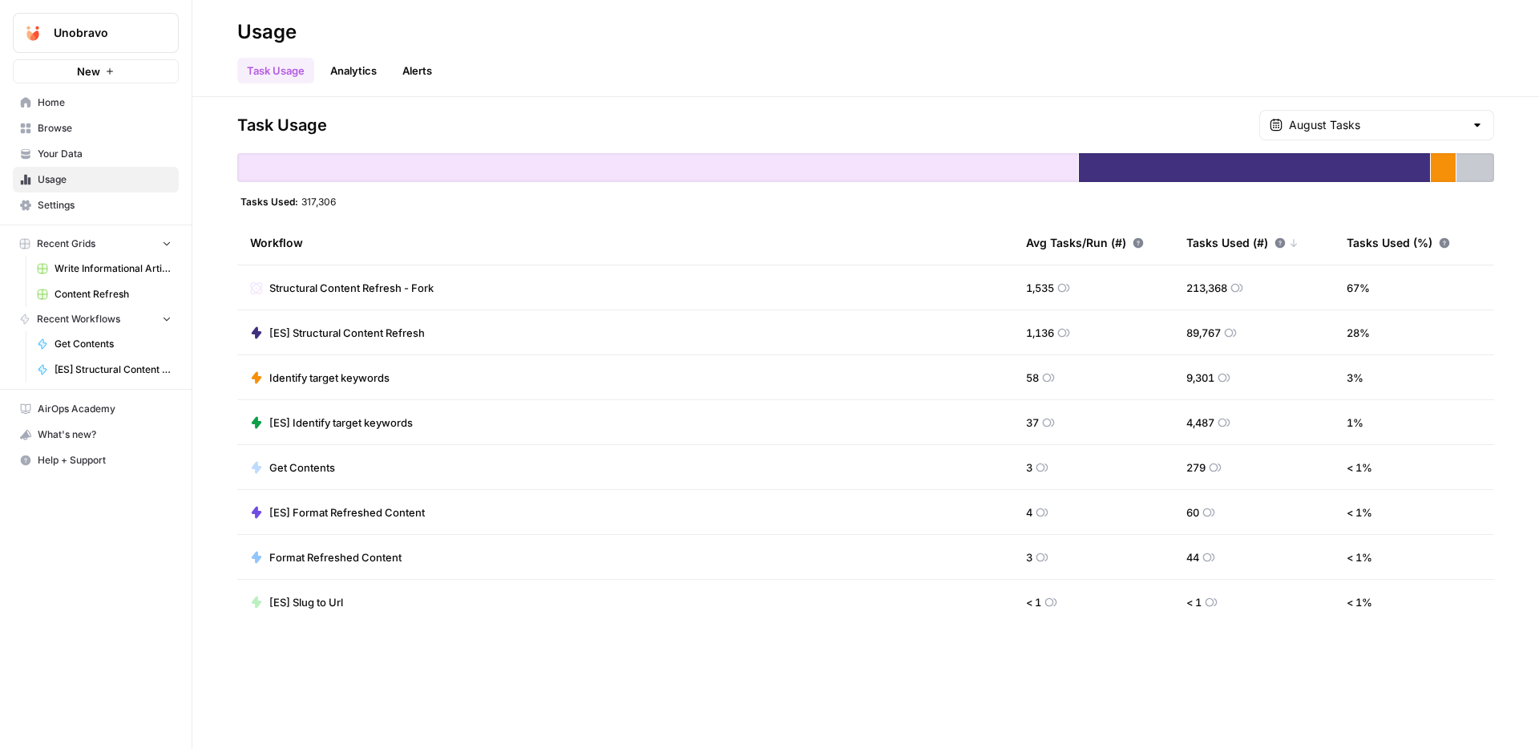
click at [319, 289] on span "Structural Content Refresh - Fork" at bounding box center [351, 288] width 164 height 16
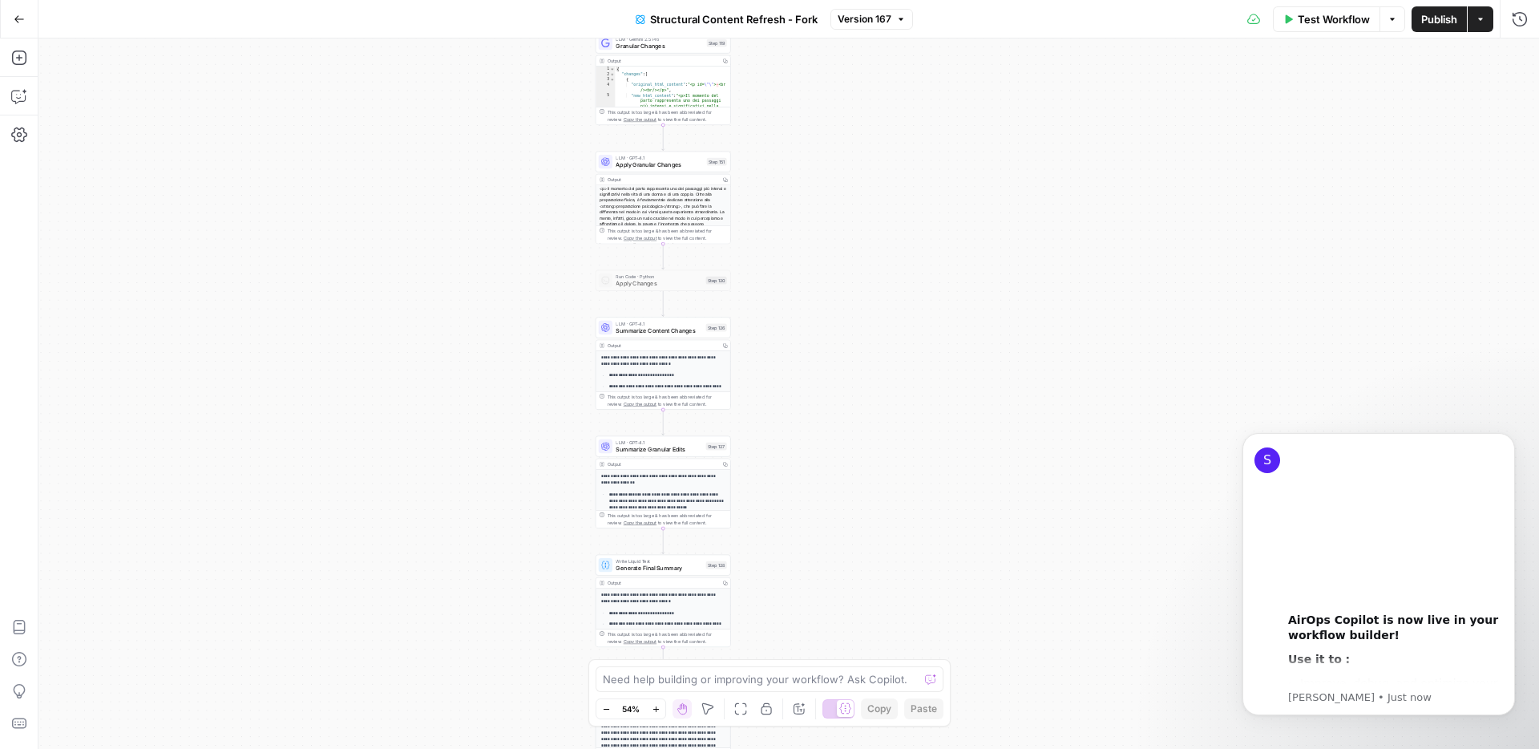
click at [1488, 30] on button "Actions" at bounding box center [1481, 19] width 26 height 26
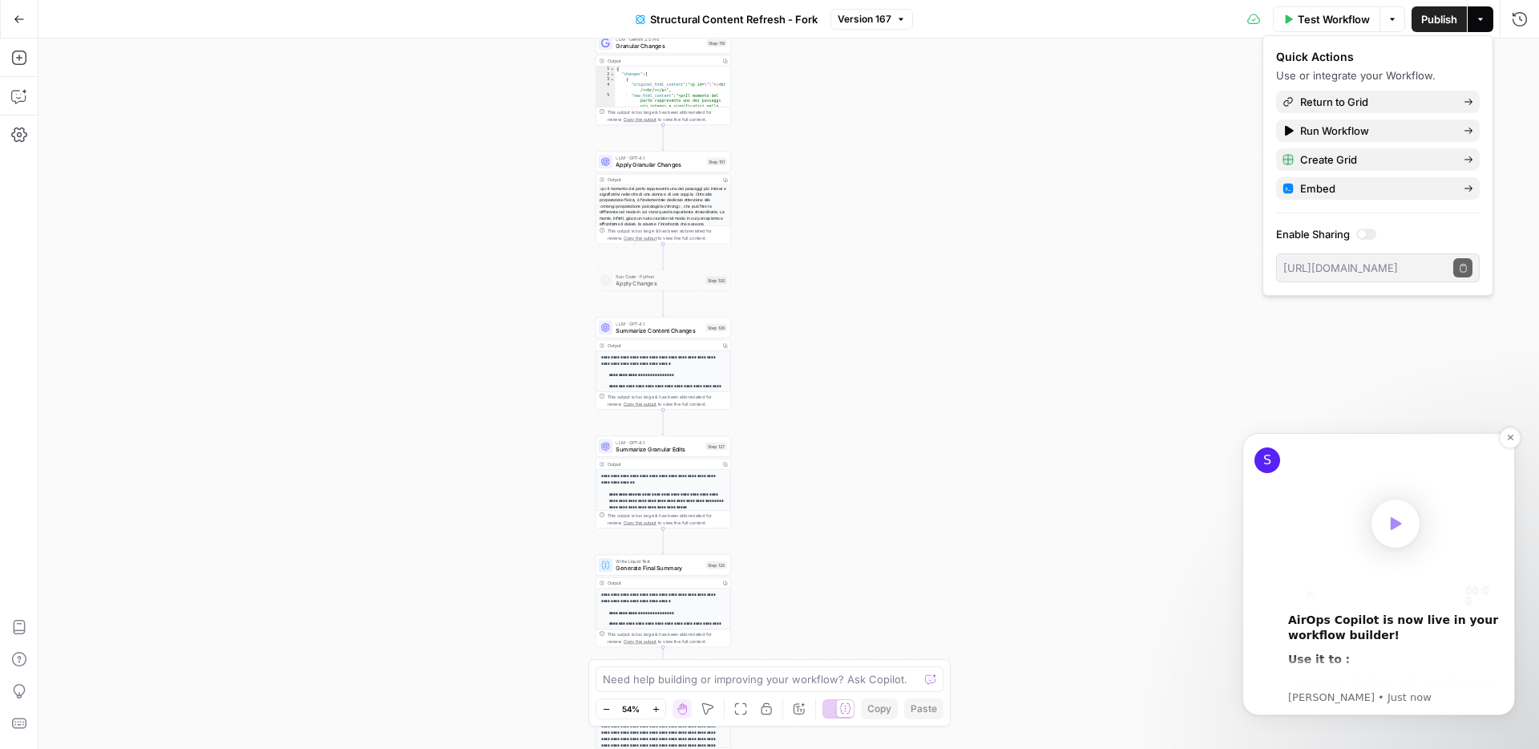
click at [1408, 523] on span "Message content" at bounding box center [1395, 523] width 48 height 48
click at [1307, 598] on rect "Pause" at bounding box center [1308, 595] width 2 height 10
click at [1047, 455] on div "true false true false true false Workflow Set Inputs Inputs Google Search Perfo…" at bounding box center [788, 393] width 1500 height 710
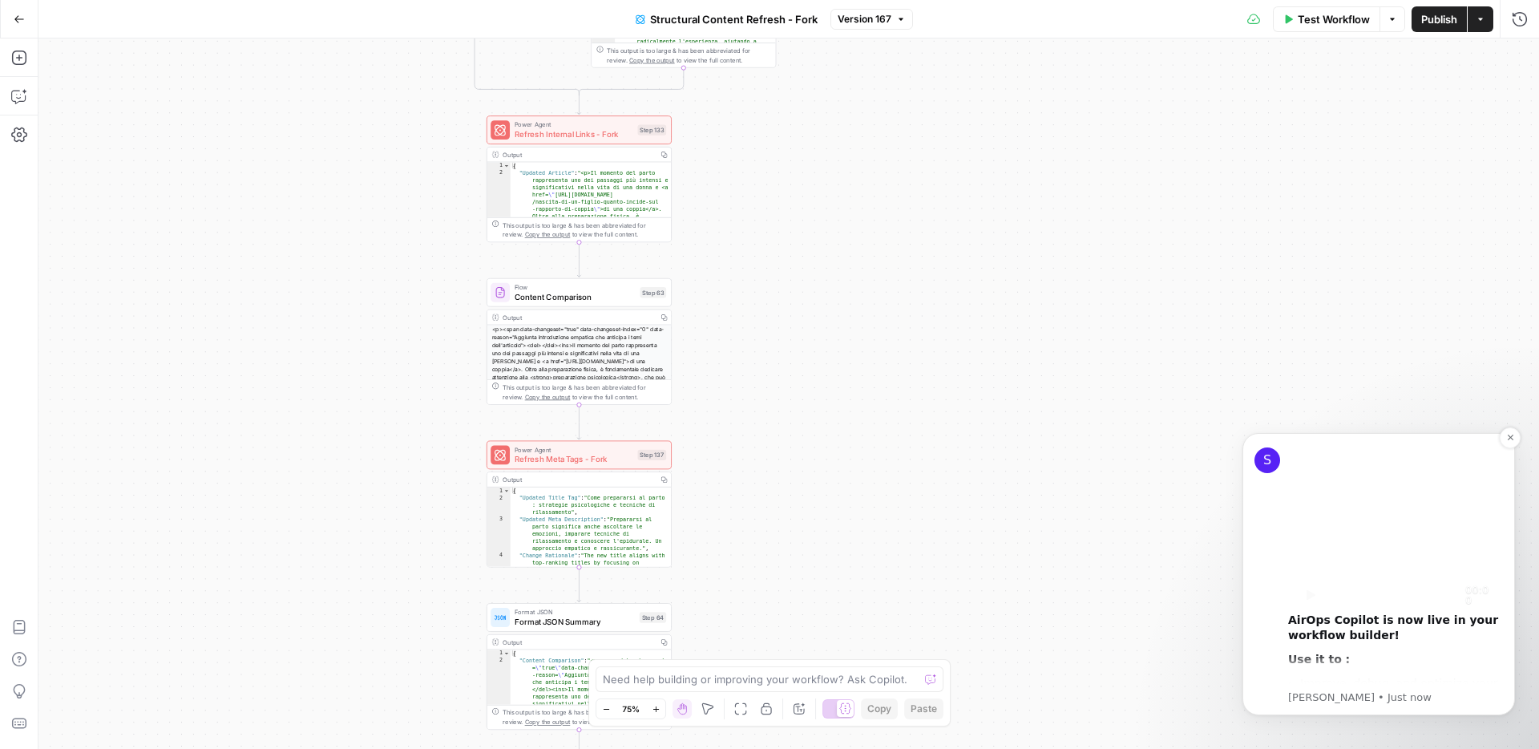
drag, startPoint x: 816, startPoint y: 281, endPoint x: 882, endPoint y: 816, distance: 539.5
click at [882, 748] on html "Unobravo New Home Browse Your Data Usage Settings Recent Grids Write Informatio…" at bounding box center [769, 374] width 1539 height 749
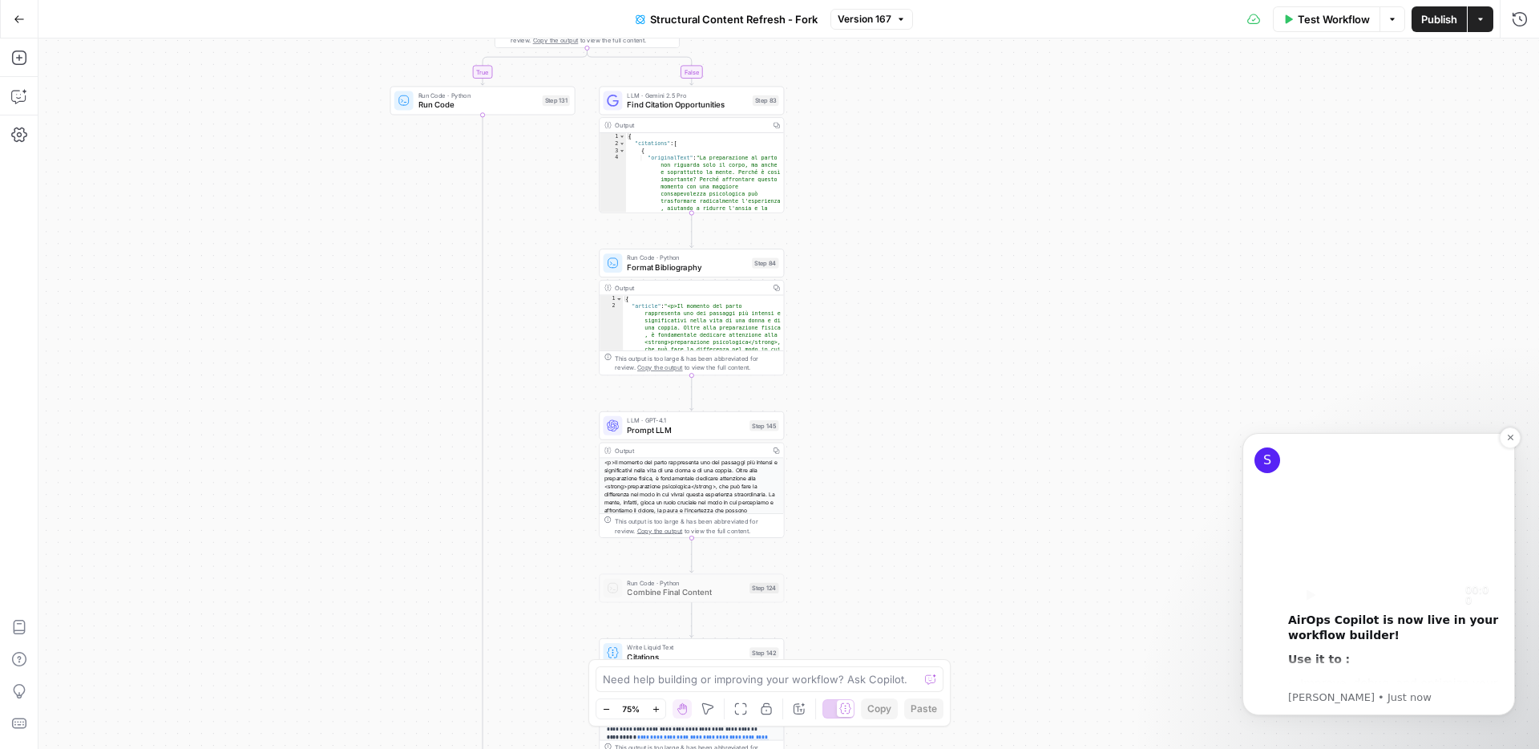
drag, startPoint x: 882, startPoint y: 204, endPoint x: 855, endPoint y: 852, distance: 649.0
click at [855, 748] on html "Unobravo New Home Browse Your Data Usage Settings Recent Grids Write Informatio…" at bounding box center [769, 374] width 1539 height 749
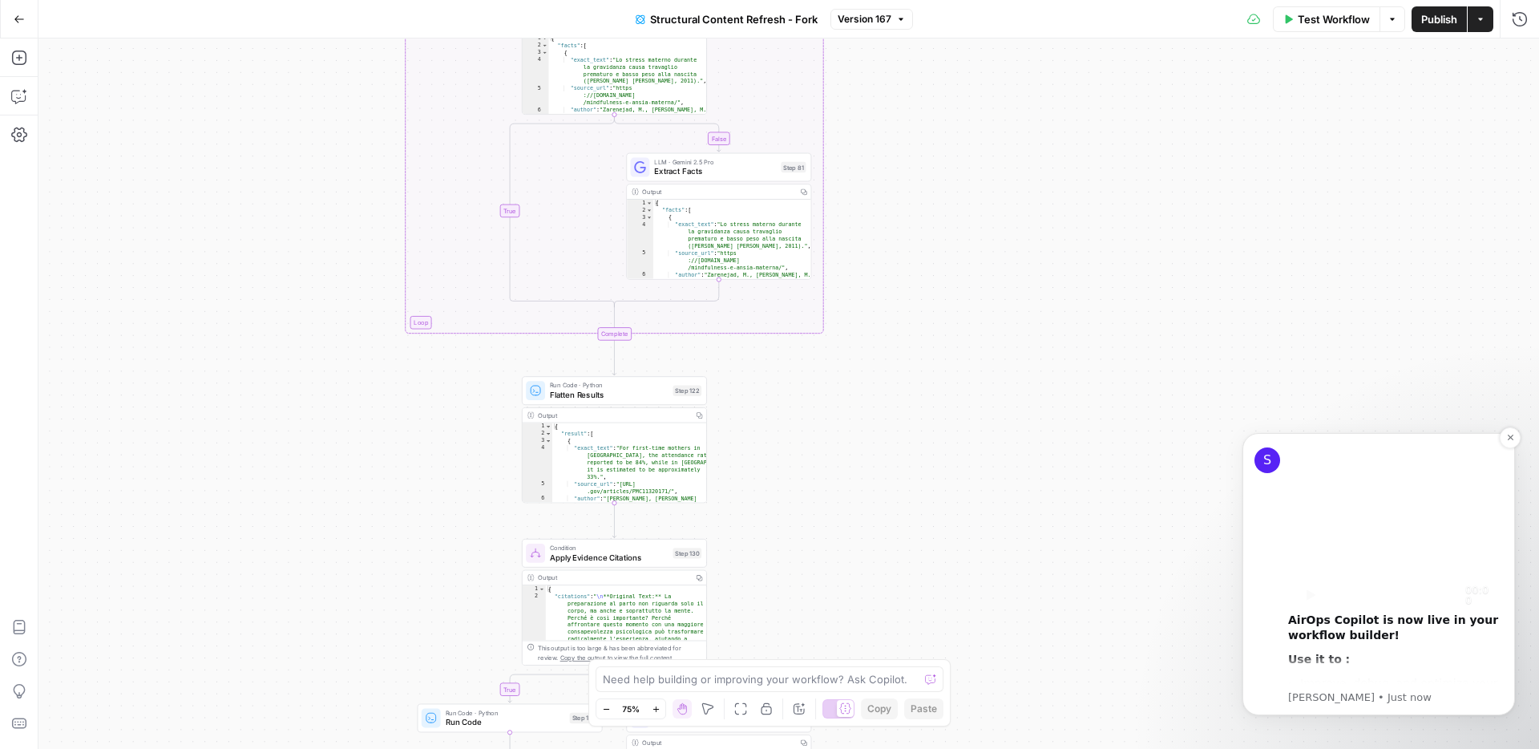
drag, startPoint x: 891, startPoint y: 145, endPoint x: 918, endPoint y: 750, distance: 605.8
click at [918, 748] on html "Unobravo New Home Browse Your Data Usage Settings Recent Grids Write Informatio…" at bounding box center [769, 374] width 1539 height 749
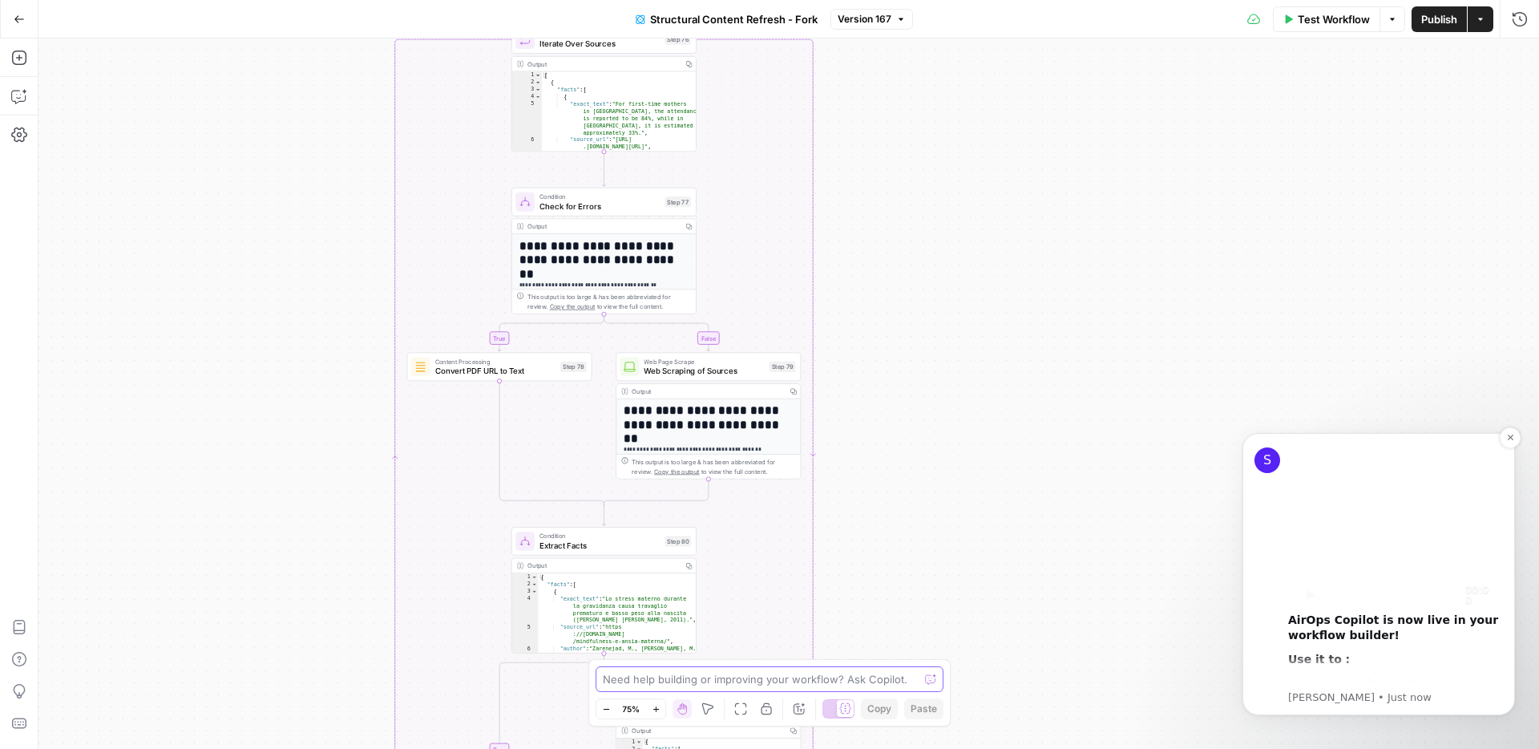
drag, startPoint x: 912, startPoint y: 201, endPoint x: 901, endPoint y: 741, distance: 539.6
click at [901, 741] on div "true false true false true false Workflow Set Inputs Inputs Google Search Perfo…" at bounding box center [788, 393] width 1500 height 710
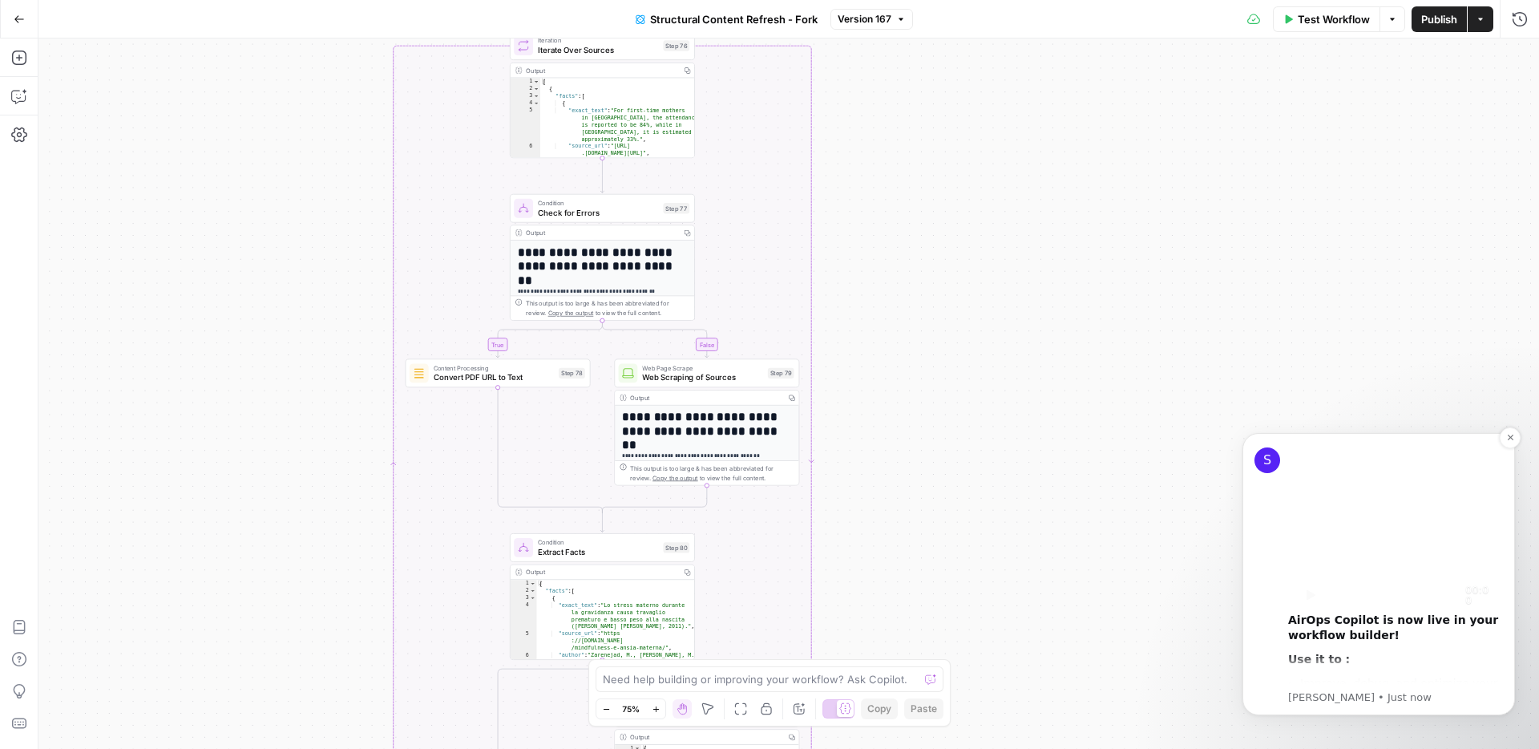
drag, startPoint x: 927, startPoint y: 151, endPoint x: 984, endPoint y: 669, distance: 520.9
click at [984, 669] on div "true false true false true false Workflow Set Inputs Inputs Google Search Perfo…" at bounding box center [788, 393] width 1500 height 710
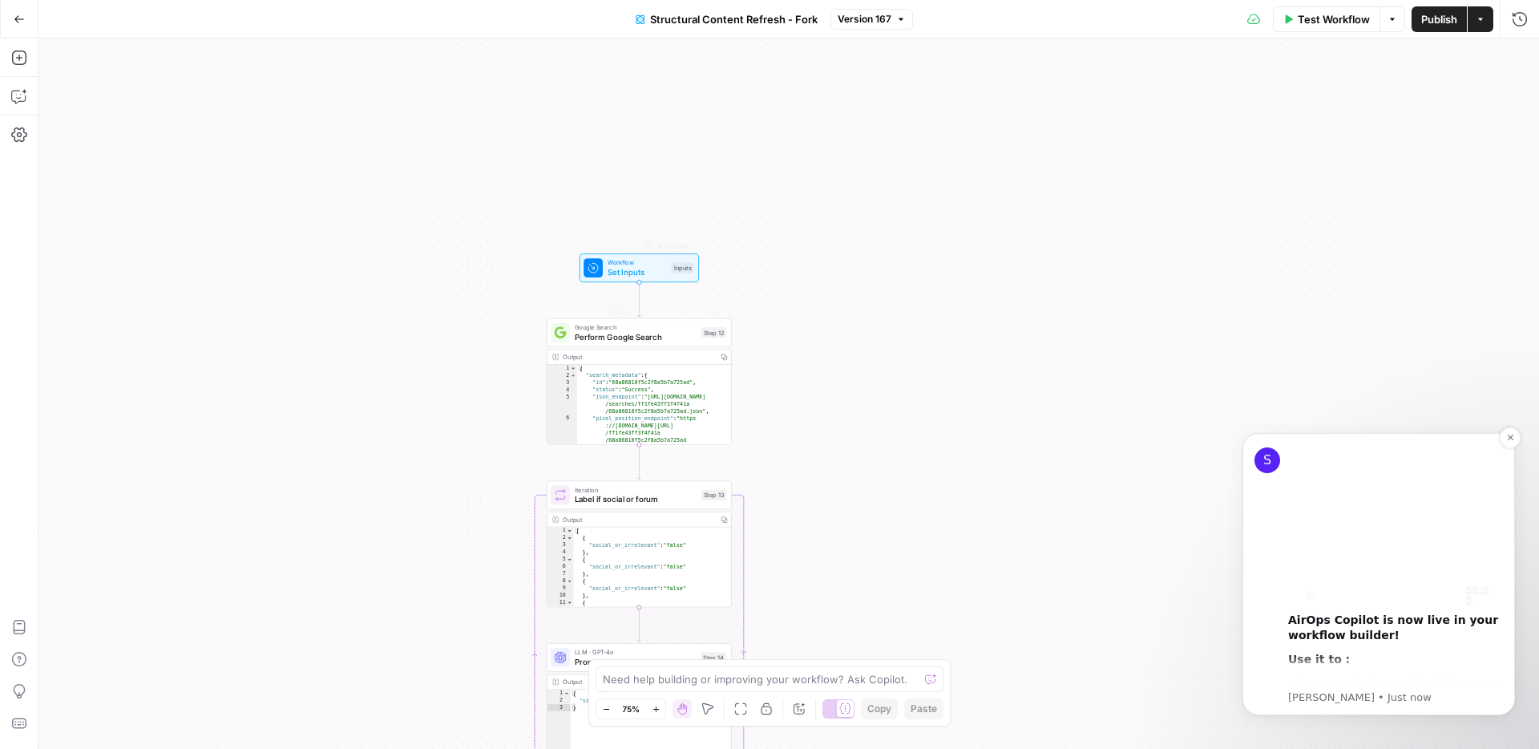
click at [656, 408] on div "{ "search_metadata" : { "id" : "68a86810f5c2f8a5b7a725ad" , "status" : "Success…" at bounding box center [654, 412] width 154 height 94
click at [603, 376] on div "{ "search_metadata" : { "id" : "68a86810f5c2f8a5b7a725ad" , "status" : "Success…" at bounding box center [654, 412] width 154 height 94
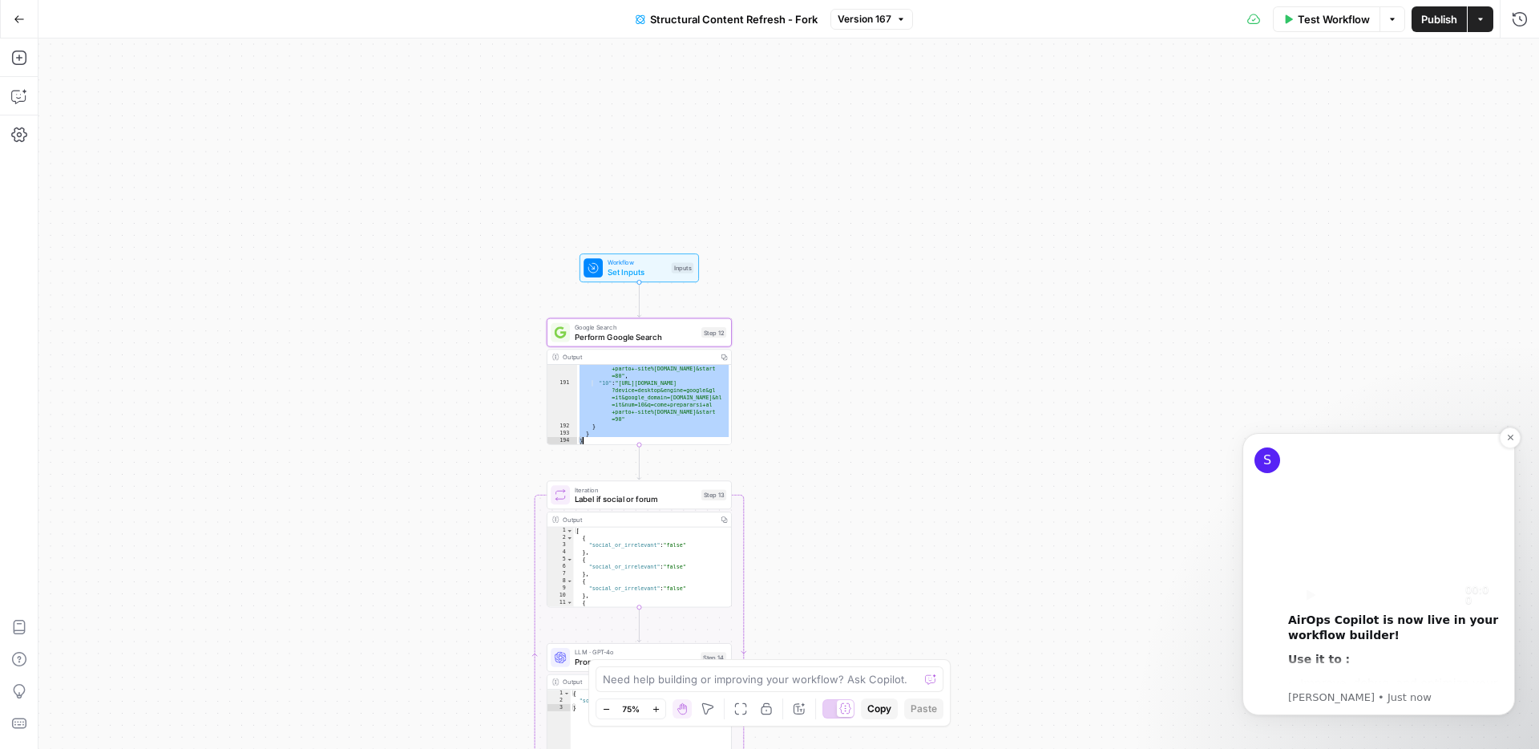
drag, startPoint x: 580, startPoint y: 370, endPoint x: 794, endPoint y: 614, distance: 324.3
click at [794, 614] on div "**********" at bounding box center [788, 393] width 1500 height 710
type textarea "* *"
click at [776, 382] on div "true false false true false true Workflow Set Inputs Inputs Google Search Perfo…" at bounding box center [788, 393] width 1500 height 710
click at [414, 295] on div "true false false true false true Workflow Set Inputs Inputs Google Search Perfo…" at bounding box center [788, 393] width 1500 height 710
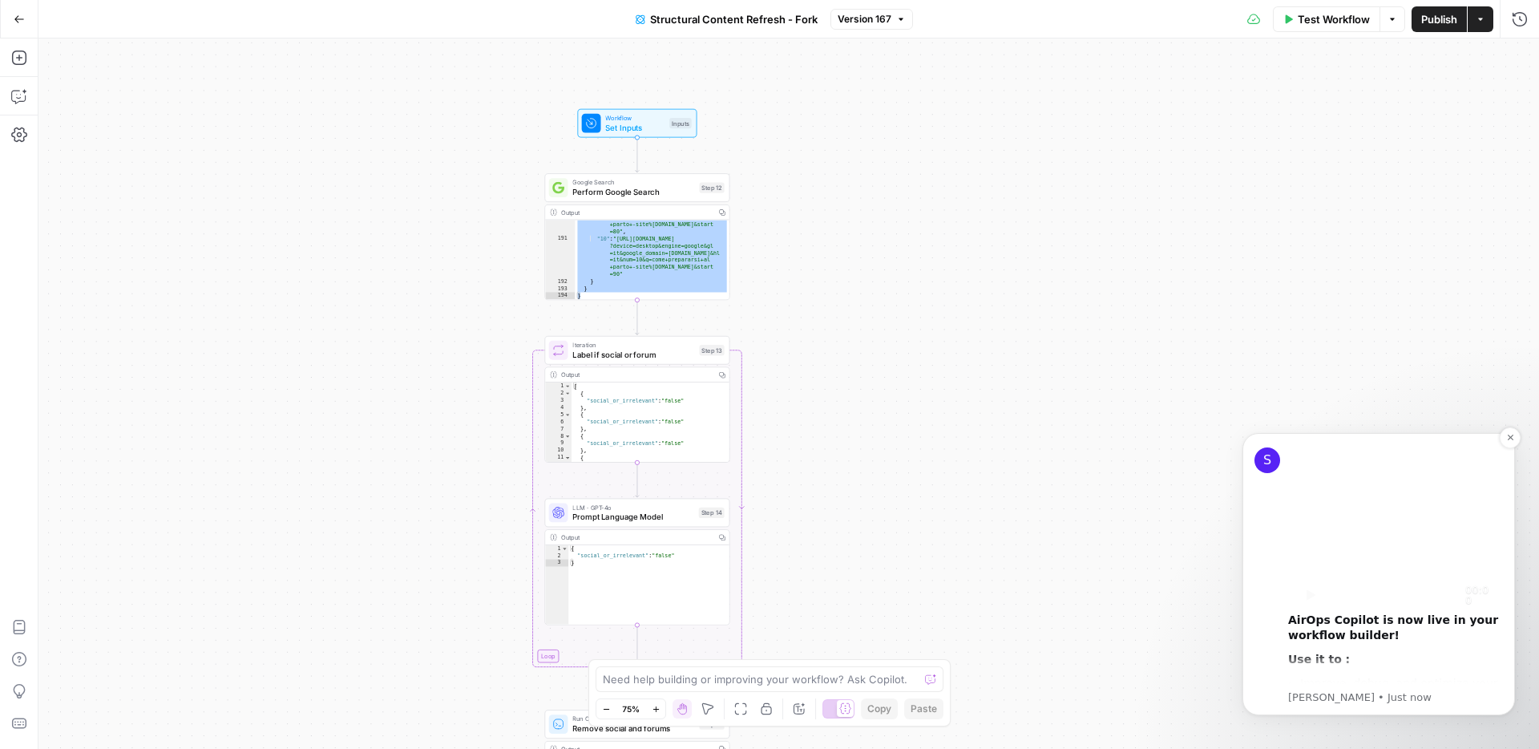
click at [647, 394] on div "[ { "social_or_irrelevant" : "false" } , { "social_or_irrelevant" : "false" } ,…" at bounding box center [650, 429] width 158 height 94
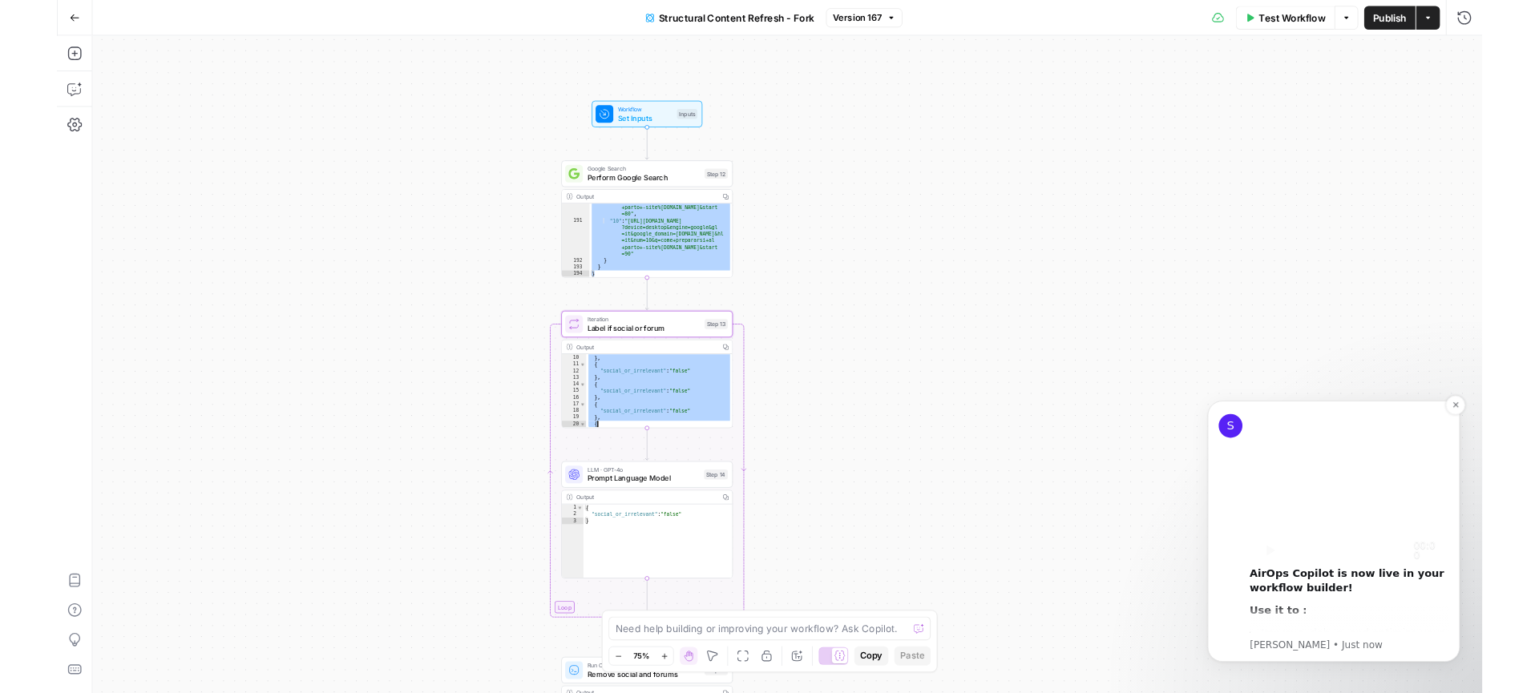
scroll to position [201, 0]
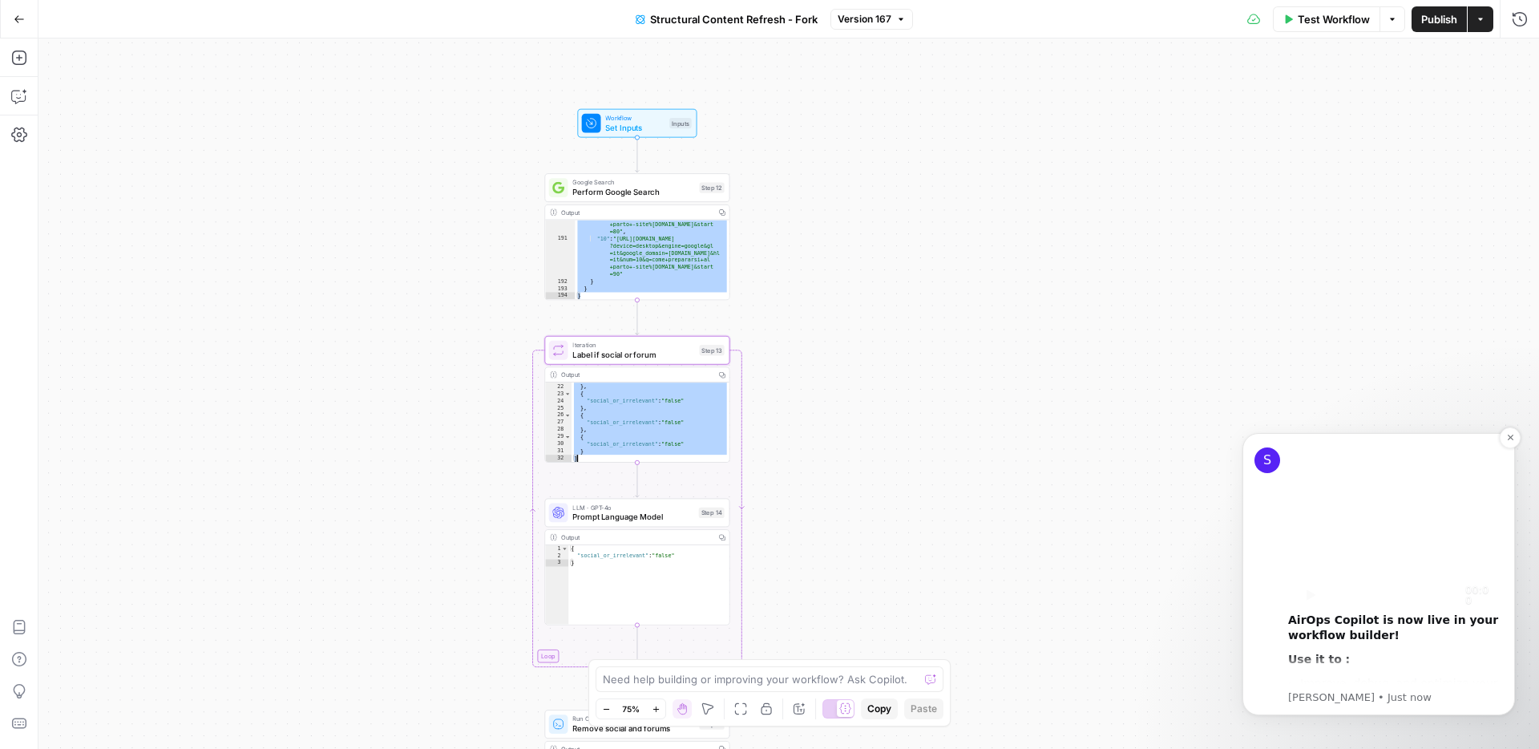
drag, startPoint x: 647, startPoint y: 394, endPoint x: 680, endPoint y: 531, distance: 140.9
click at [680, 531] on div "Workflow Set Inputs Inputs Google Search Perform Google Search Step 12 Output C…" at bounding box center [1103, 373] width 1118 height 529
type textarea "* *"
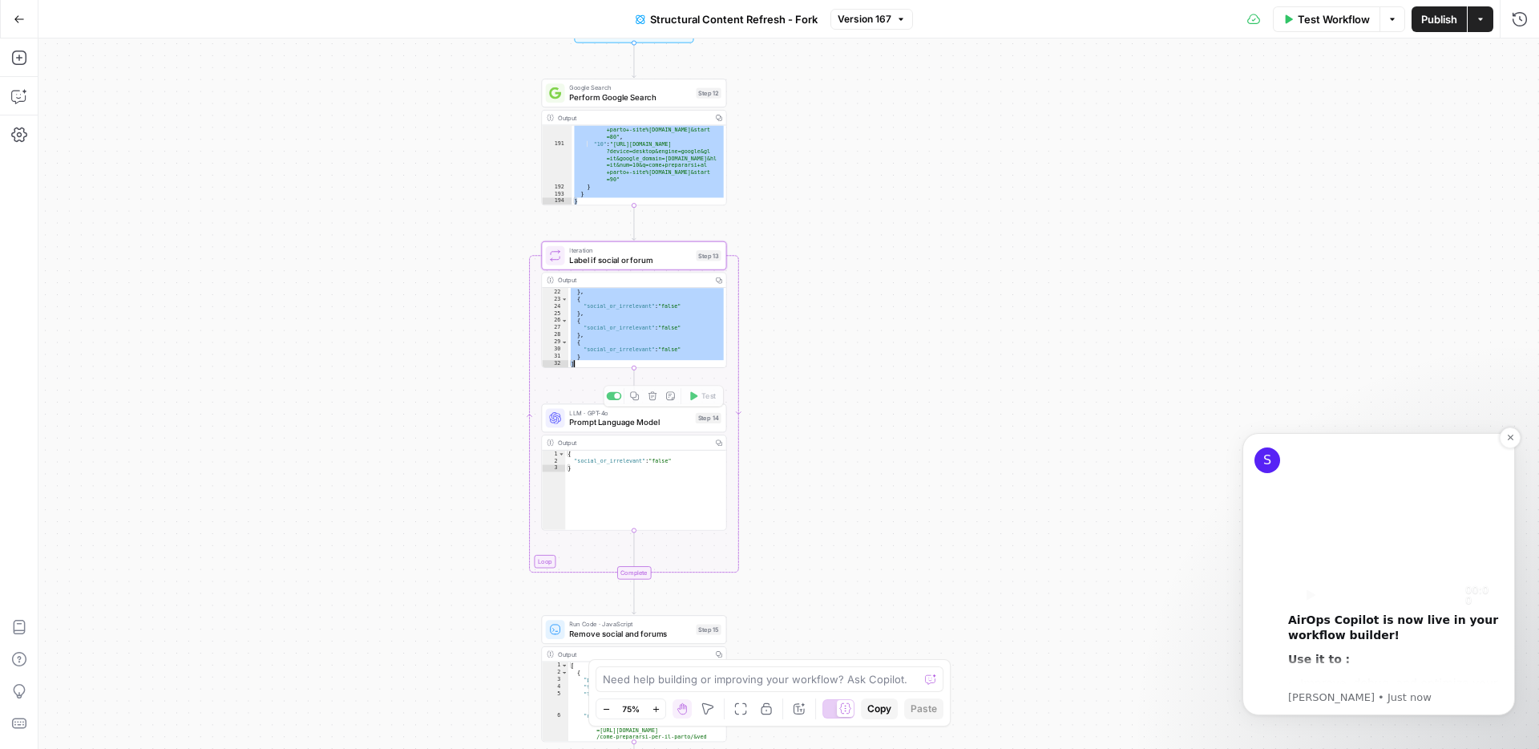
click at [434, 392] on div "true false false true false true Workflow Set Inputs Inputs Google Search Perfo…" at bounding box center [788, 393] width 1500 height 710
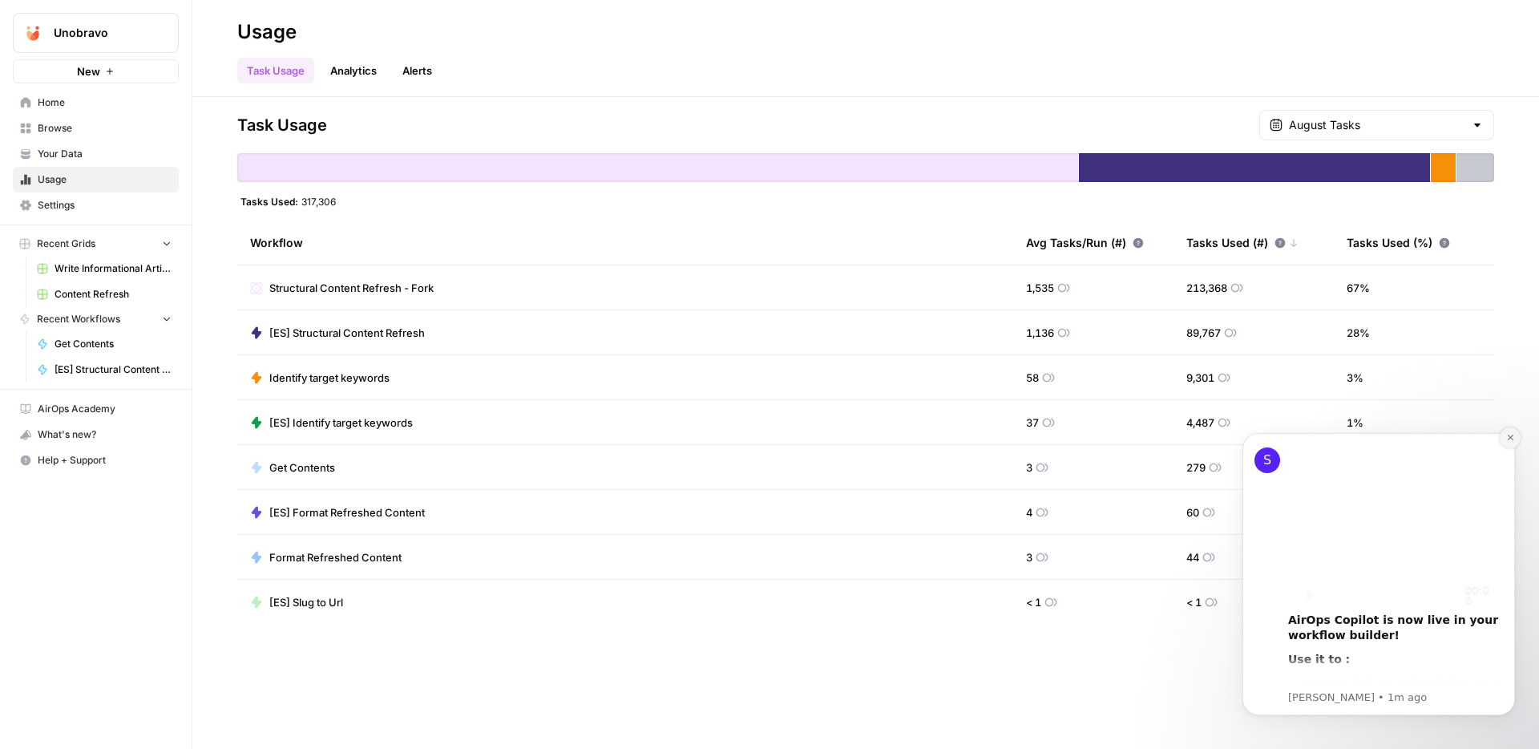
click at [1513, 439] on icon "Dismiss notification" at bounding box center [1510, 437] width 9 height 9
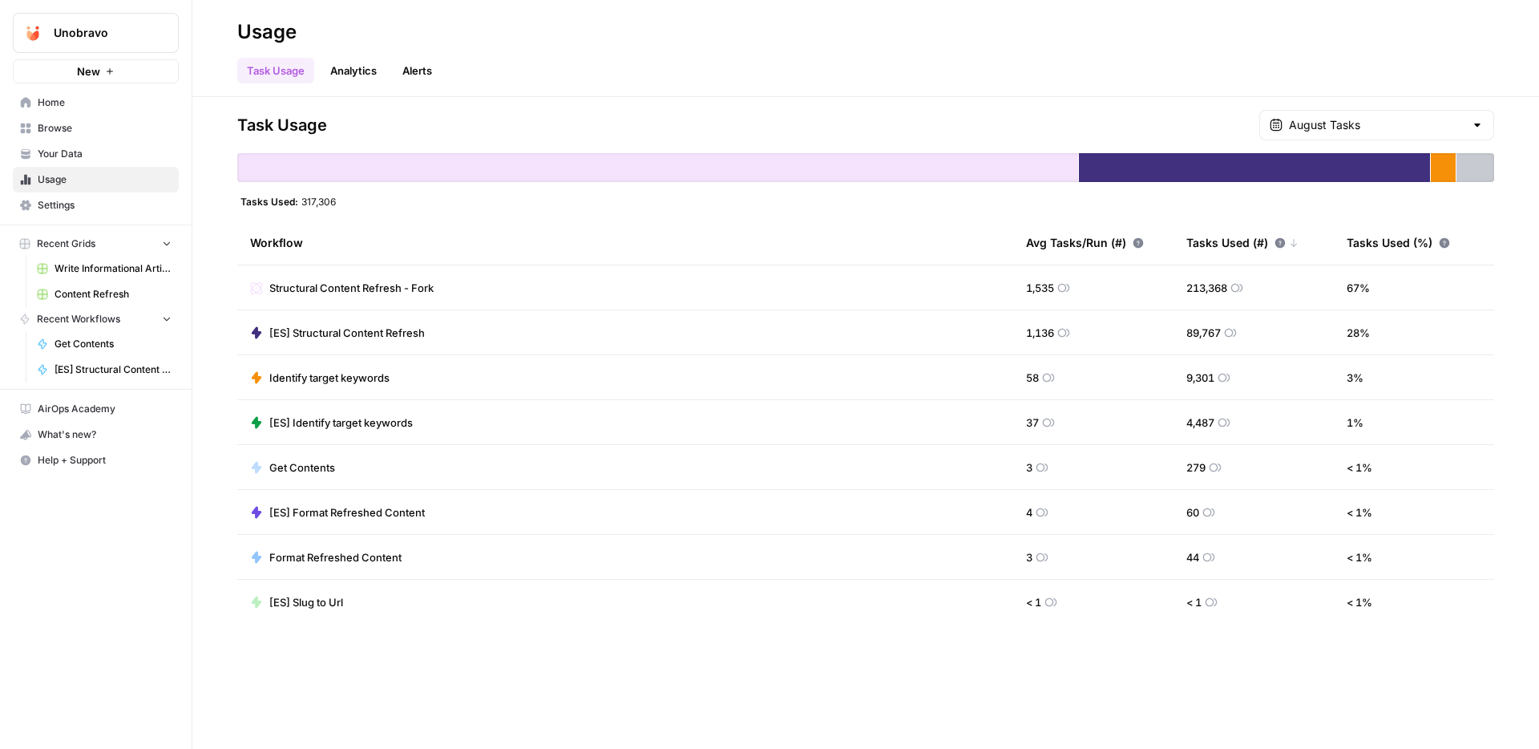
click at [357, 71] on link "Analytics" at bounding box center [354, 71] width 66 height 26
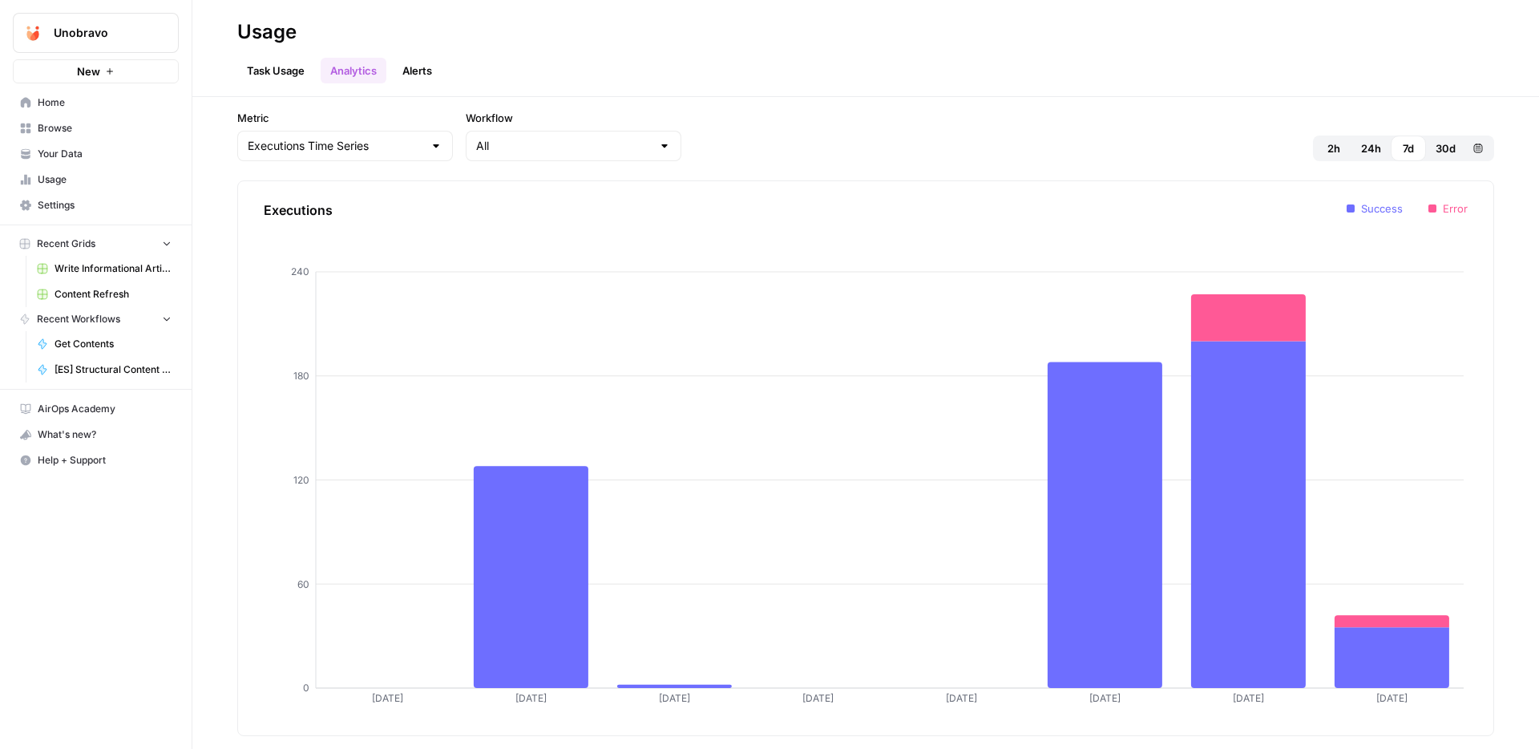
click at [426, 66] on link "Alerts" at bounding box center [417, 71] width 49 height 26
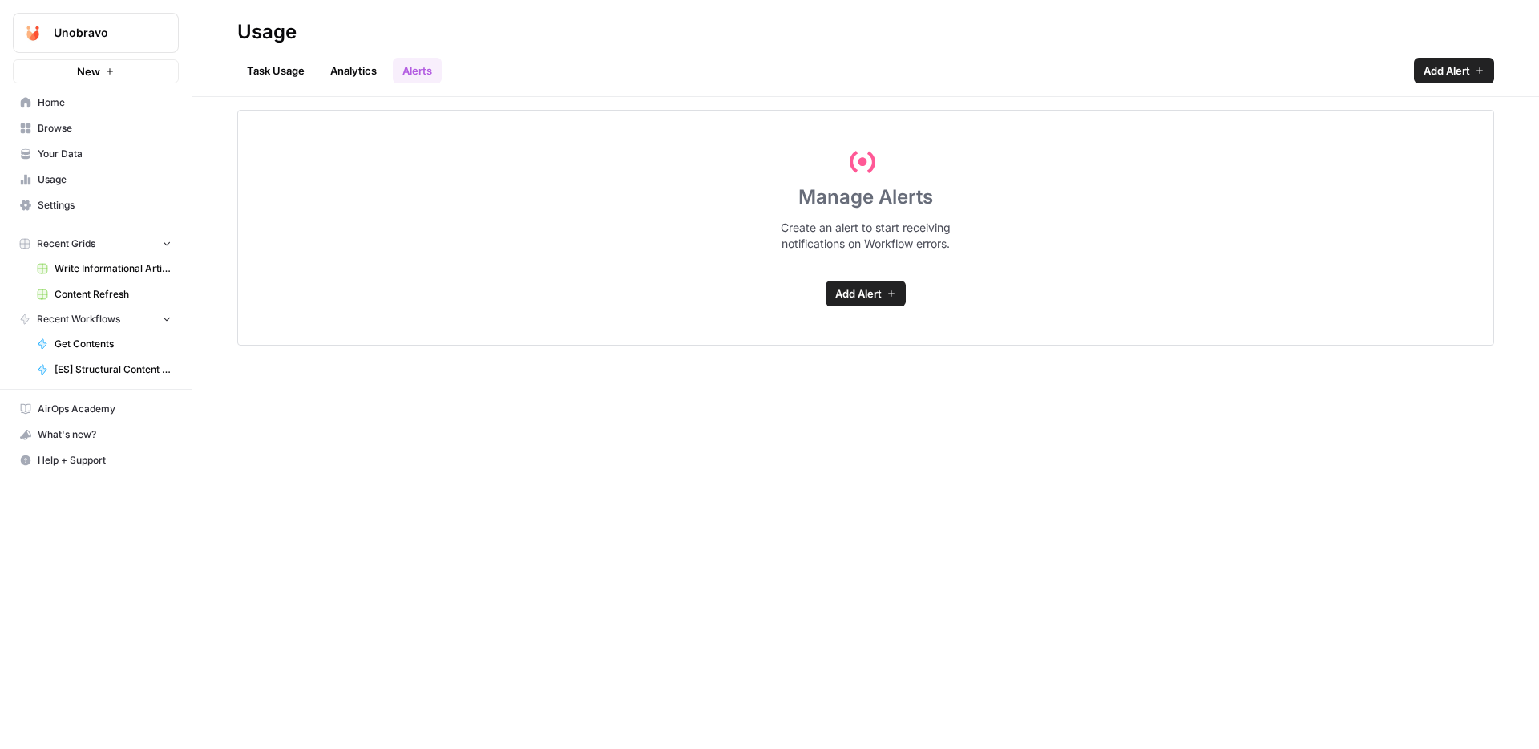
click at [282, 59] on link "Task Usage" at bounding box center [275, 71] width 77 height 26
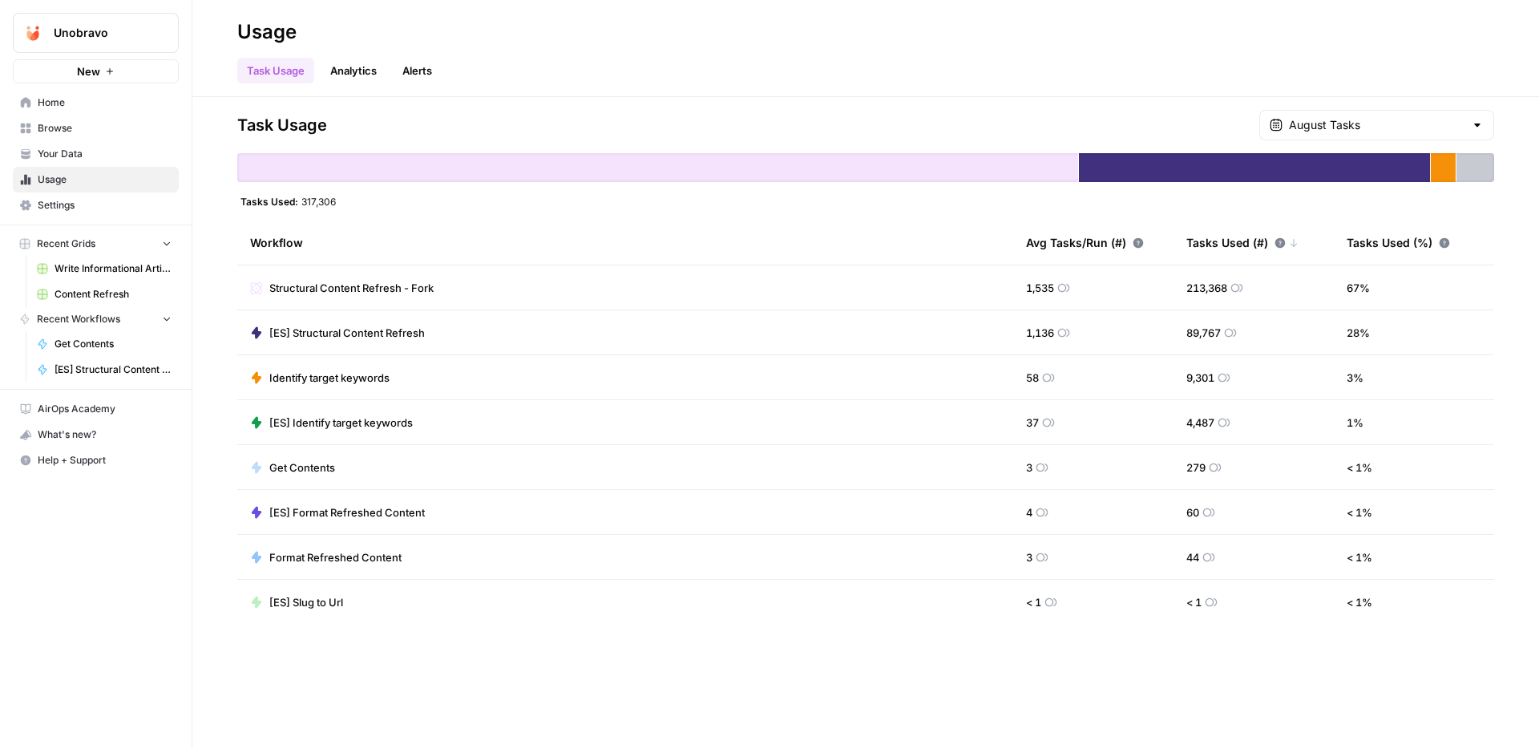
click at [377, 330] on span "[ES] Structural Content Refresh" at bounding box center [346, 333] width 155 height 16
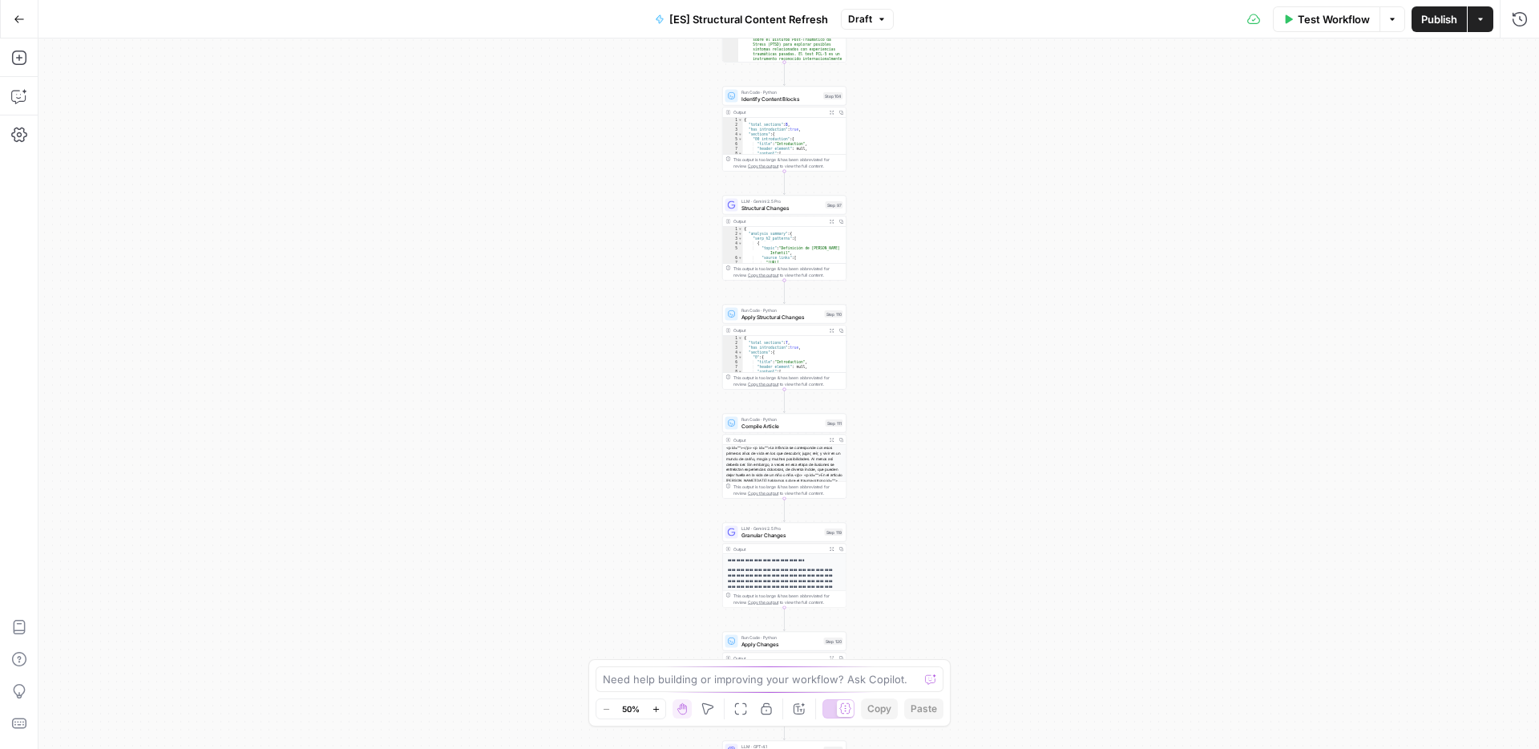
click at [17, 14] on icon "button" at bounding box center [19, 19] width 11 height 11
